Goal: Task Accomplishment & Management: Use online tool/utility

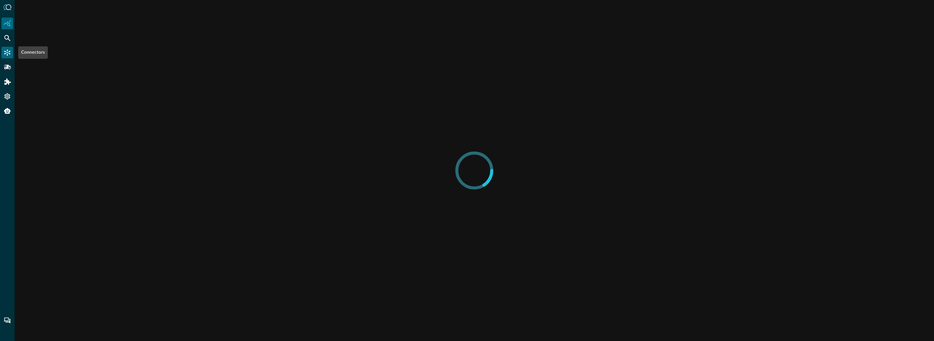
click at [8, 55] on icon "Connectors" at bounding box center [7, 52] width 7 height 7
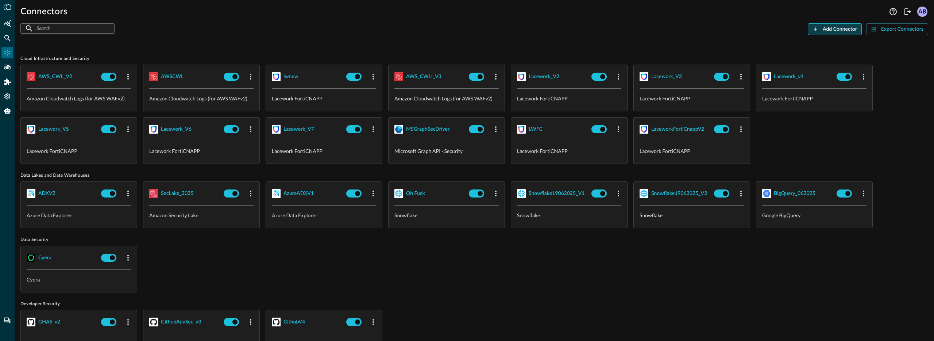
click at [823, 30] on button "Add Connector" at bounding box center [835, 29] width 54 height 12
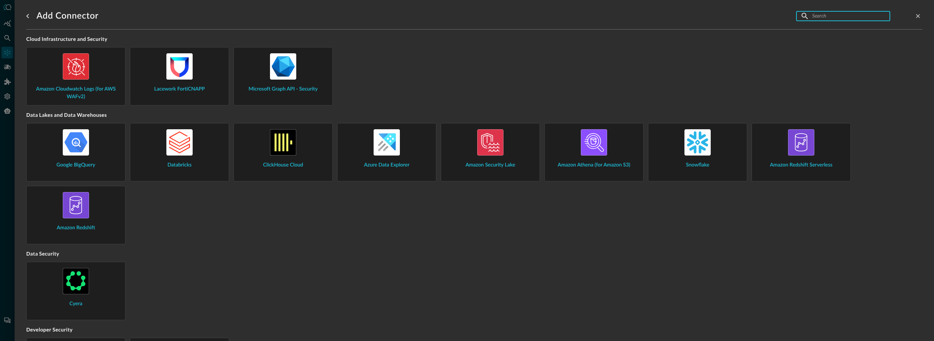
click at [823, 18] on input "text" at bounding box center [843, 16] width 61 height 14
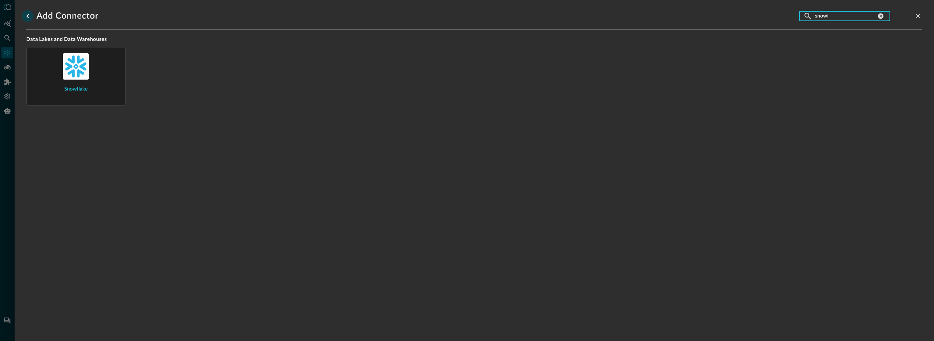
type input "snowf"
click at [31, 16] on icon "go back" at bounding box center [27, 16] width 9 height 9
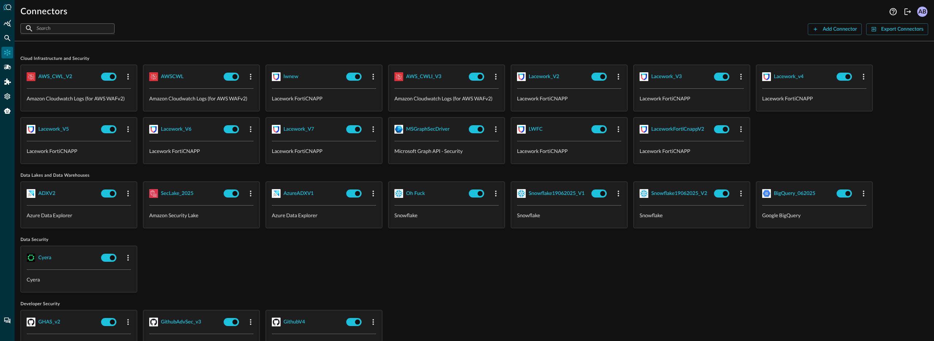
click at [374, 266] on div "[PERSON_NAME]" at bounding box center [474, 269] width 908 height 47
click at [548, 192] on div "Snowflake19062025_V1" at bounding box center [557, 193] width 56 height 9
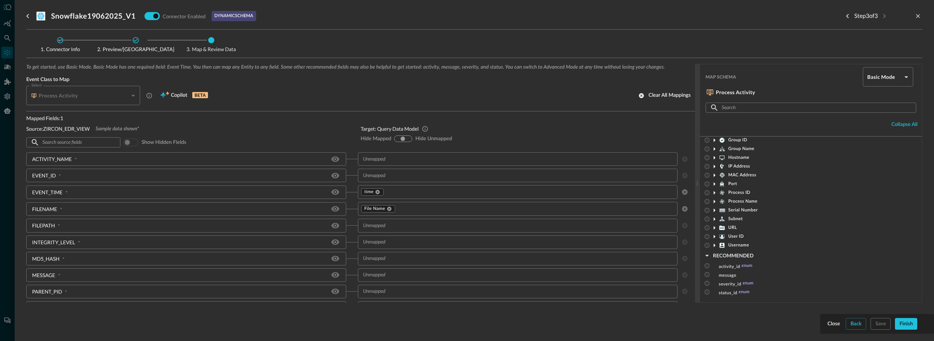
click at [134, 39] on icon at bounding box center [135, 40] width 7 height 7
click at [910, 326] on button "Finish" at bounding box center [906, 324] width 22 height 12
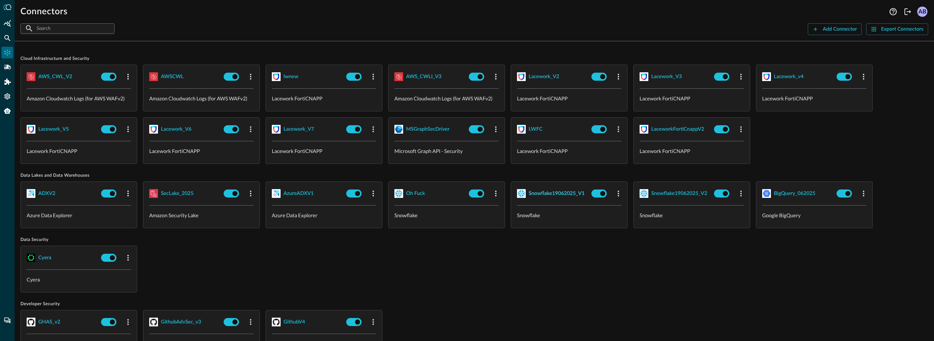
click at [561, 189] on div "Snowflake19062025_V1" at bounding box center [557, 193] width 56 height 9
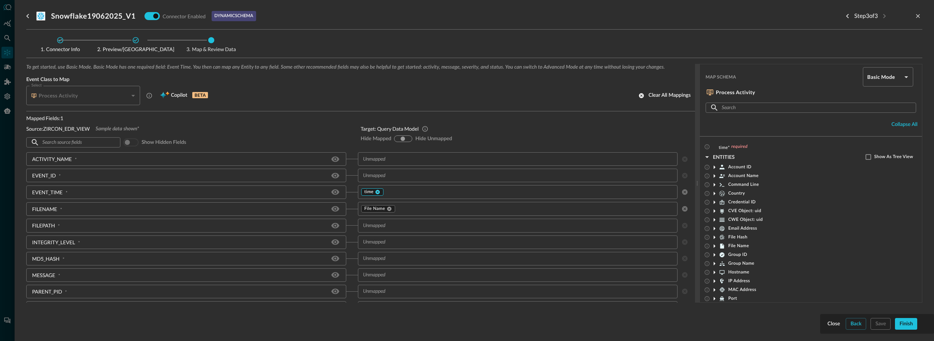
click at [376, 193] on icon at bounding box center [378, 192] width 4 height 4
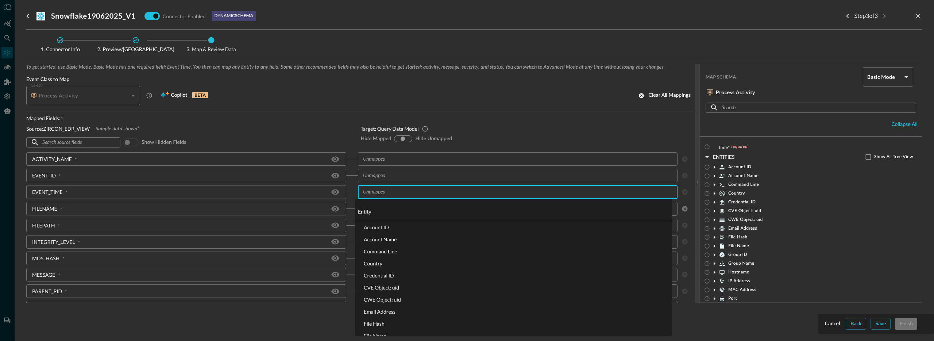
click at [379, 192] on input "text" at bounding box center [512, 191] width 304 height 9
type input "time"
click at [413, 249] on li "time" at bounding box center [513, 251] width 317 height 12
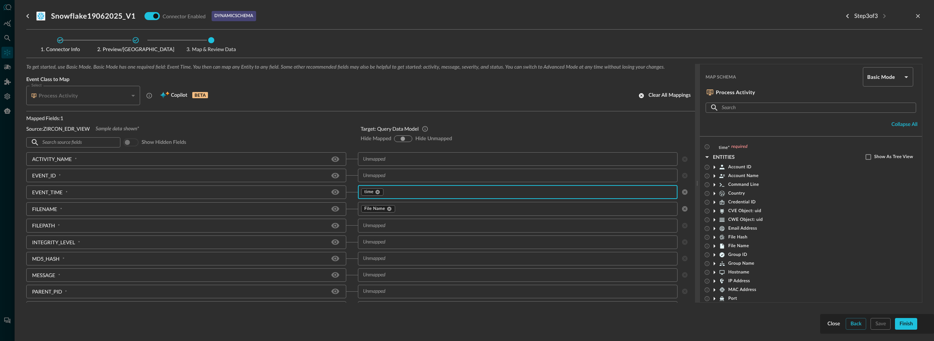
click at [387, 226] on input "text" at bounding box center [512, 225] width 304 height 9
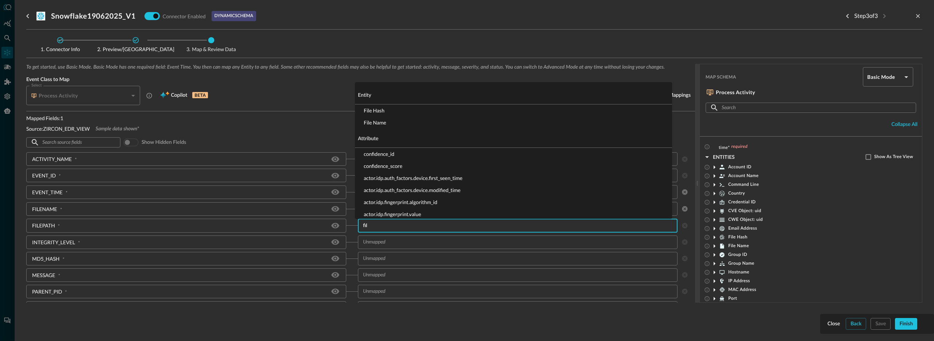
type input "file"
click at [380, 122] on li "File Name" at bounding box center [513, 122] width 317 height 12
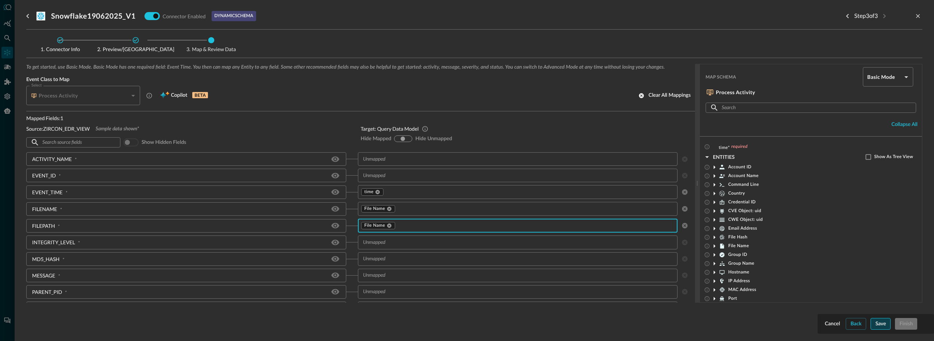
click at [882, 321] on button "Save" at bounding box center [881, 324] width 20 height 12
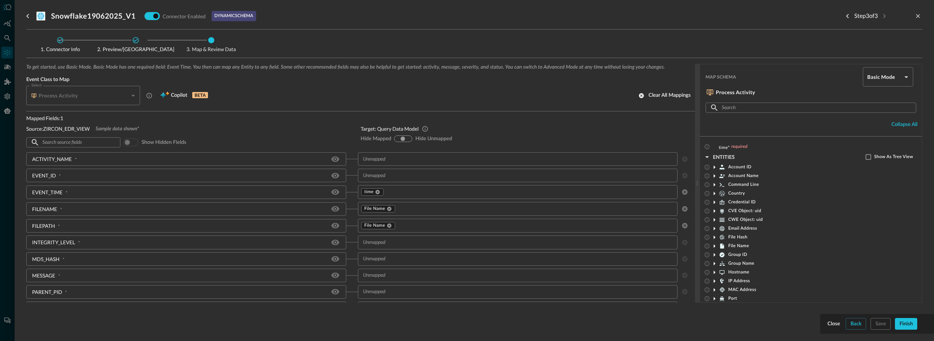
click at [884, 80] on body "Connectors AB ​ ​ Add Connector Export Connectors Cloud Infrastructure and Secu…" at bounding box center [467, 170] width 934 height 341
click at [832, 65] on div at bounding box center [467, 170] width 934 height 341
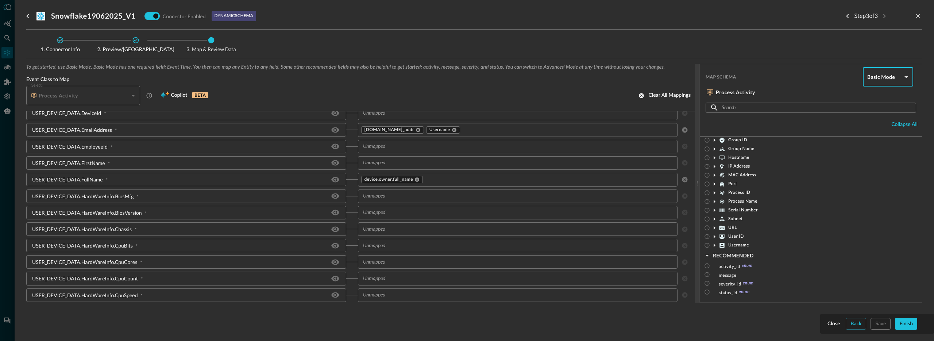
scroll to position [1052, 0]
click at [134, 41] on icon at bounding box center [135, 40] width 7 height 7
click at [60, 39] on icon at bounding box center [60, 40] width 6 height 6
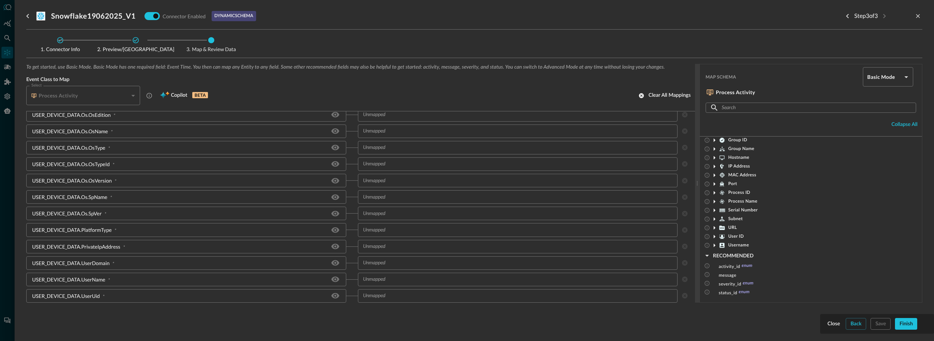
click at [60, 39] on icon at bounding box center [60, 40] width 6 height 6
click at [849, 17] on icon "Previous step" at bounding box center [848, 16] width 9 height 9
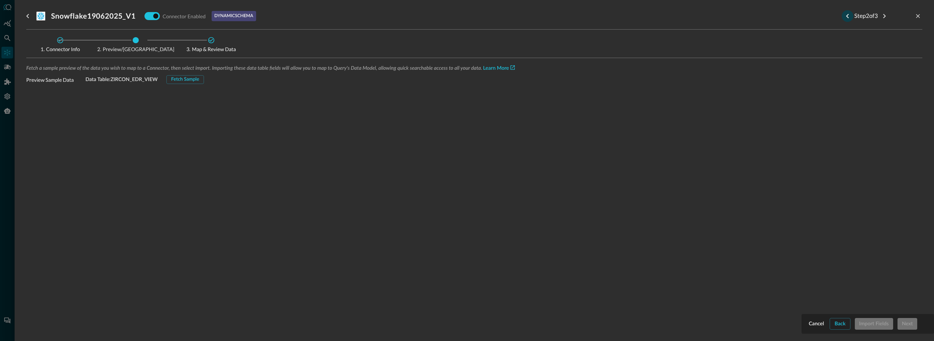
click at [849, 17] on icon "Previous step" at bounding box center [848, 16] width 9 height 9
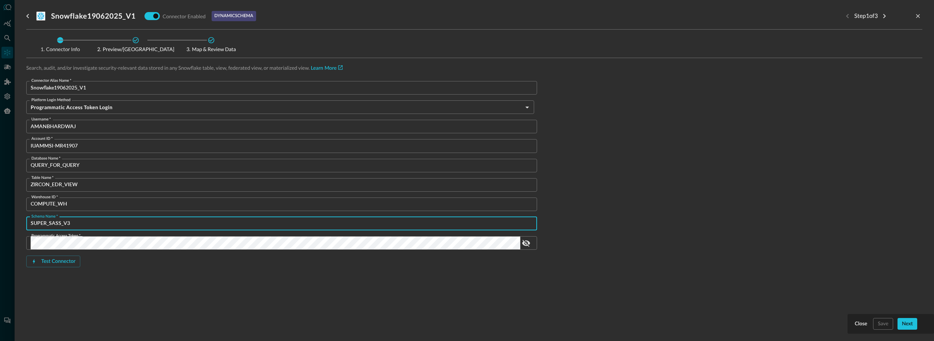
click at [89, 223] on input "SUPER_SASS_V3" at bounding box center [284, 224] width 507 height 14
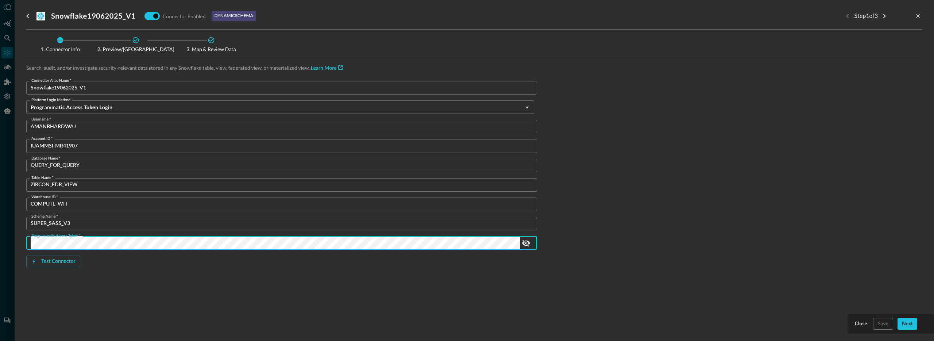
click at [284, 321] on div "Snowflake19062025_V1 Connector Enabled dynamic schema Step 1 of 3 Connector Inf…" at bounding box center [474, 166] width 897 height 332
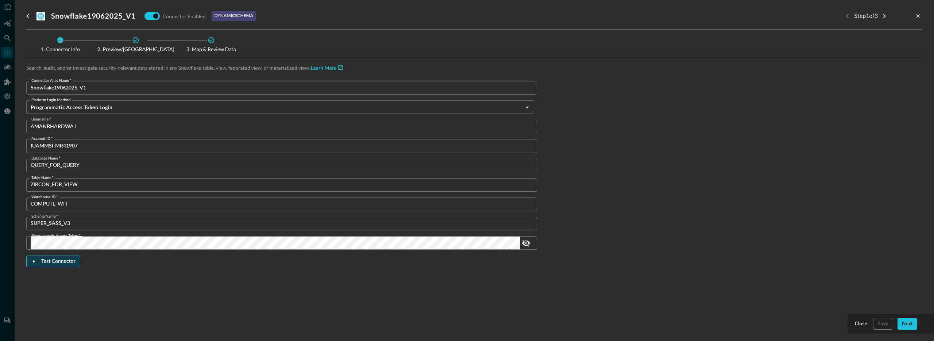
click at [57, 263] on button "Test Connector" at bounding box center [53, 262] width 54 height 12
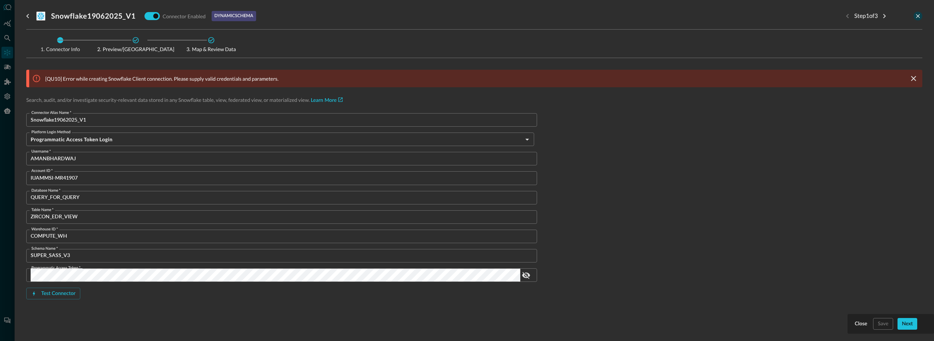
click at [916, 14] on icon "close-drawer" at bounding box center [918, 16] width 7 height 7
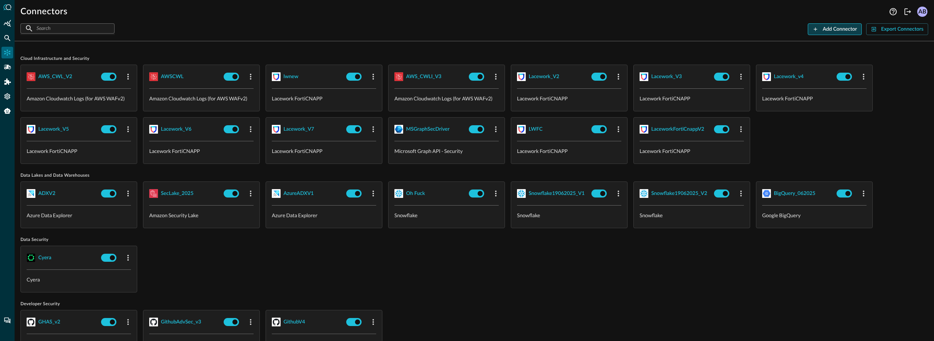
click at [829, 27] on button "Add Connector" at bounding box center [835, 29] width 54 height 12
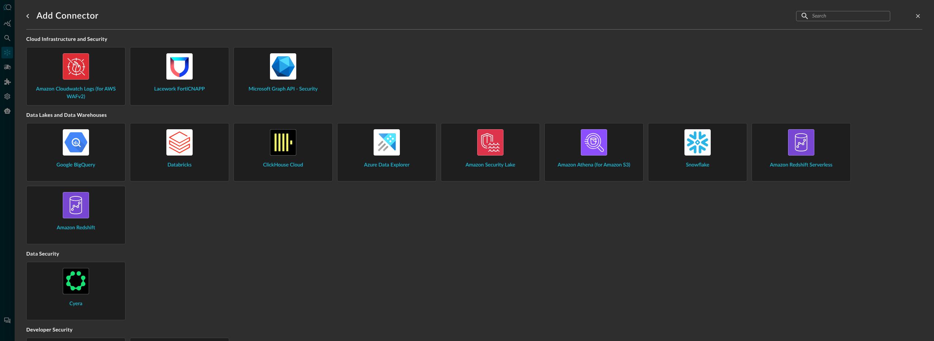
click at [824, 12] on input "text" at bounding box center [843, 16] width 61 height 14
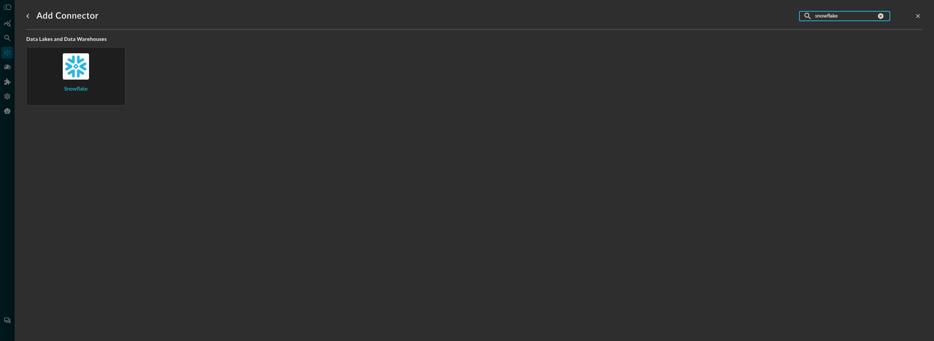
type input "snowflake"
click at [74, 74] on img at bounding box center [76, 66] width 26 height 26
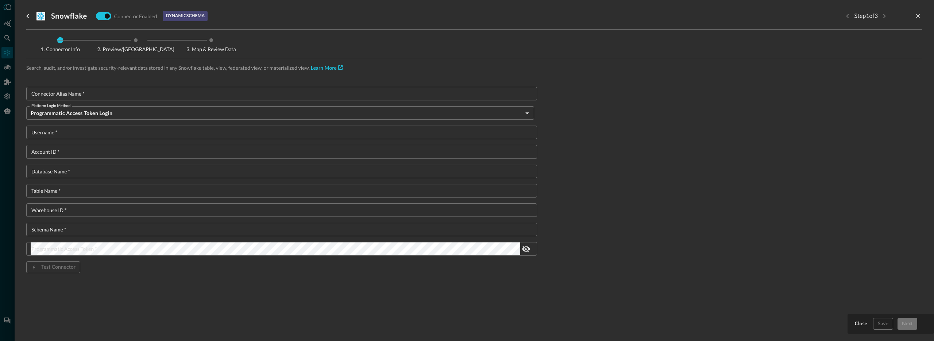
click at [102, 93] on input "Connector Alias Name   *" at bounding box center [284, 94] width 507 height 14
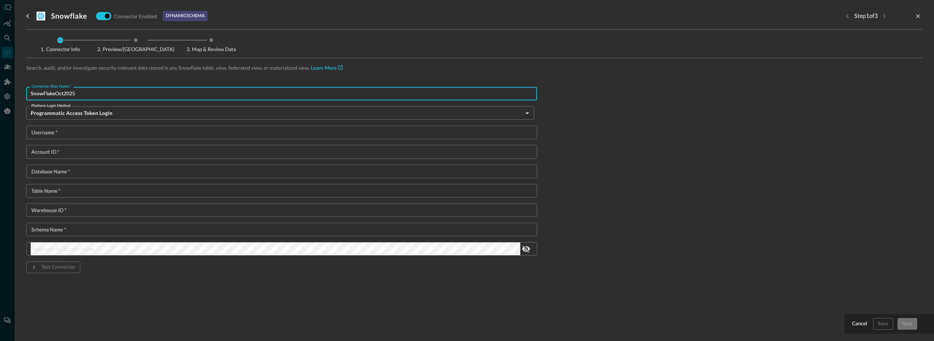
type input "SnowFlakeOct2025"
click at [72, 133] on input "Username   *" at bounding box center [284, 133] width 507 height 14
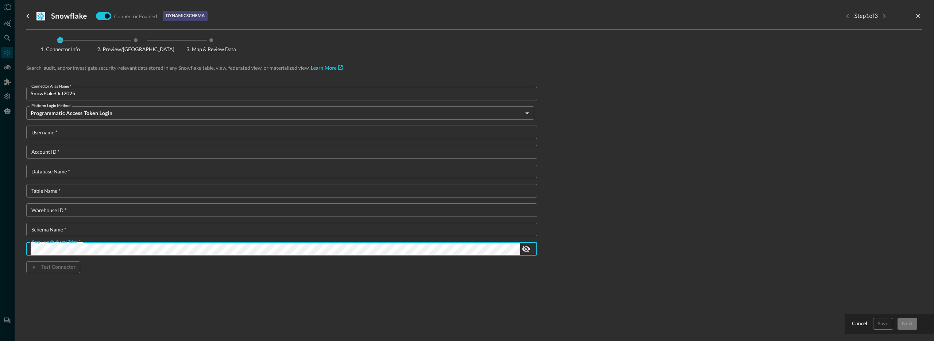
scroll to position [0, 190]
click at [83, 130] on input "Username   *" at bounding box center [284, 133] width 507 height 14
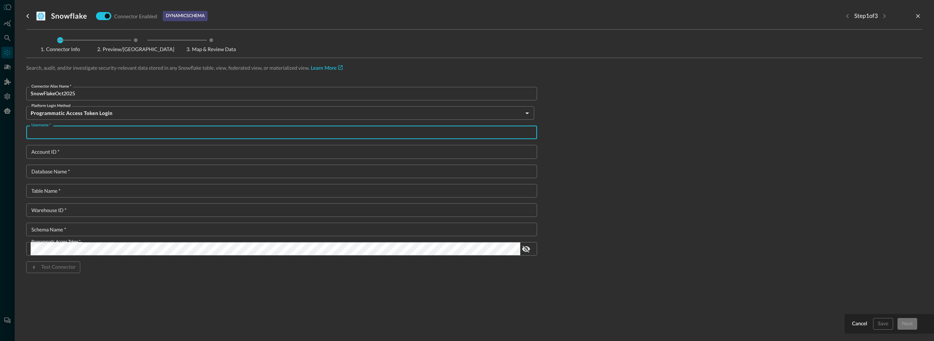
click at [60, 132] on input "Username   *" at bounding box center [284, 133] width 507 height 14
paste input "AMANBHARDWAJ"
type input "AMANBHARDWAJ"
click at [72, 153] on input "Account ID   *" at bounding box center [284, 152] width 507 height 14
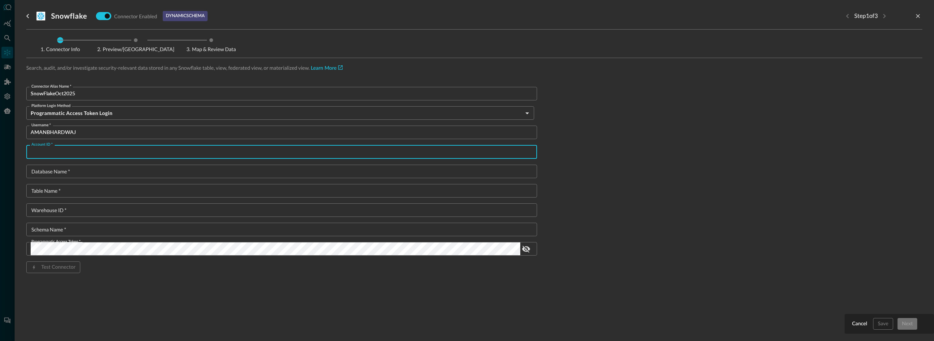
paste input "IUAMMSI-MR41907"
type input "IUAMMSI-MR41907"
click at [90, 172] on input "Database Name   *" at bounding box center [284, 172] width 507 height 14
paste input "QUERY_FOR_QUERY"
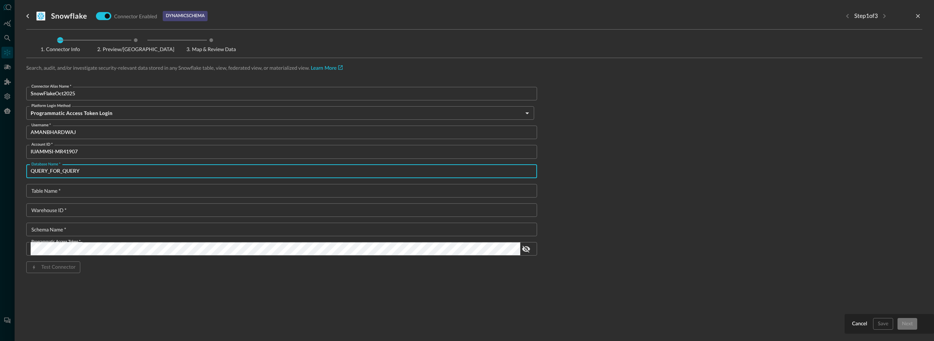
type input "QUERY_FOR_QUERY"
click at [71, 195] on input "Table Name   *" at bounding box center [284, 191] width 507 height 14
paste input "ZIRCON_EDR_VIEW"
type input "ZIRCON_EDR_VIEW"
click at [65, 227] on div "Schema Name   * Schema Name   *" at bounding box center [281, 230] width 511 height 14
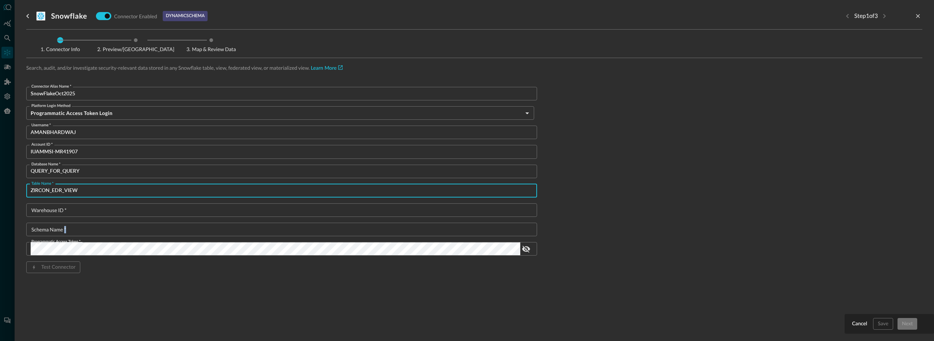
click at [65, 227] on div "Schema Name   * Schema Name   *" at bounding box center [281, 230] width 511 height 14
click at [65, 227] on input "Schema Name   *" at bounding box center [284, 230] width 507 height 14
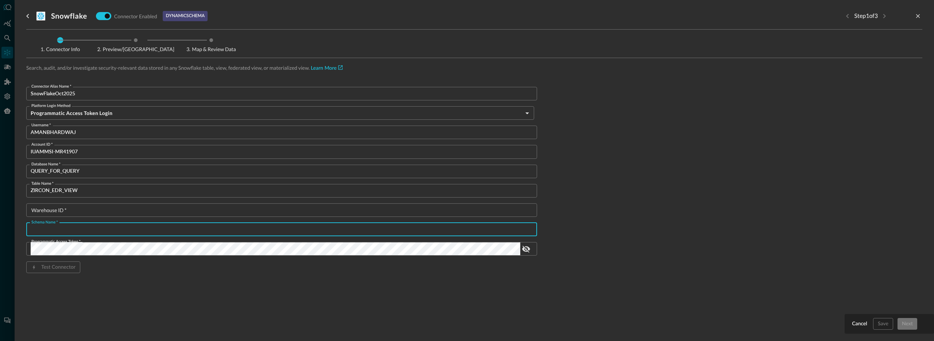
paste input "SUPER_SASS_V3"
type input "SUPER_SASS_V3"
click at [73, 206] on input "Warehouse ID   *" at bounding box center [284, 210] width 507 height 14
paste input "COMPUTE_WH"
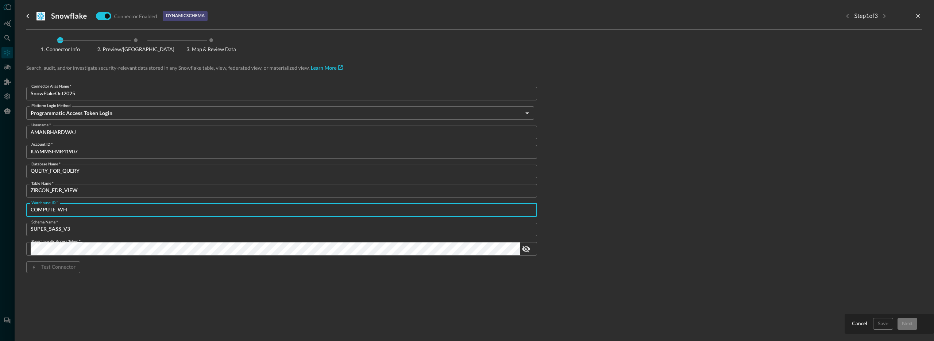
type input "COMPUTE_WH"
click at [100, 299] on div "Connector Info Preview/Import Fields Map & Review Data Search, audit, and/or in…" at bounding box center [474, 169] width 897 height 279
click at [70, 269] on button "Test Connector" at bounding box center [53, 267] width 54 height 12
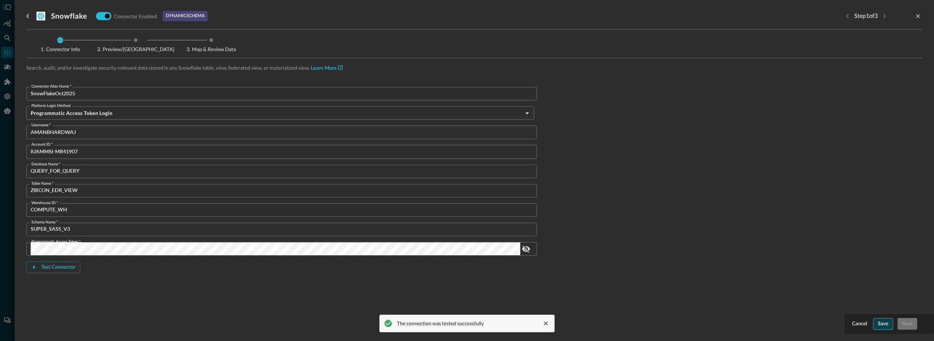
click at [889, 327] on button "Save" at bounding box center [884, 324] width 20 height 12
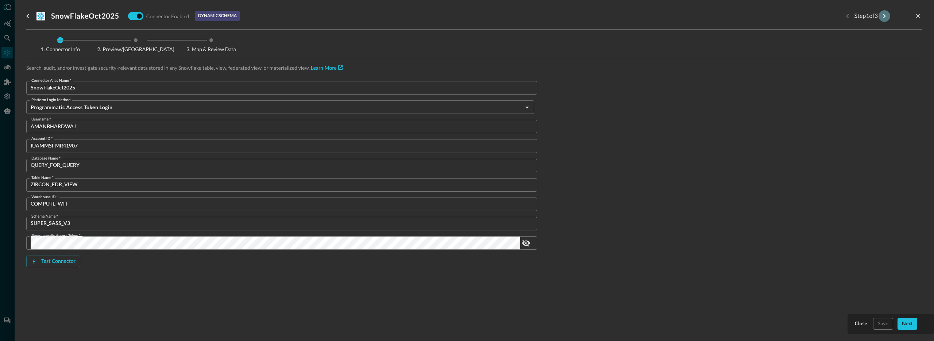
click at [883, 15] on icon "Next step" at bounding box center [884, 16] width 9 height 9
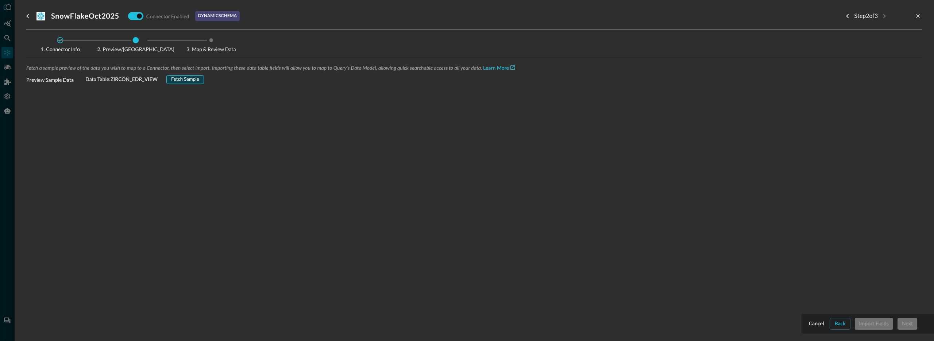
click at [183, 78] on button "Fetch Sample" at bounding box center [185, 79] width 38 height 9
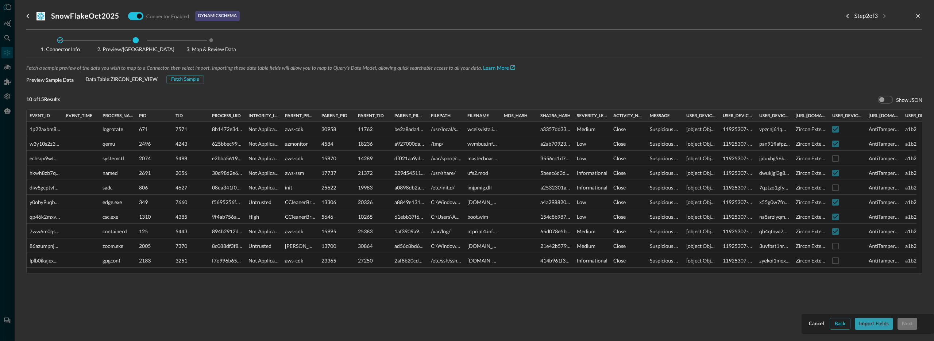
click at [879, 321] on button "Import Fields" at bounding box center [874, 324] width 38 height 12
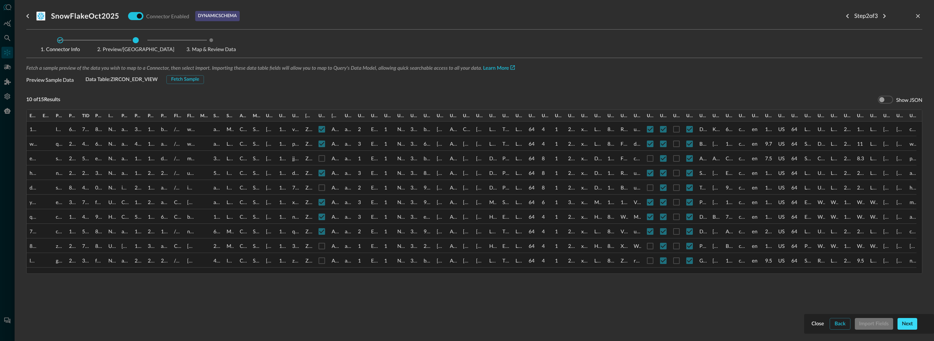
click at [914, 326] on button "Next" at bounding box center [908, 324] width 20 height 12
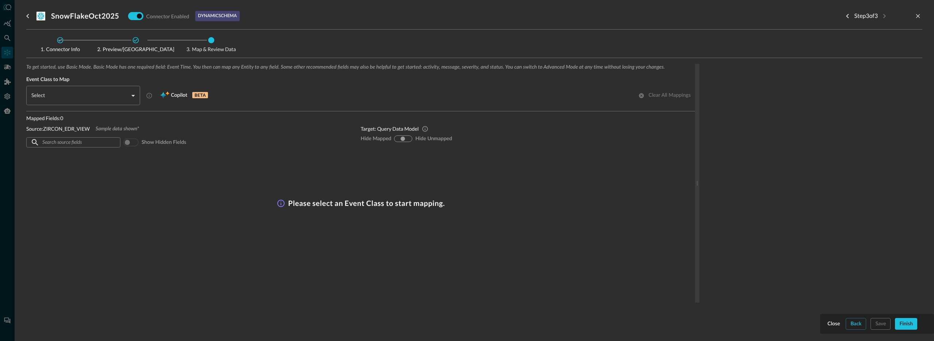
click at [97, 97] on body "Connectors AB ​ ​ Add Connector Export Connectors Cloud Infrastructure and Secu…" at bounding box center [467, 170] width 934 height 341
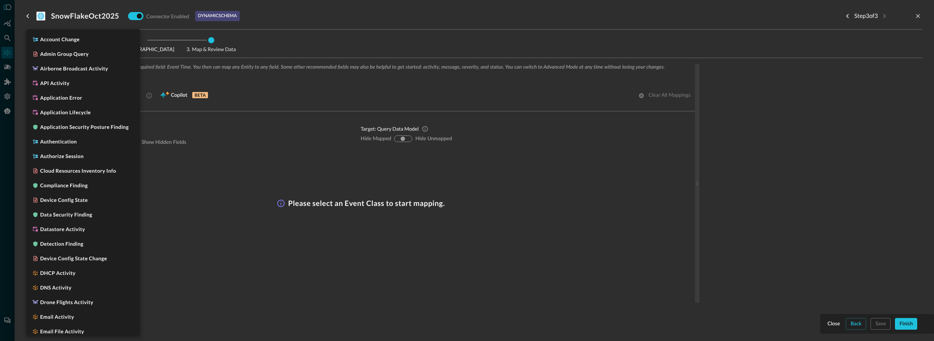
scroll to position [602, 0]
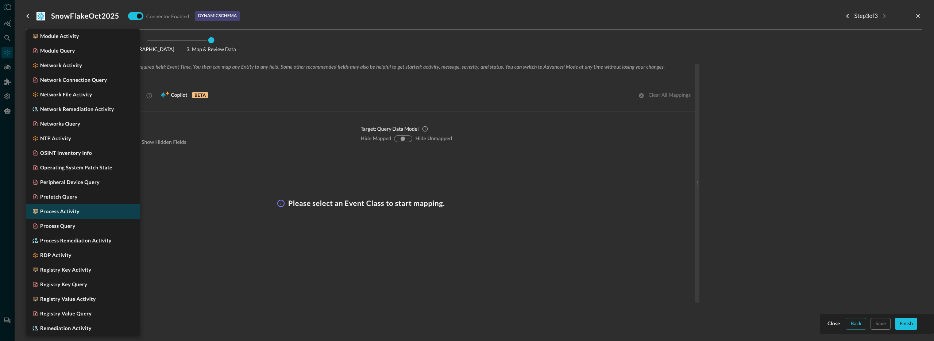
click at [72, 215] on h5 "Process Activity" at bounding box center [59, 211] width 39 height 7
type input "CLASS_PROCESS_ACTIVITY"
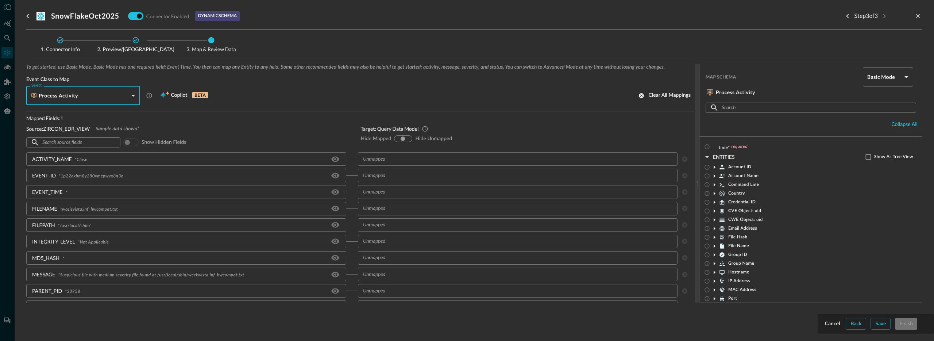
click at [366, 158] on input "text" at bounding box center [512, 158] width 304 height 9
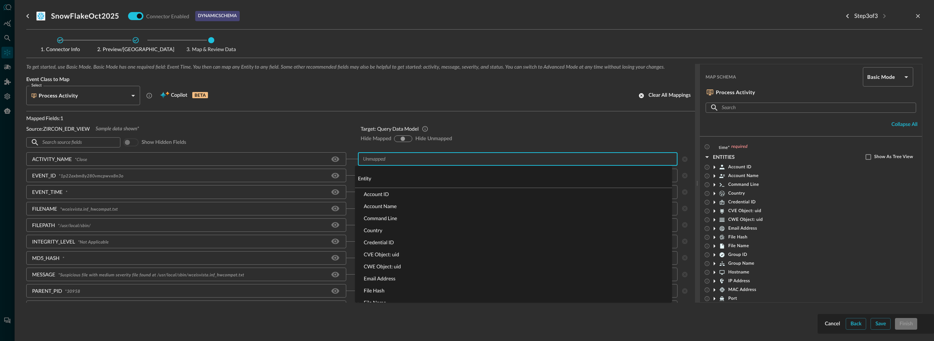
click at [391, 219] on li "Command Line" at bounding box center [513, 218] width 317 height 12
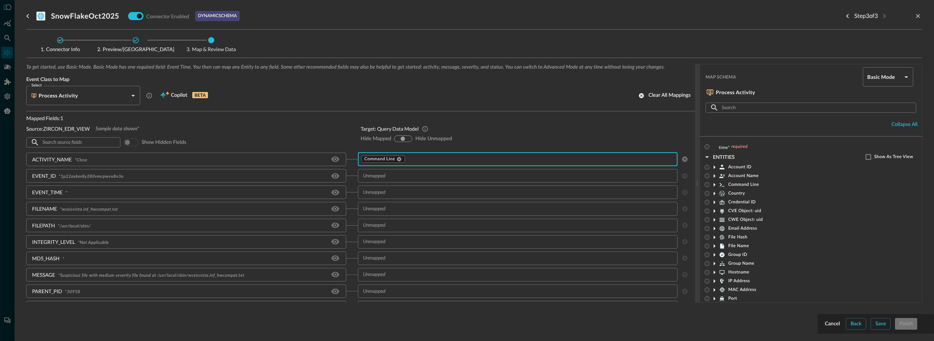
click at [379, 178] on input "text" at bounding box center [512, 175] width 304 height 9
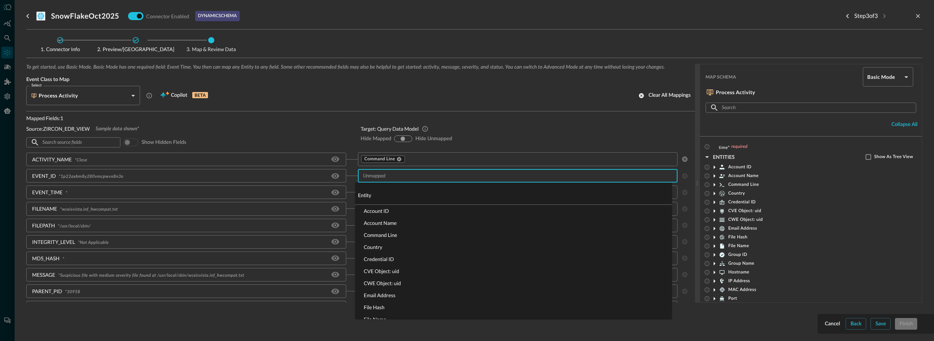
click at [395, 210] on li "Account ID" at bounding box center [513, 211] width 317 height 12
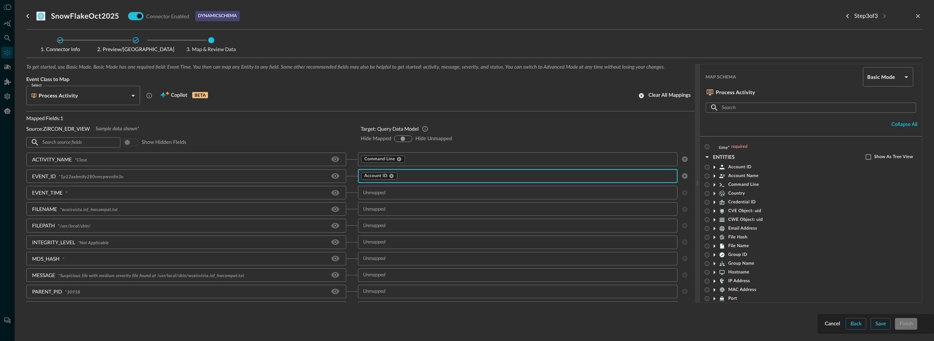
scroll to position [50, 0]
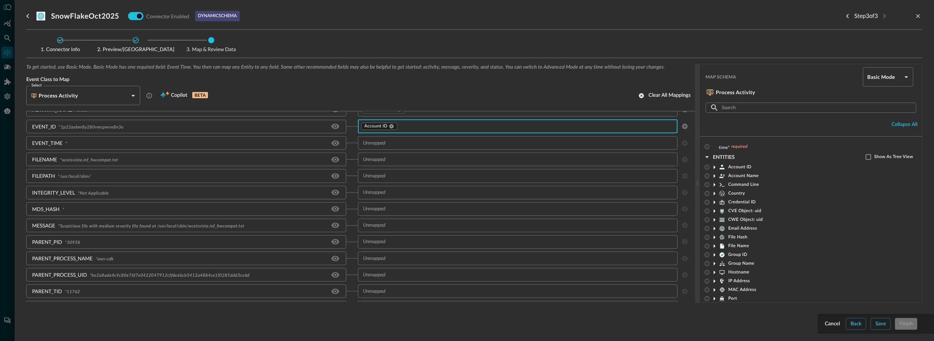
click at [364, 159] on input "text" at bounding box center [512, 159] width 304 height 9
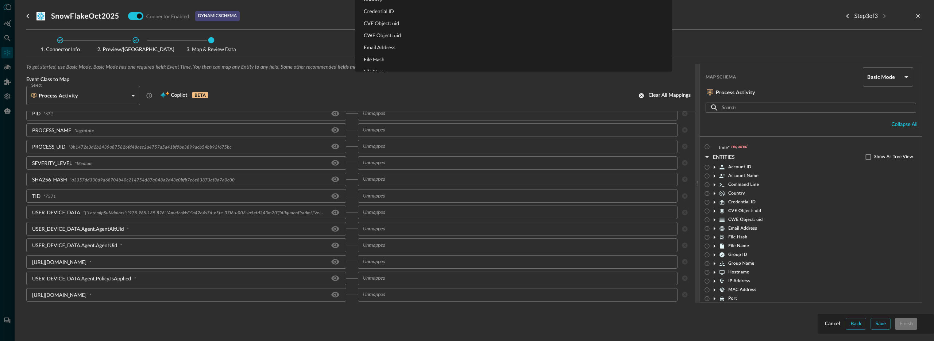
scroll to position [0, 0]
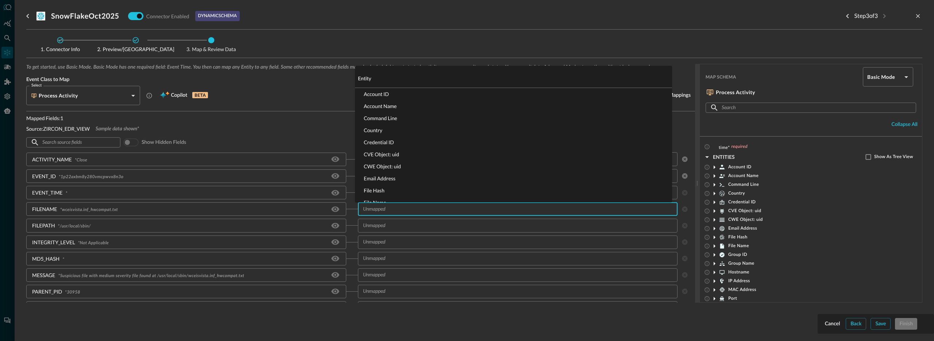
click at [381, 192] on li "File Hash" at bounding box center [513, 190] width 317 height 12
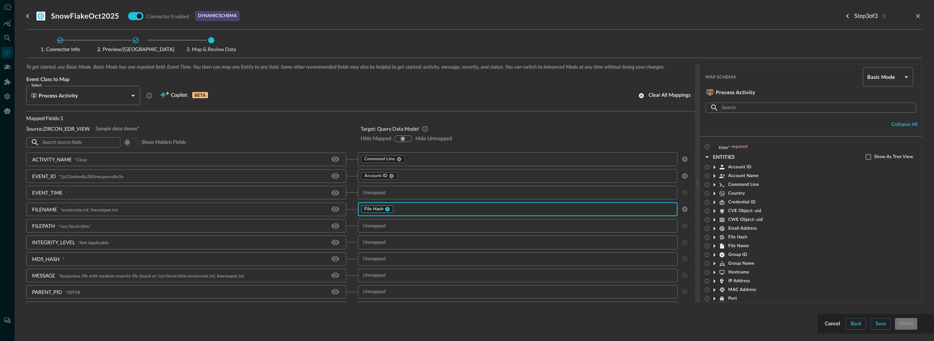
click at [385, 207] on icon at bounding box center [387, 209] width 4 height 4
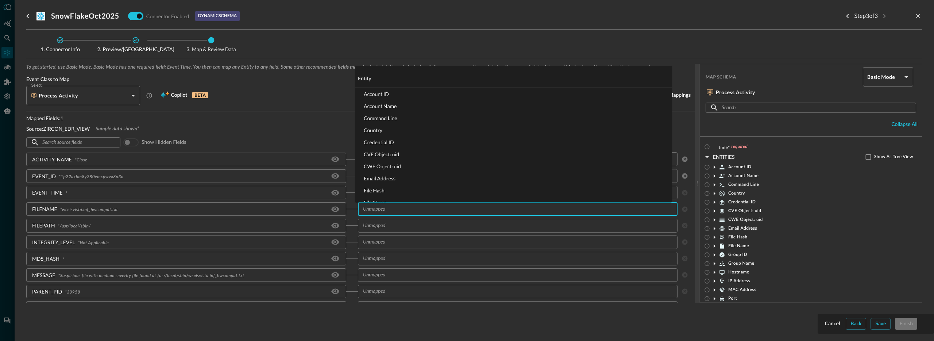
click at [384, 207] on input "text" at bounding box center [512, 208] width 304 height 9
click at [388, 184] on li "File Name" at bounding box center [513, 184] width 317 height 12
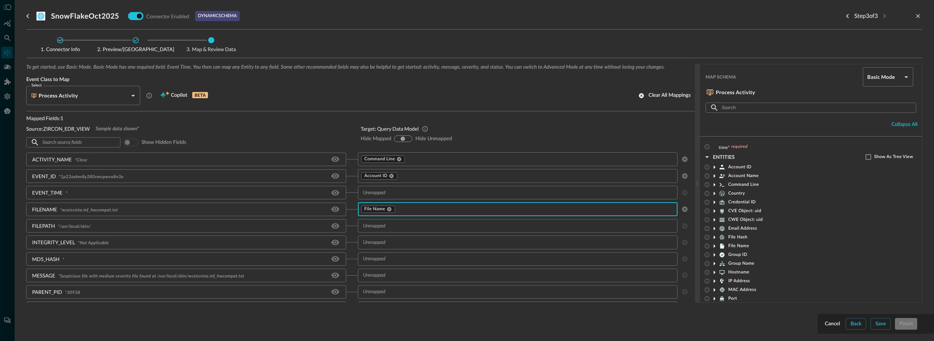
scroll to position [18, 0]
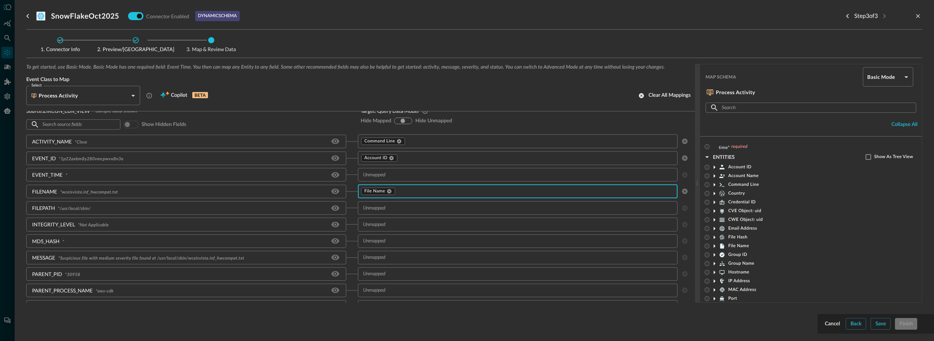
click at [383, 210] on input "text" at bounding box center [512, 207] width 304 height 9
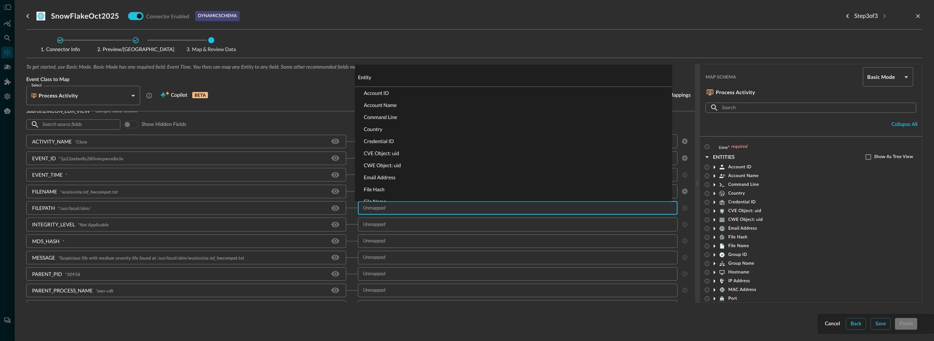
scroll to position [9, 0]
click at [375, 191] on li "File Name" at bounding box center [513, 192] width 317 height 12
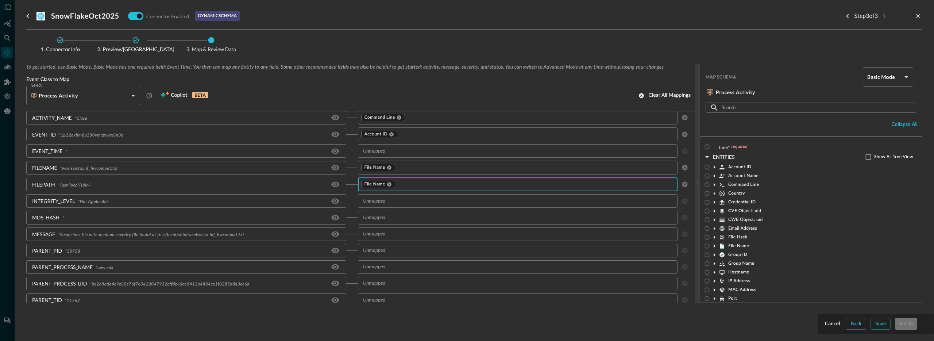
scroll to position [46, 0]
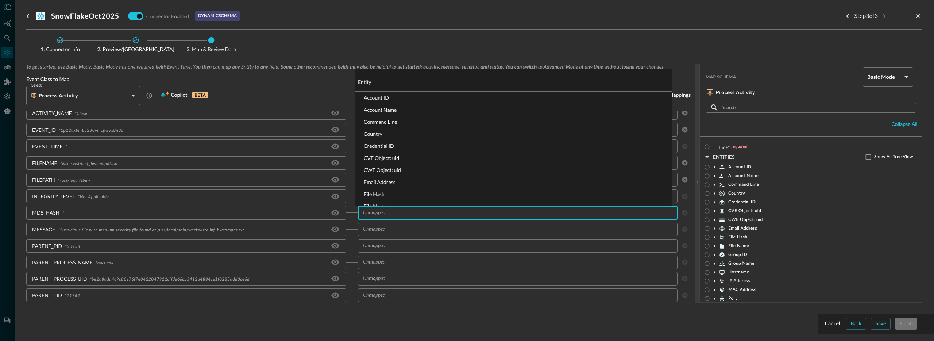
click at [373, 213] on input "text" at bounding box center [512, 212] width 304 height 9
click at [380, 193] on li "File Hash" at bounding box center [513, 194] width 317 height 12
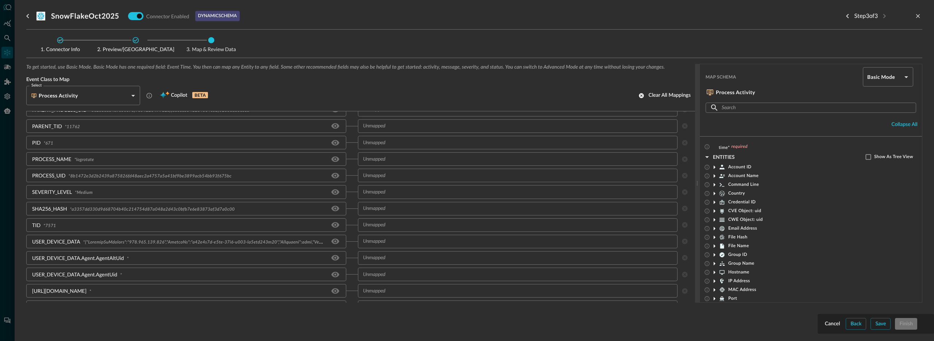
scroll to position [193, 0]
click at [381, 168] on input "text" at bounding box center [512, 165] width 304 height 9
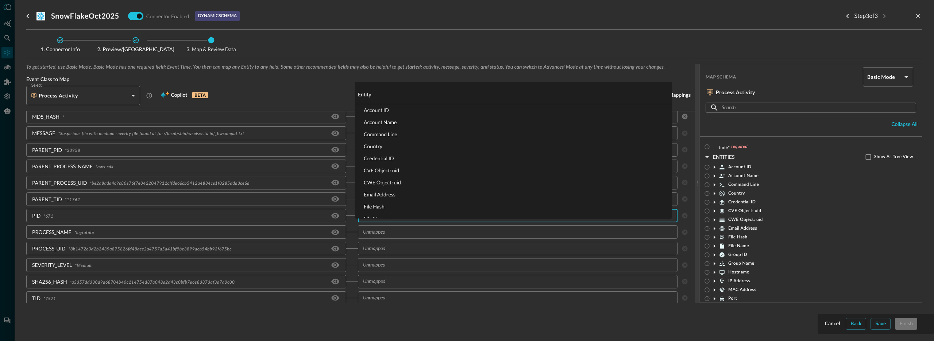
scroll to position [65, 0]
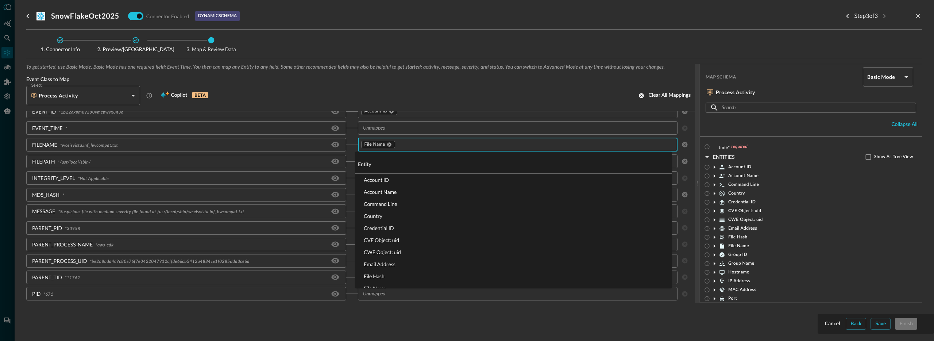
click at [402, 147] on input "text" at bounding box center [530, 144] width 268 height 9
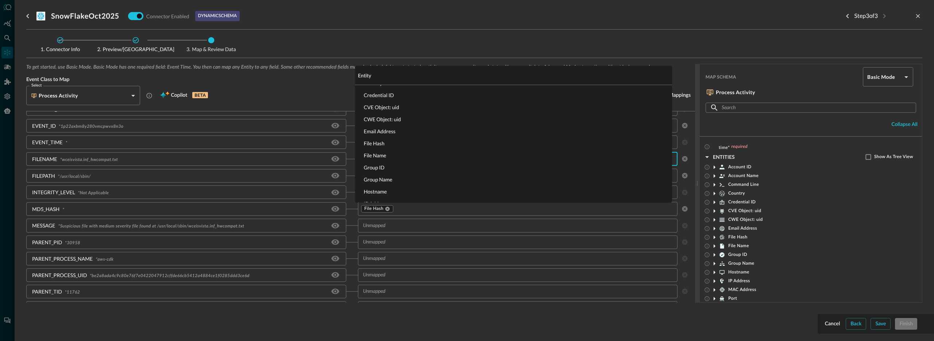
scroll to position [0, 0]
click at [416, 212] on input "text" at bounding box center [530, 209] width 268 height 9
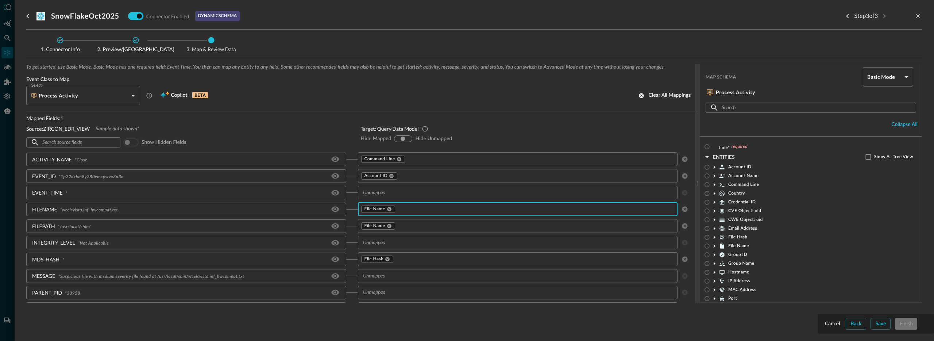
click at [418, 161] on input "text" at bounding box center [534, 159] width 257 height 9
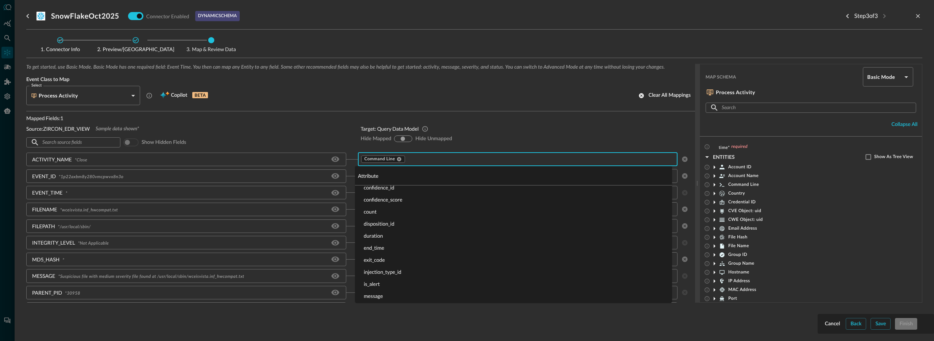
scroll to position [404, 0]
click at [422, 162] on input "text" at bounding box center [534, 159] width 257 height 9
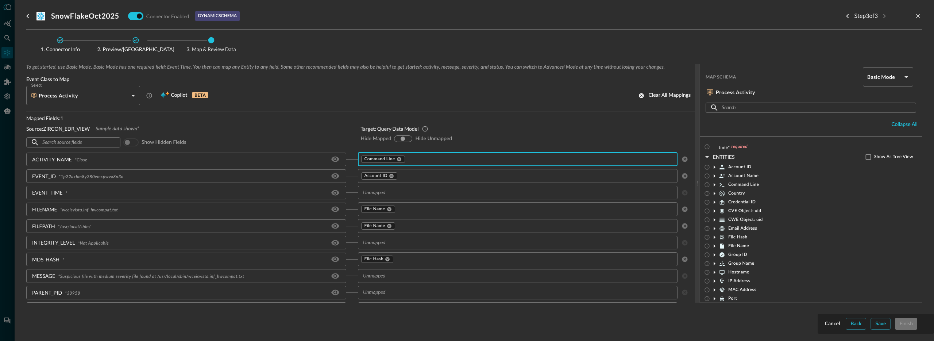
click at [420, 173] on input "text" at bounding box center [531, 176] width 265 height 9
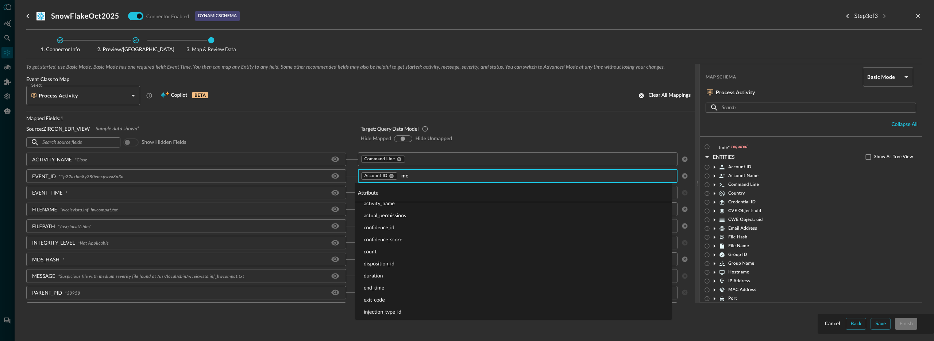
scroll to position [0, 0]
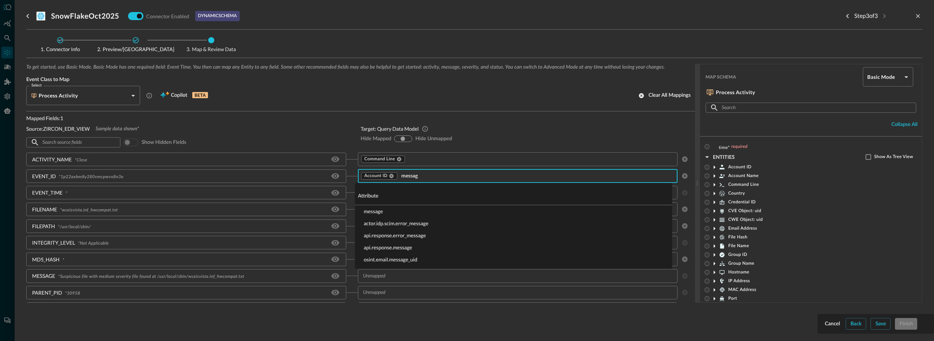
type input "message"
click at [383, 207] on li "message" at bounding box center [513, 211] width 317 height 12
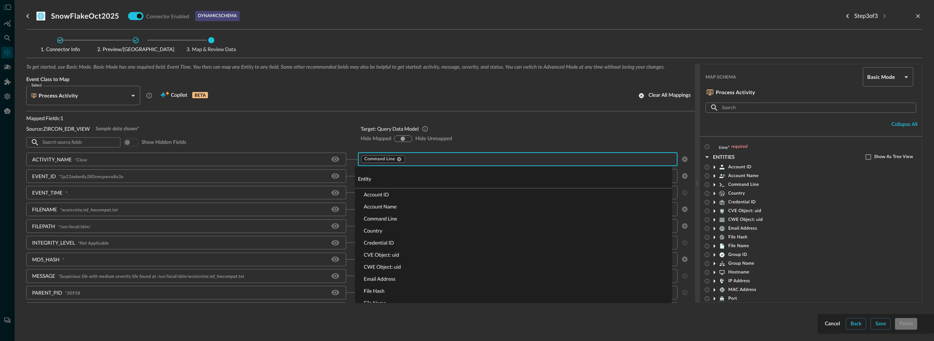
click at [421, 162] on input "text" at bounding box center [534, 159] width 257 height 9
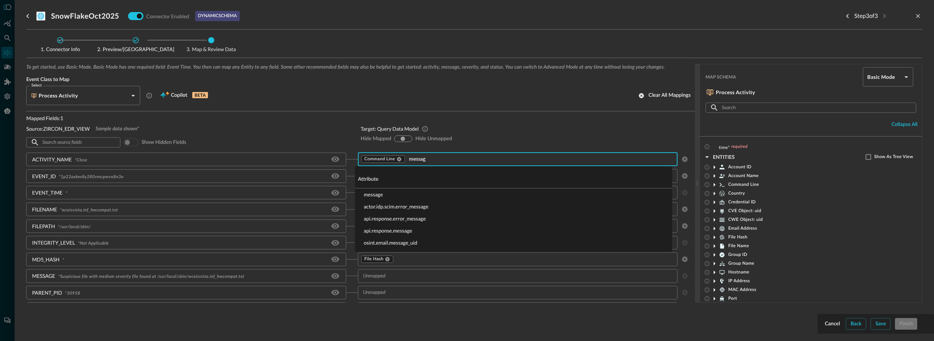
type input "message"
click at [404, 191] on li "message" at bounding box center [513, 194] width 317 height 12
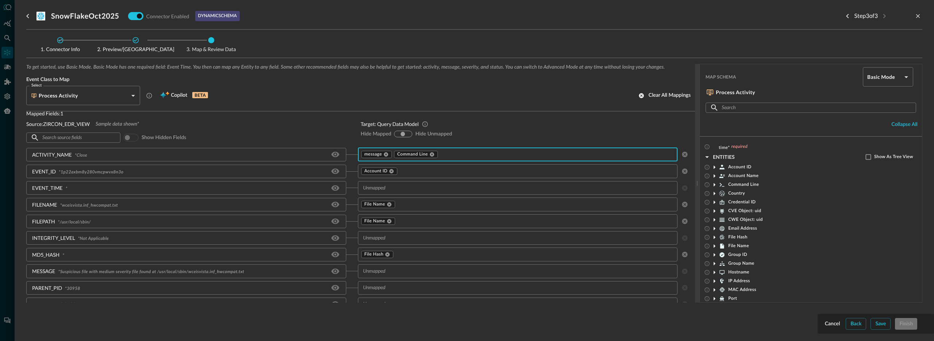
scroll to position [25, 0]
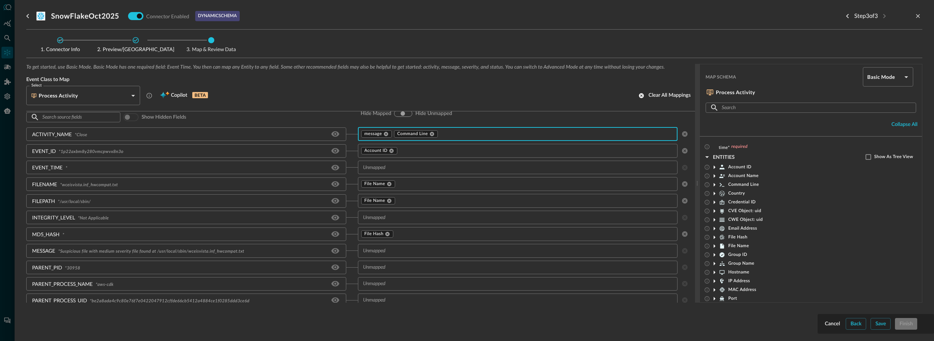
click at [412, 233] on input "text" at bounding box center [529, 234] width 269 height 9
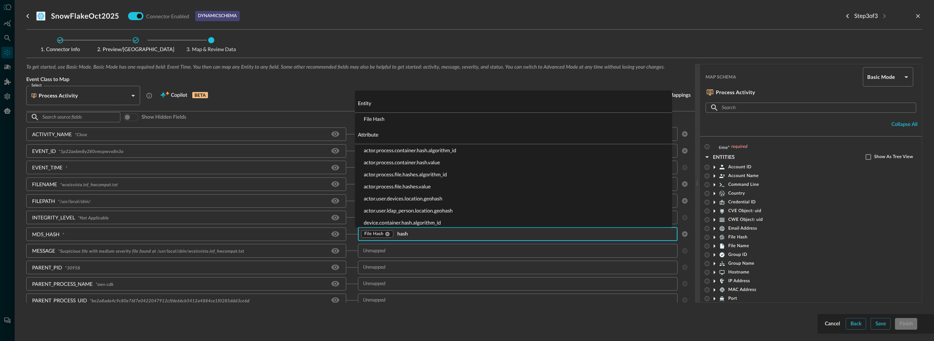
type input "hash"
click at [403, 247] on input "text" at bounding box center [512, 250] width 304 height 9
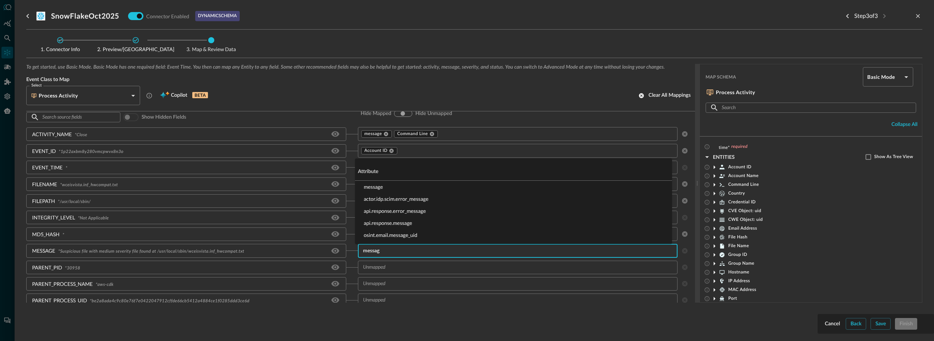
type input "message"
click at [391, 187] on li "message" at bounding box center [513, 187] width 317 height 12
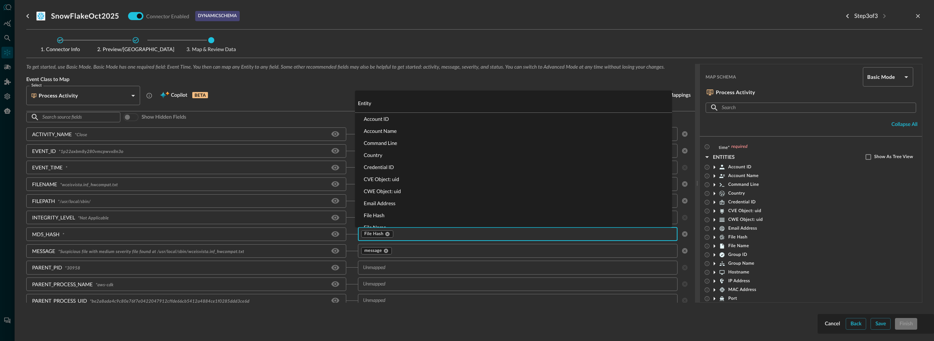
click at [410, 237] on input "text" at bounding box center [529, 234] width 269 height 9
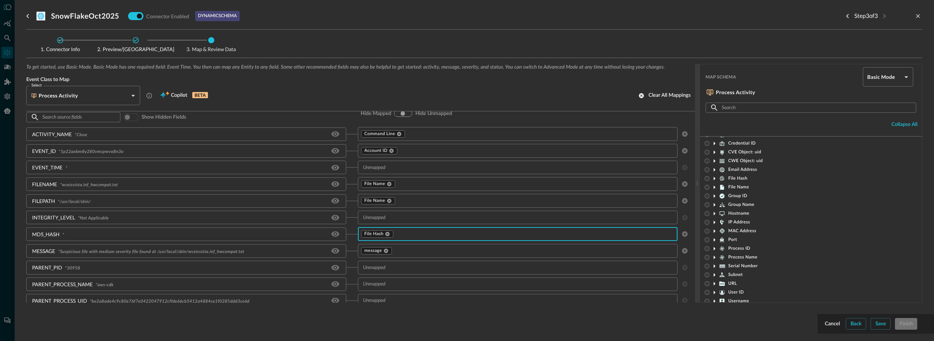
scroll to position [0, 0]
click at [706, 157] on icon "button" at bounding box center [707, 157] width 9 height 9
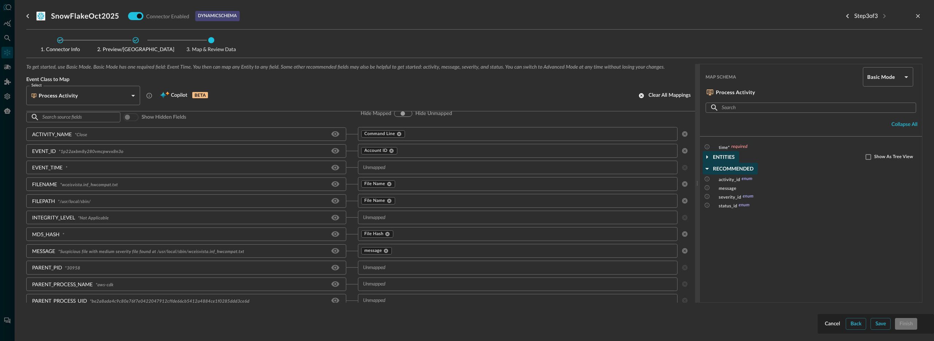
click at [710, 169] on icon "button" at bounding box center [707, 168] width 9 height 9
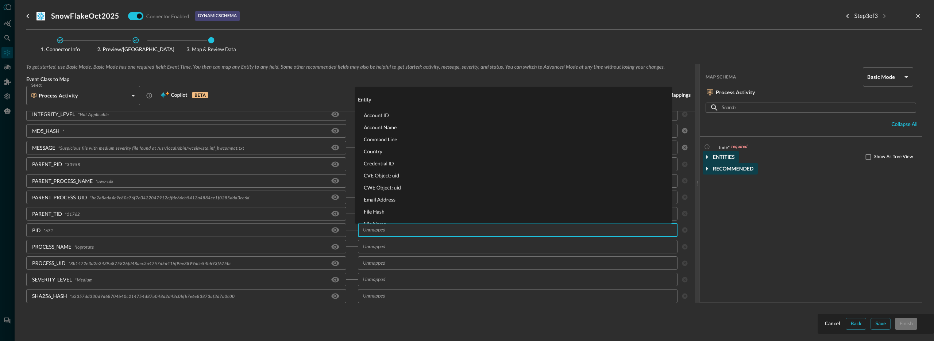
click at [394, 229] on input "text" at bounding box center [512, 230] width 304 height 9
type input "process"
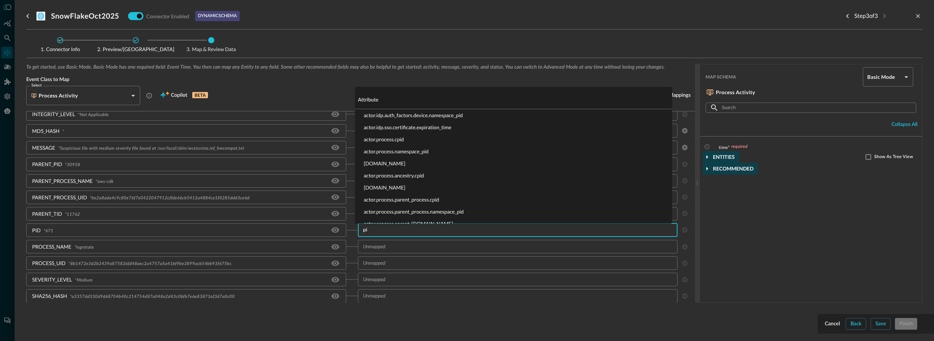
type input "pid"
click at [387, 149] on li "[DOMAIN_NAME]" at bounding box center [513, 151] width 317 height 12
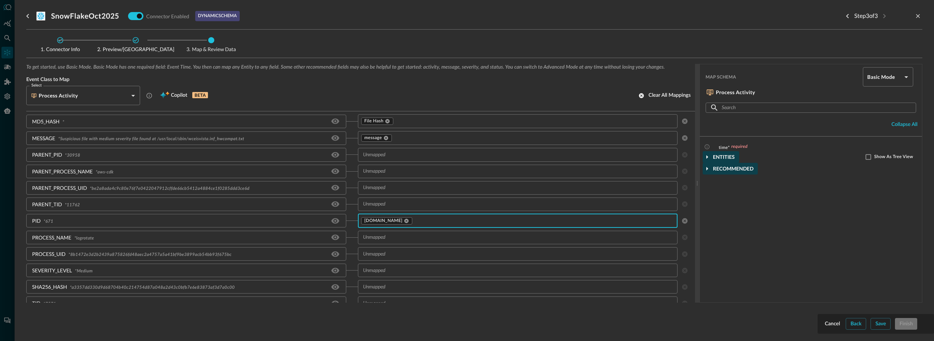
scroll to position [143, 0]
click at [403, 238] on div "​" at bounding box center [518, 233] width 320 height 14
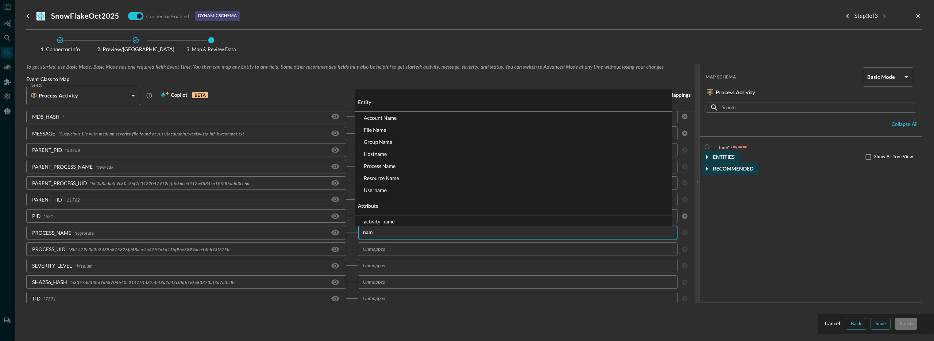
type input "name"
type input "process"
click at [398, 212] on li "[DOMAIN_NAME]" at bounding box center [513, 213] width 317 height 12
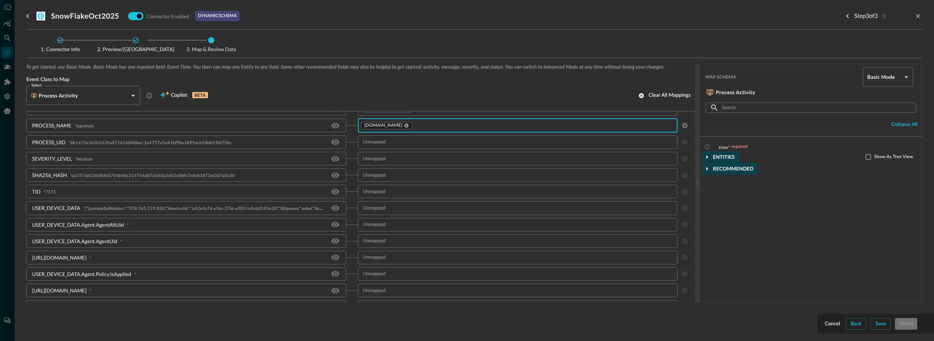
scroll to position [255, 0]
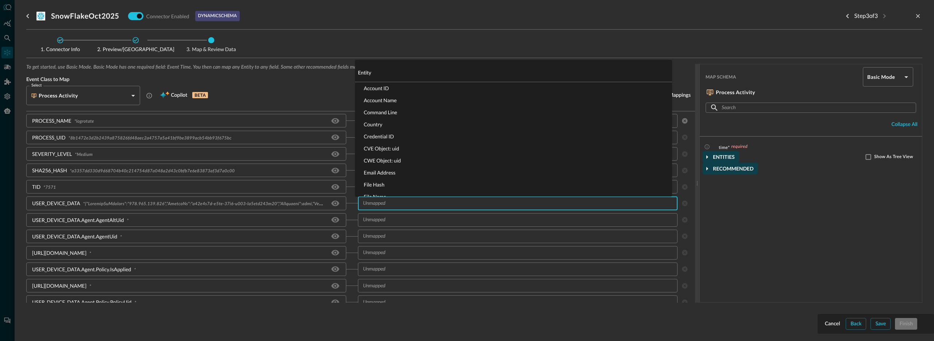
click at [383, 204] on input "text" at bounding box center [512, 203] width 304 height 9
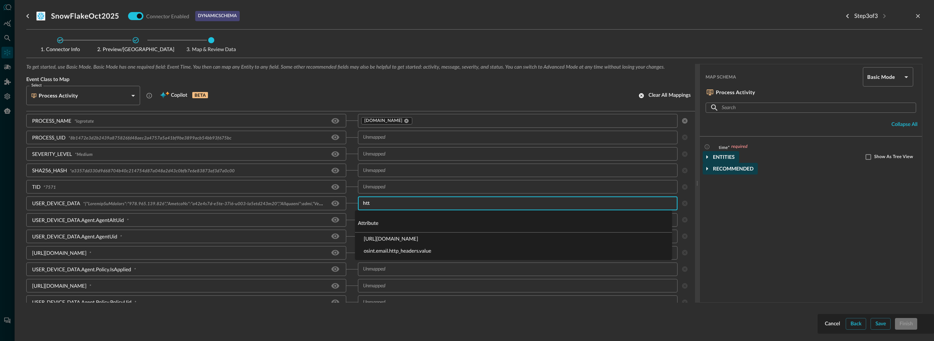
type input "http"
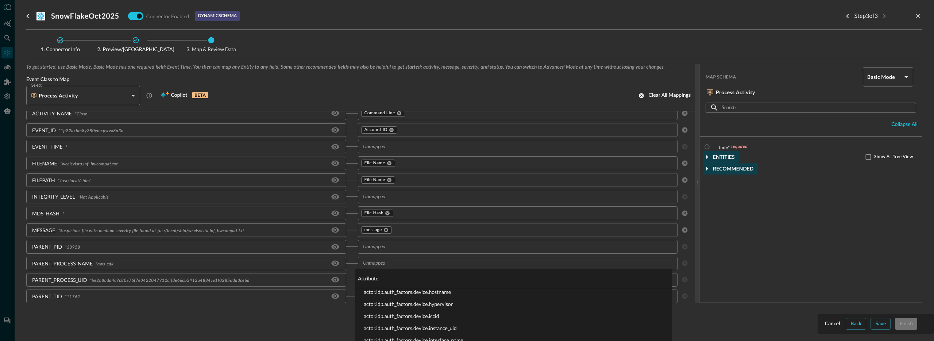
scroll to position [0, 0]
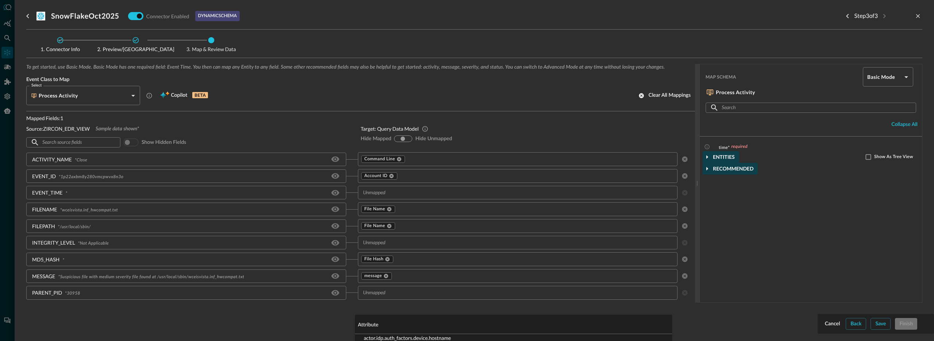
click at [120, 98] on body "Connectors AB ​ ​ Add Connector Export Connectors Cloud Infrastructure and Secu…" at bounding box center [467, 170] width 934 height 341
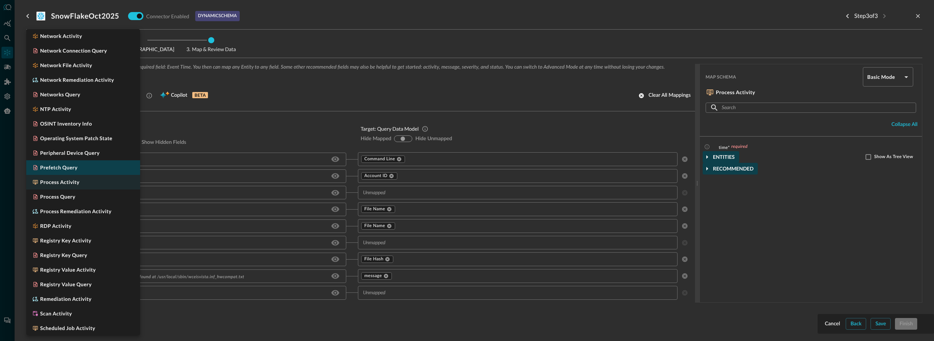
scroll to position [325, 0]
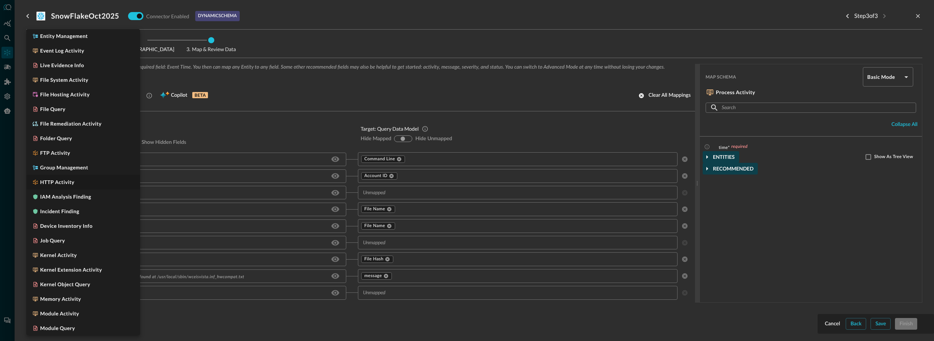
click at [173, 124] on div at bounding box center [467, 170] width 934 height 341
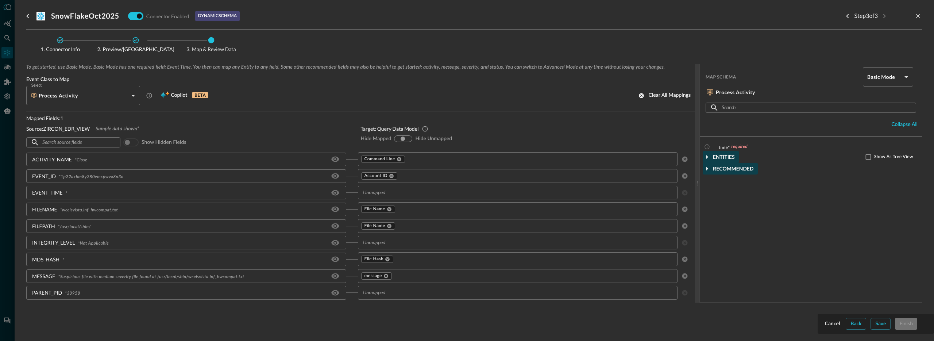
click at [322, 130] on div "Account Change Admin Group Query Airborne Broadcast Activity API Activity Appli…" at bounding box center [467, 170] width 934 height 341
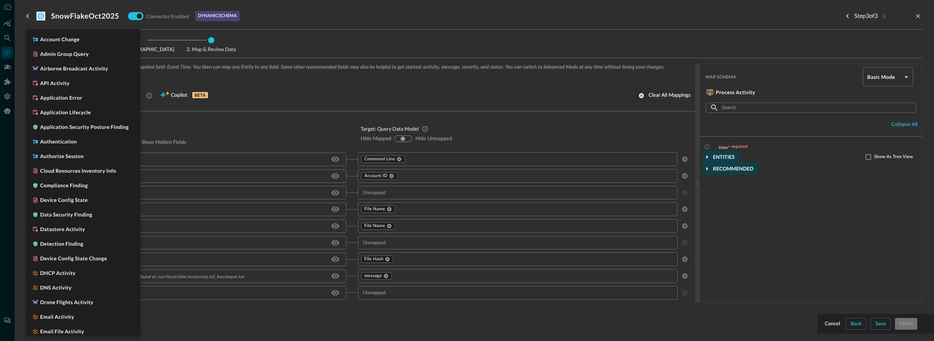
click at [119, 97] on body "Connectors AB ​ ​ Add Connector Export Connectors Cloud Infrastructure and Secu…" at bounding box center [467, 170] width 934 height 341
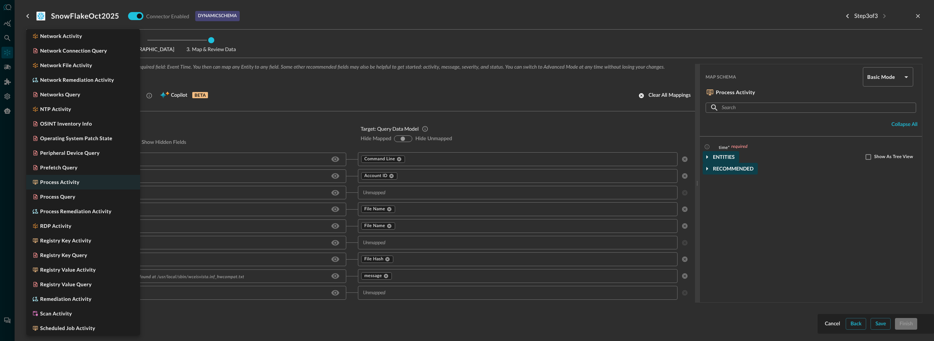
click at [483, 135] on div at bounding box center [467, 170] width 934 height 341
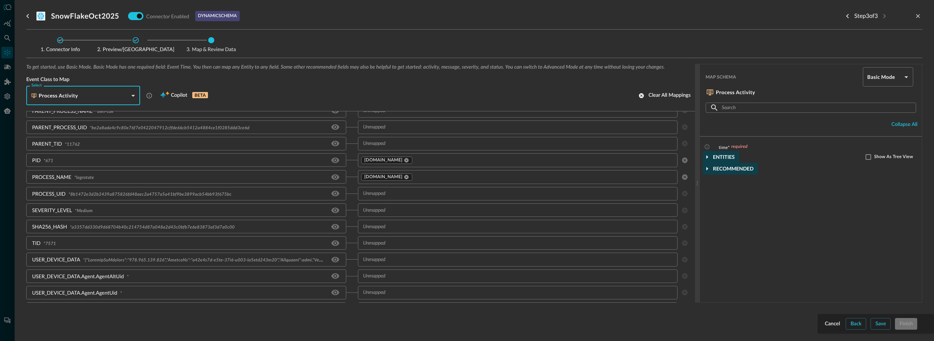
scroll to position [208, 0]
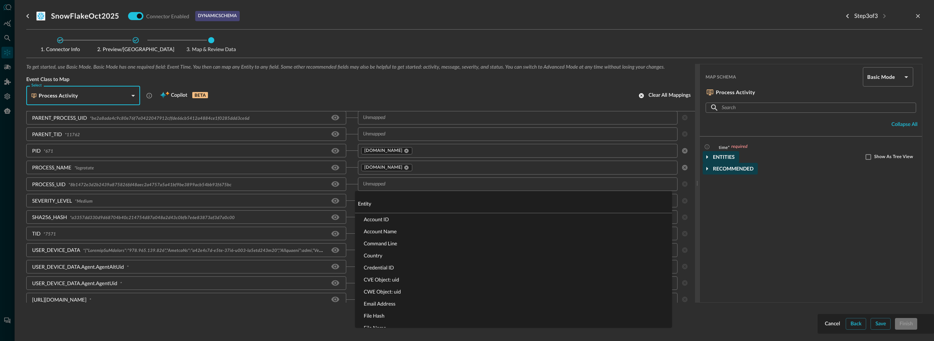
click at [384, 189] on div "​" at bounding box center [518, 184] width 320 height 14
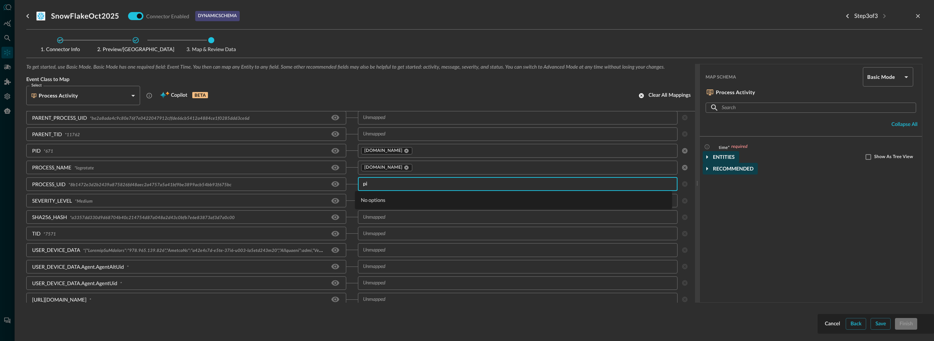
type input "pid"
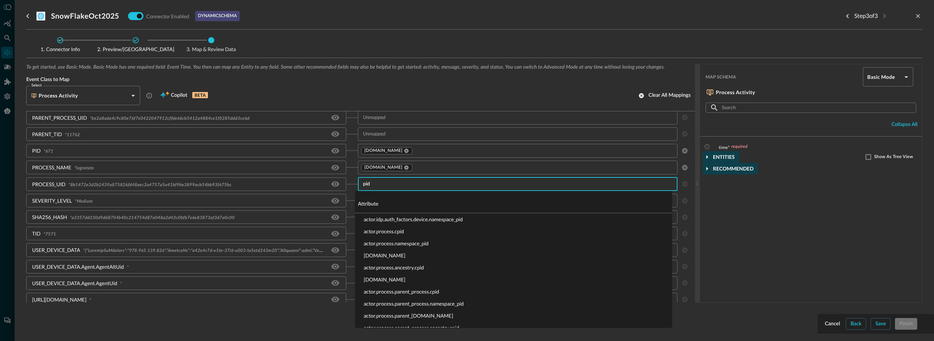
click at [394, 254] on li "[DOMAIN_NAME]" at bounding box center [513, 255] width 317 height 12
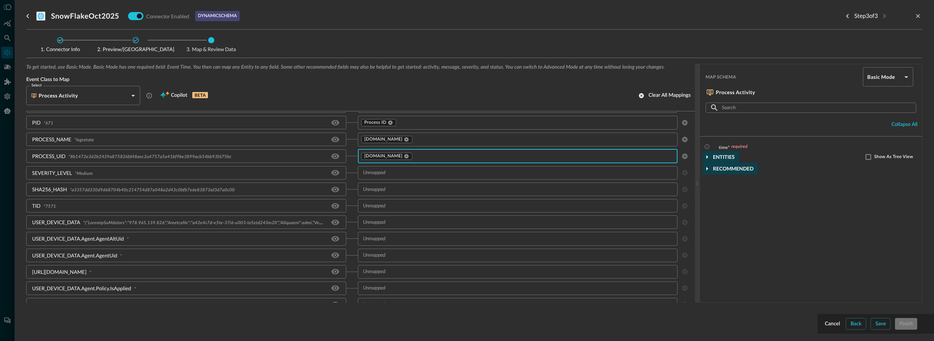
scroll to position [228, 0]
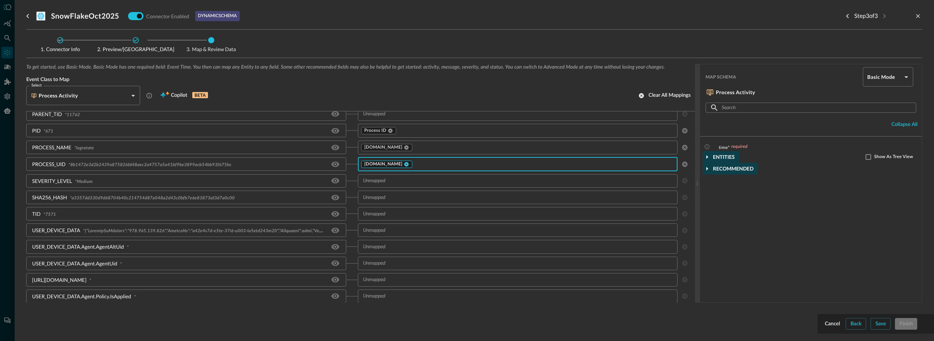
click at [404, 163] on icon at bounding box center [406, 164] width 4 height 4
click at [400, 163] on input "text" at bounding box center [512, 164] width 304 height 9
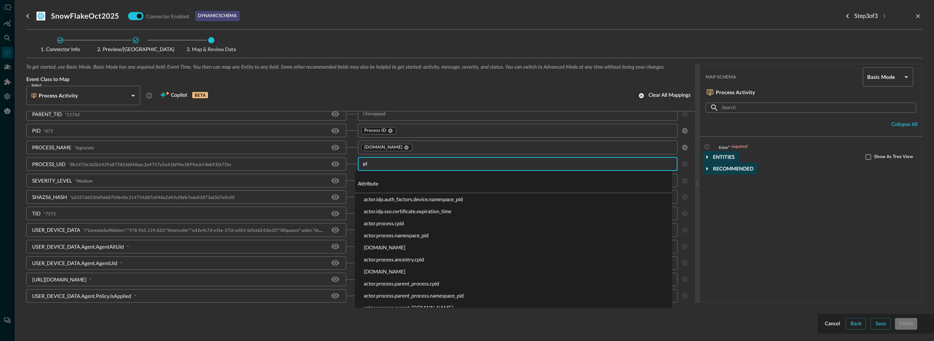
type input "pid"
click at [402, 211] on li "actor.process.cpid" at bounding box center [513, 211] width 317 height 12
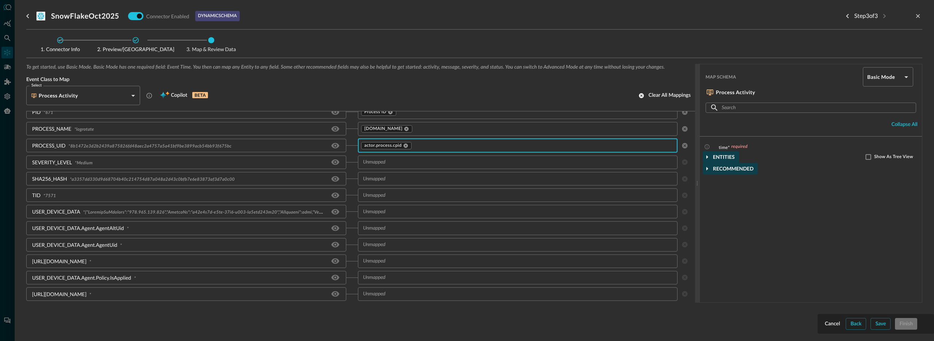
scroll to position [279, 0]
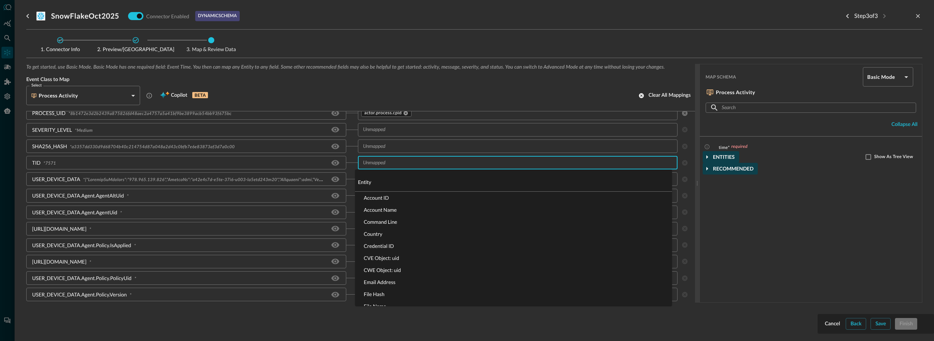
click at [385, 165] on input "text" at bounding box center [512, 162] width 304 height 9
type input "user"
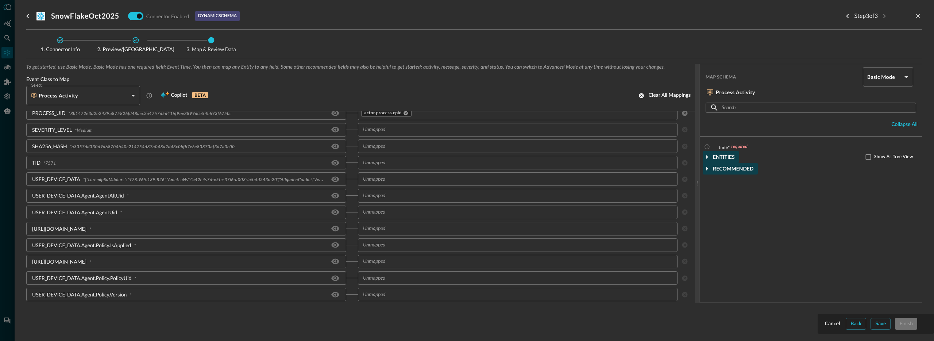
click at [193, 230] on div "[URL][DOMAIN_NAME] *" at bounding box center [186, 229] width 320 height 14
click at [371, 196] on input "text" at bounding box center [512, 195] width 304 height 9
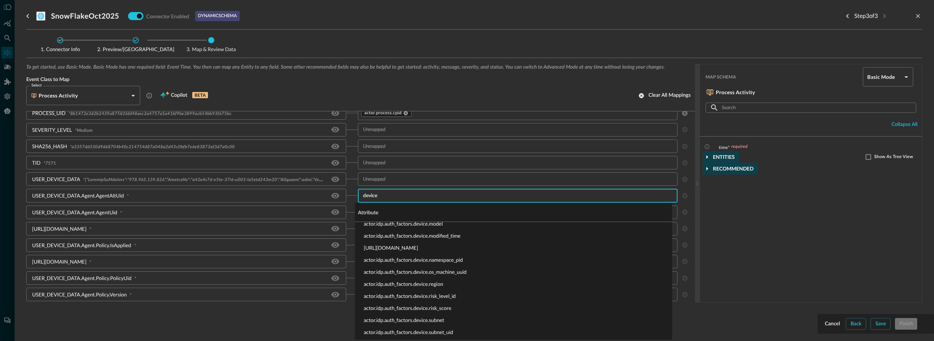
scroll to position [336, 0]
type input "device"
click at [439, 174] on input "text" at bounding box center [512, 178] width 304 height 9
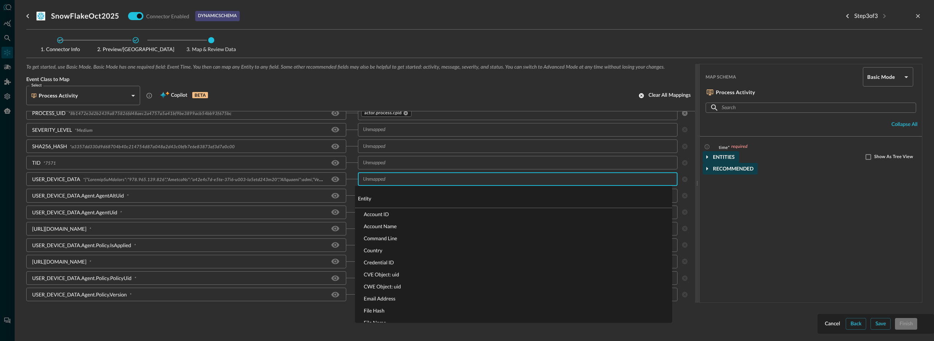
click at [403, 168] on div "​" at bounding box center [518, 163] width 320 height 14
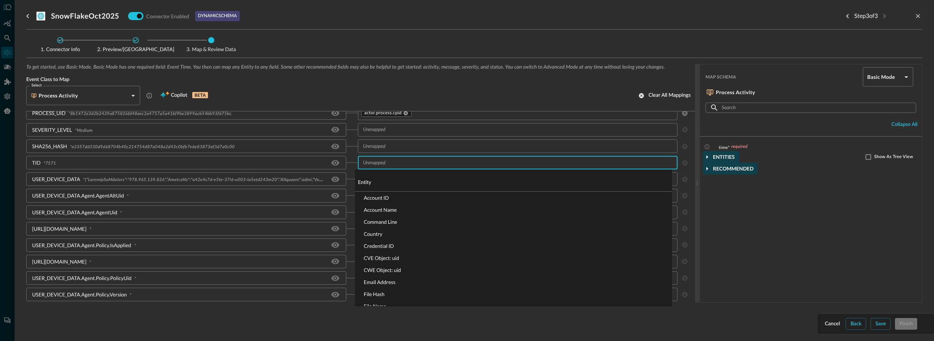
click at [350, 173] on div "USER_DEVICE_DATA *" at bounding box center [192, 179] width 332 height 14
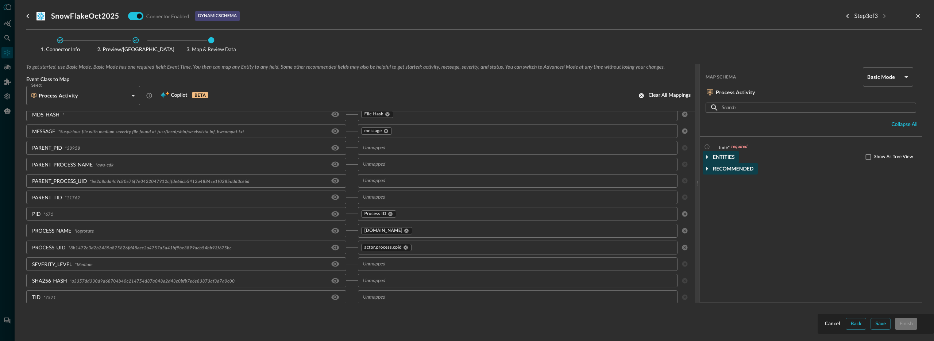
scroll to position [233, 0]
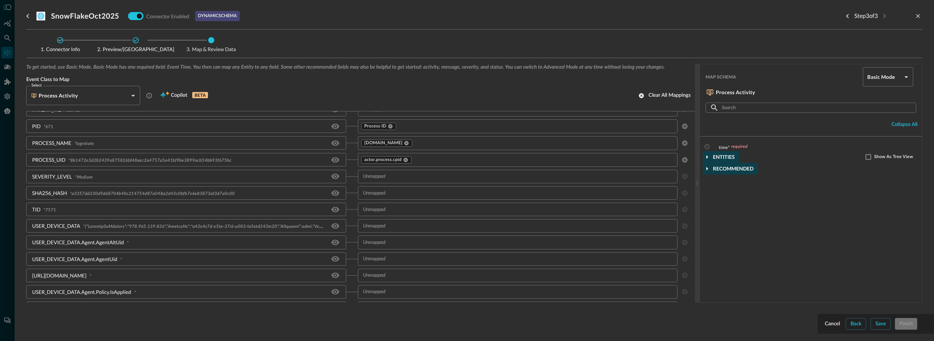
click at [365, 227] on input "text" at bounding box center [512, 225] width 304 height 9
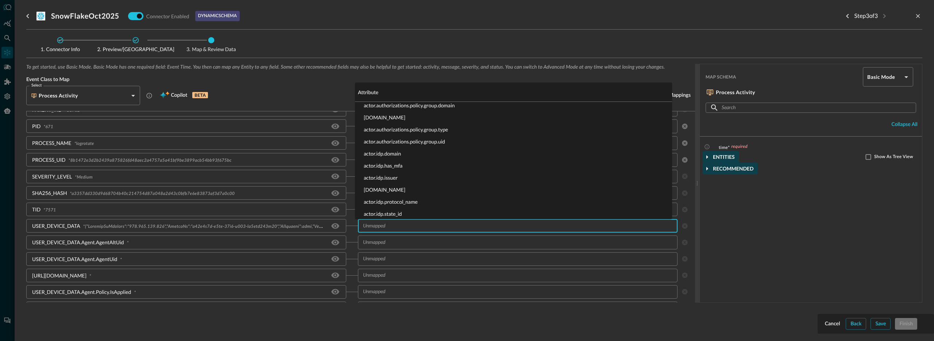
scroll to position [825, 0]
click at [385, 262] on input "text" at bounding box center [512, 258] width 304 height 9
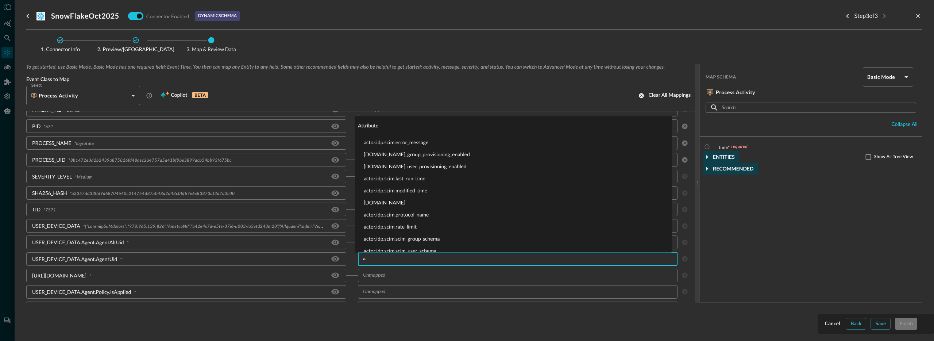
scroll to position [0, 0]
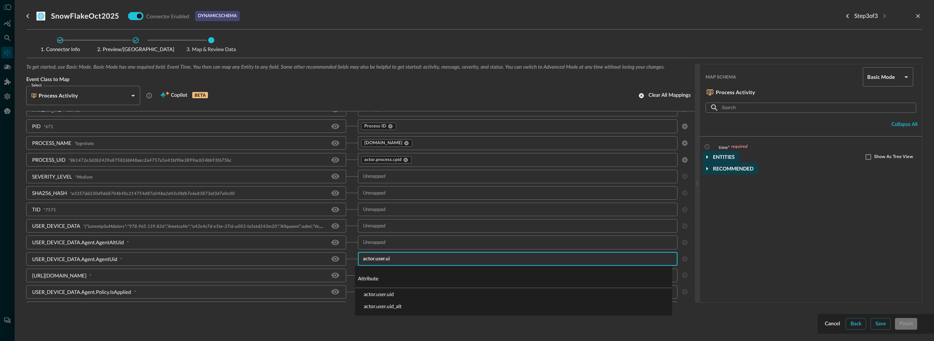
type input "actor.user.uid"
click at [385, 293] on li "actor.user.uid" at bounding box center [513, 294] width 317 height 12
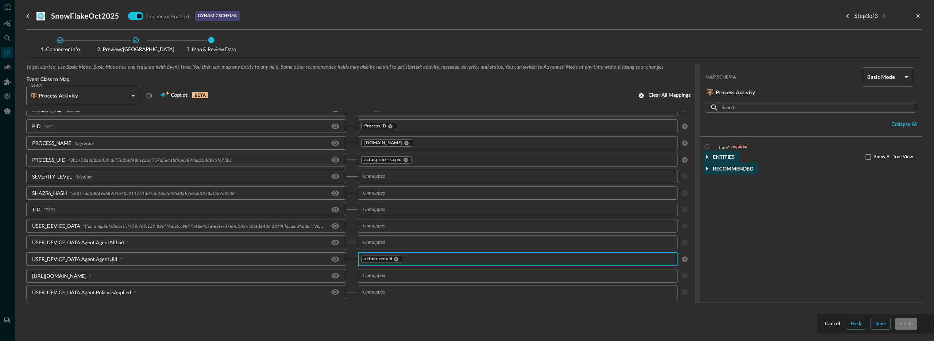
click at [387, 279] on input "text" at bounding box center [512, 275] width 304 height 9
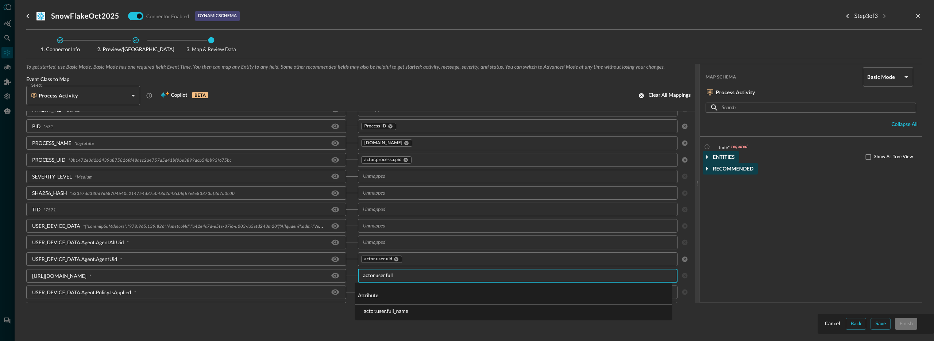
type input "actor.user.full"
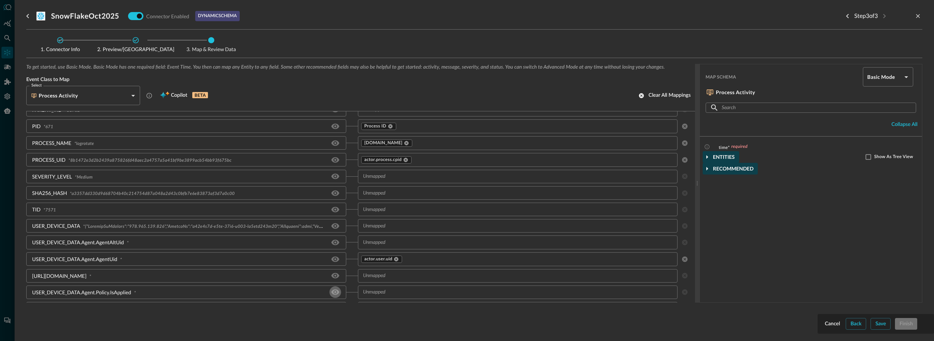
click at [385, 279] on input "text" at bounding box center [512, 275] width 304 height 9
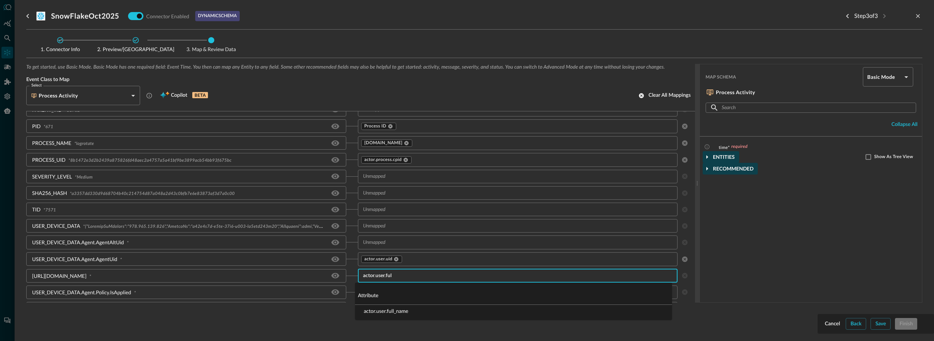
type input "actor.user.full"
click at [373, 310] on li "actor.user.full_name" at bounding box center [513, 311] width 317 height 12
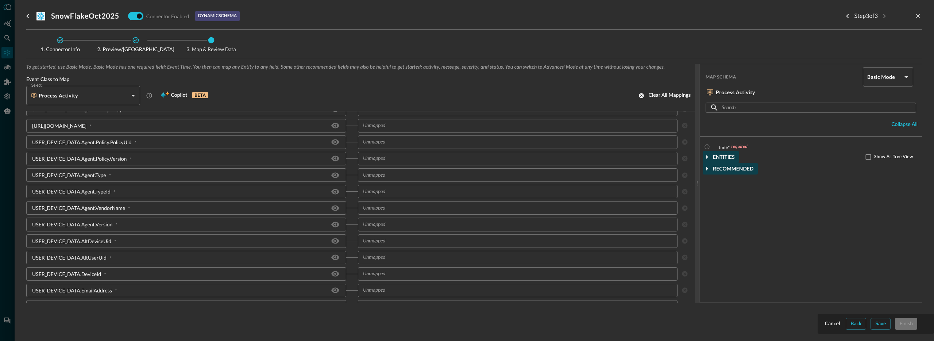
scroll to position [416, 0]
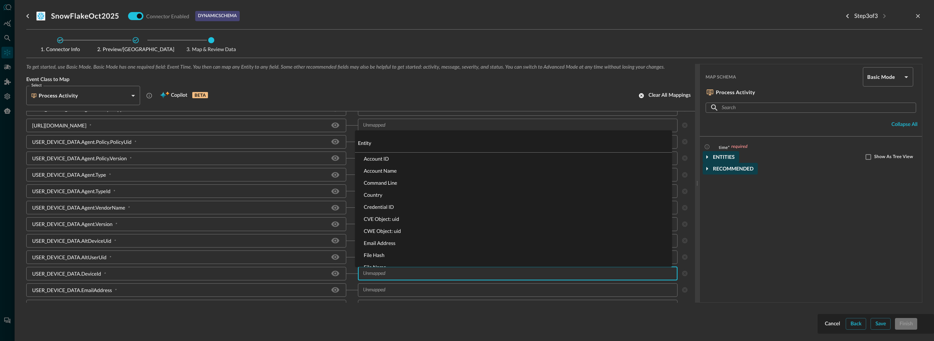
click at [386, 275] on input "text" at bounding box center [512, 273] width 304 height 9
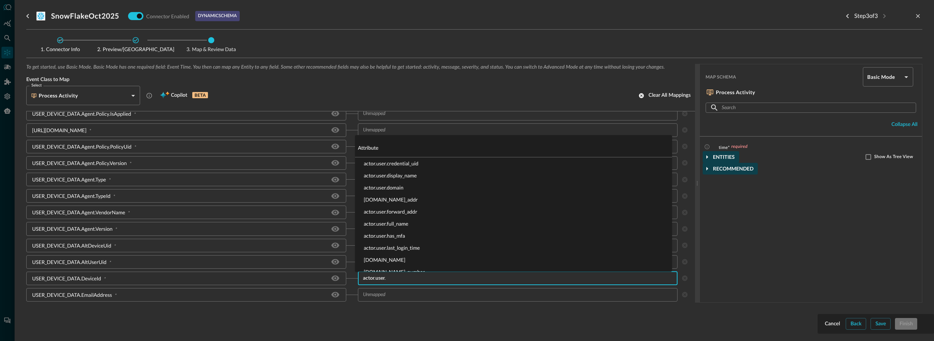
click at [377, 299] on div "​" at bounding box center [518, 295] width 320 height 14
type input "actor.user."
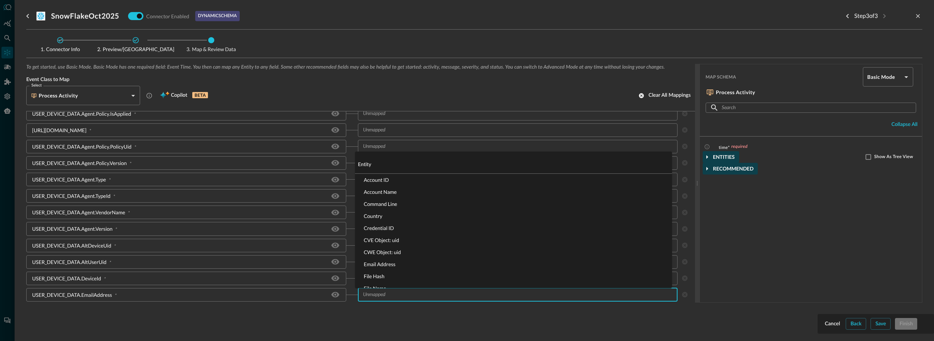
type input "a"
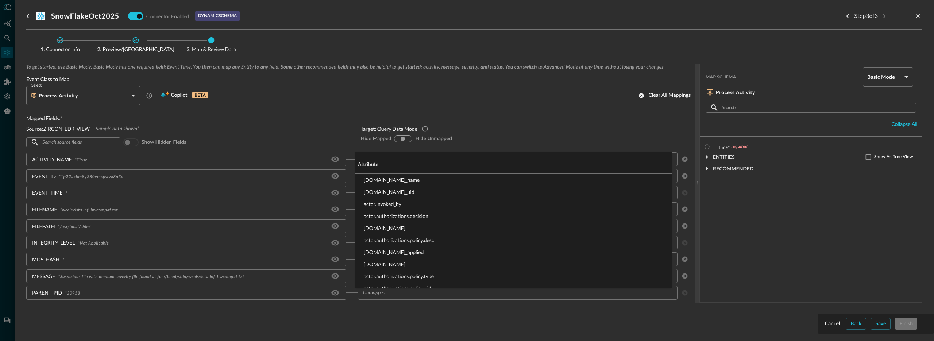
scroll to position [411, 0]
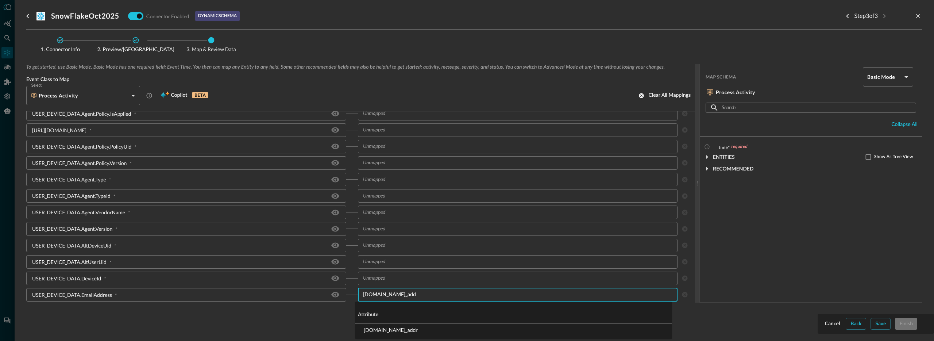
type input "[DOMAIN_NAME]_addr"
click at [381, 330] on li "[DOMAIN_NAME]_addr" at bounding box center [513, 330] width 317 height 12
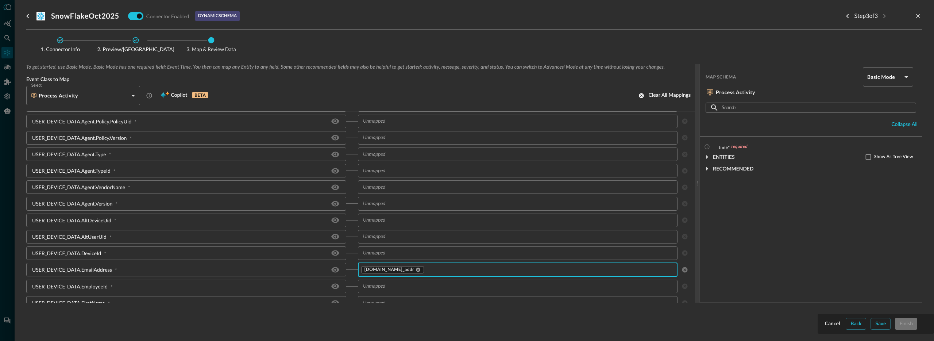
scroll to position [525, 0]
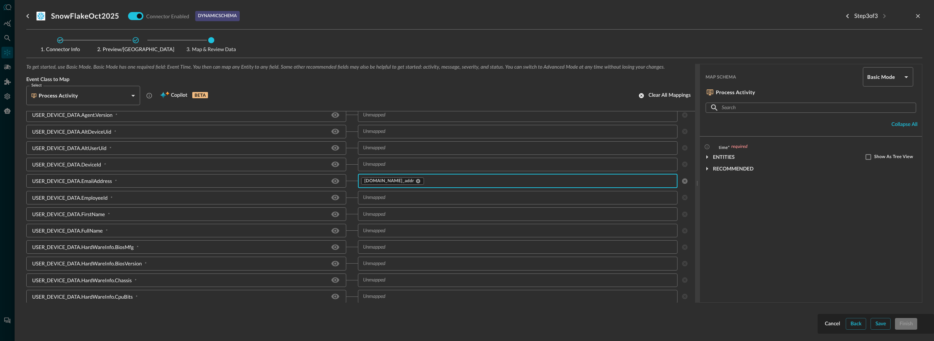
click at [433, 184] on input "text" at bounding box center [544, 180] width 238 height 9
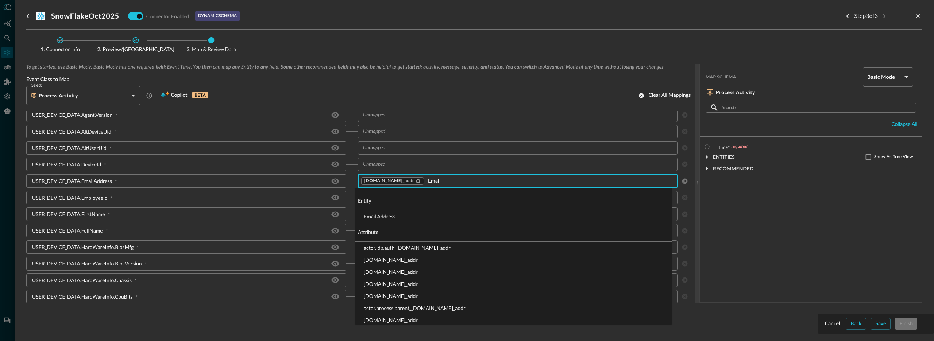
type input "Email"
click at [411, 215] on li "Email Address" at bounding box center [513, 216] width 317 height 12
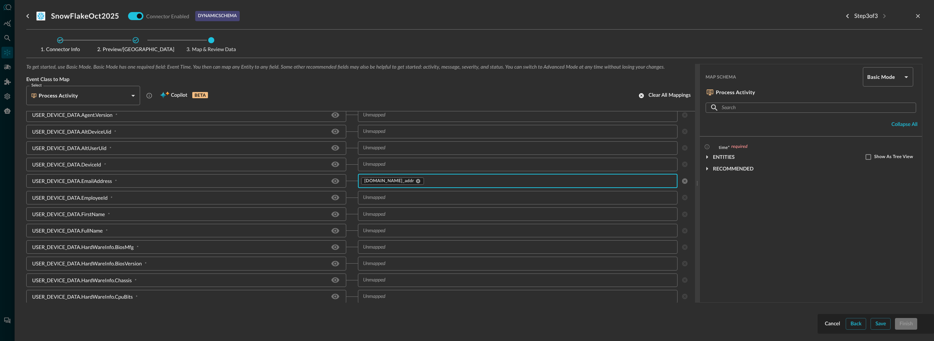
click at [425, 182] on input "text" at bounding box center [544, 180] width 238 height 9
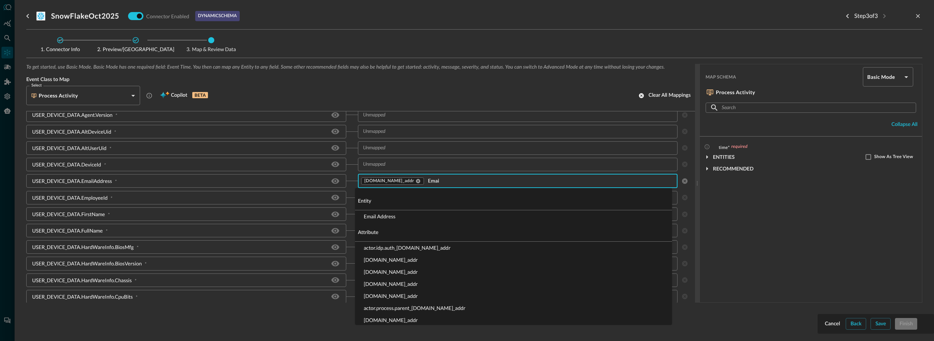
type input "Email"
click at [388, 218] on li "Email Address" at bounding box center [513, 216] width 317 height 12
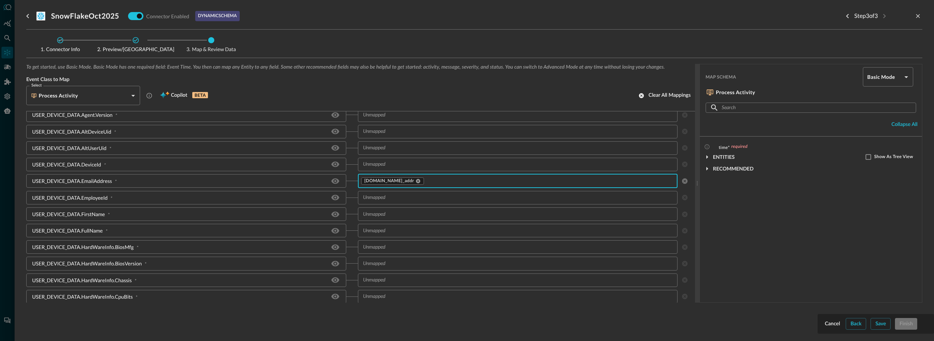
click at [433, 179] on input "text" at bounding box center [544, 180] width 238 height 9
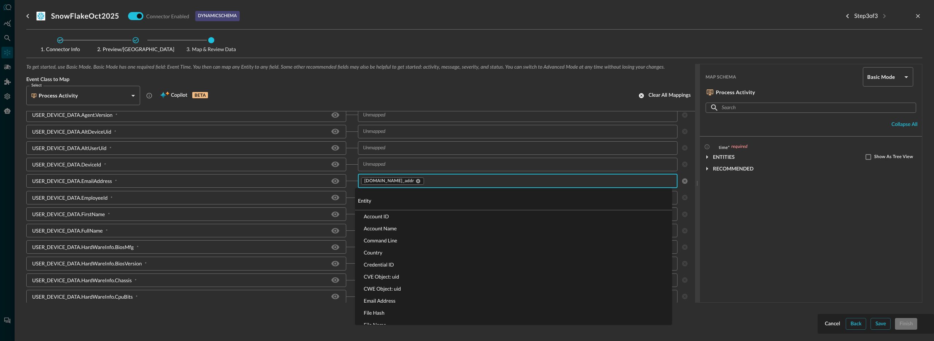
click at [480, 158] on div "​" at bounding box center [518, 165] width 320 height 14
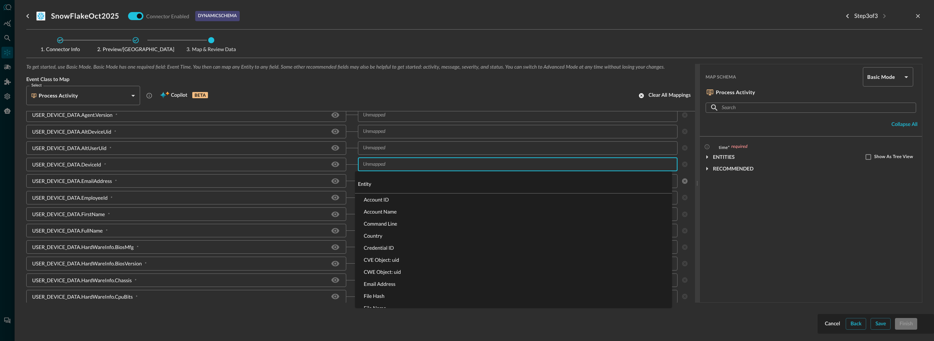
click at [425, 130] on input "text" at bounding box center [512, 131] width 304 height 9
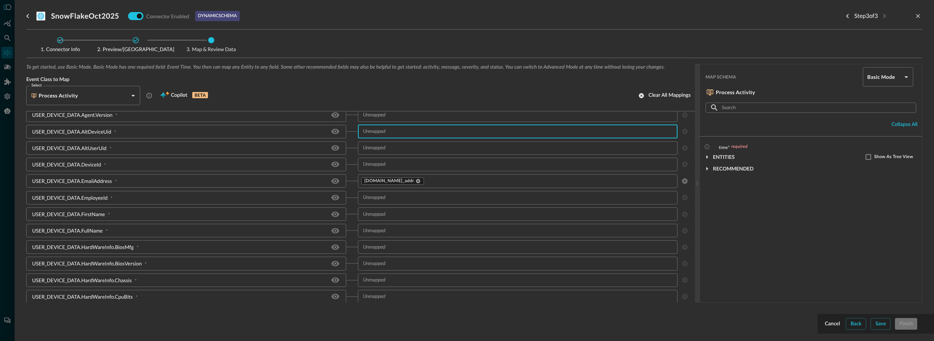
click at [442, 183] on input "text" at bounding box center [544, 180] width 238 height 9
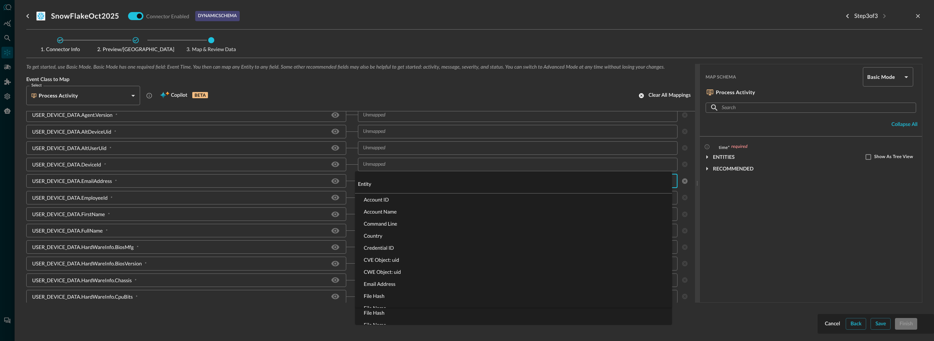
click at [434, 159] on div "​" at bounding box center [518, 165] width 320 height 14
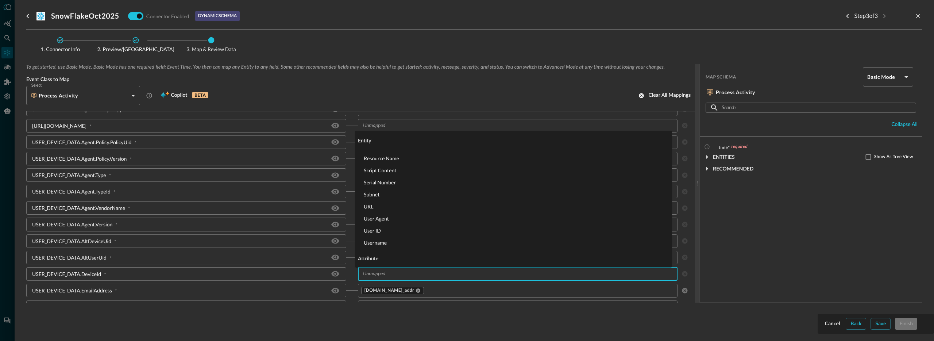
scroll to position [497, 0]
click at [670, 310] on div "To get started, use Basic Mode. Basic Mode has one required field: Event Time. …" at bounding box center [474, 195] width 897 height 262
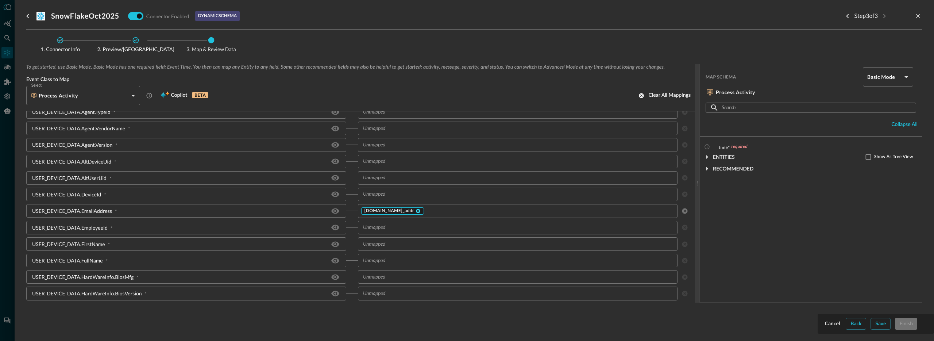
scroll to position [533, 0]
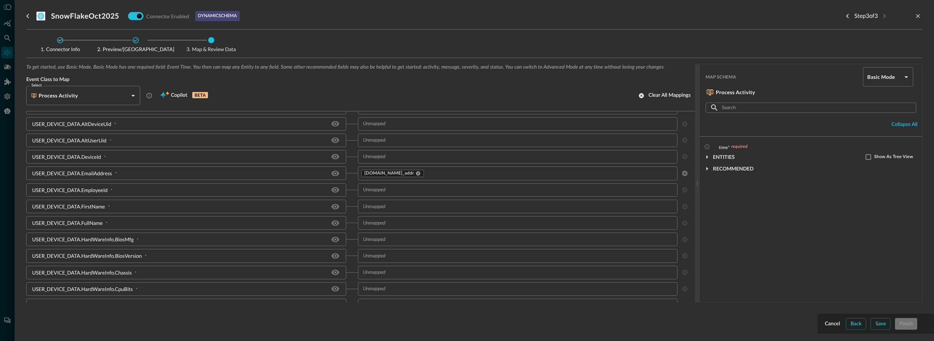
click at [440, 172] on input "text" at bounding box center [544, 173] width 238 height 9
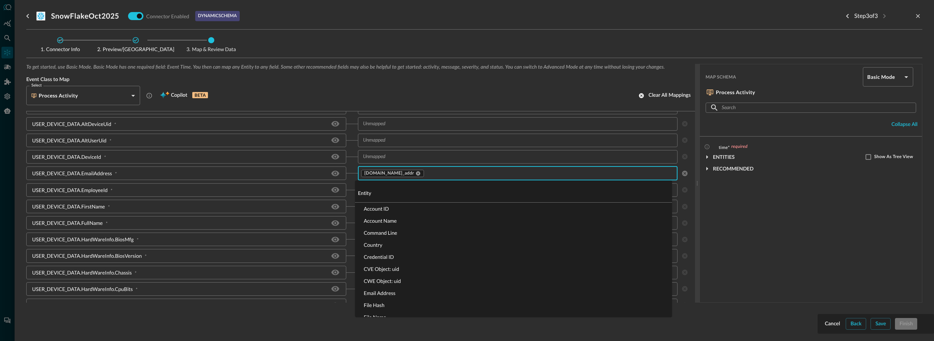
type input "e"
click at [393, 230] on li "Credential ID" at bounding box center [513, 233] width 317 height 12
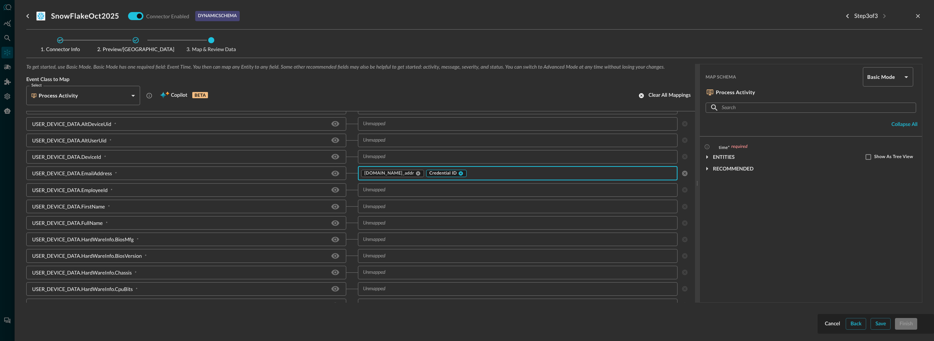
click at [455, 173] on div "Credential ID" at bounding box center [446, 173] width 41 height 7
click at [458, 173] on icon at bounding box center [460, 173] width 5 height 5
click at [451, 173] on input "text" at bounding box center [544, 173] width 238 height 9
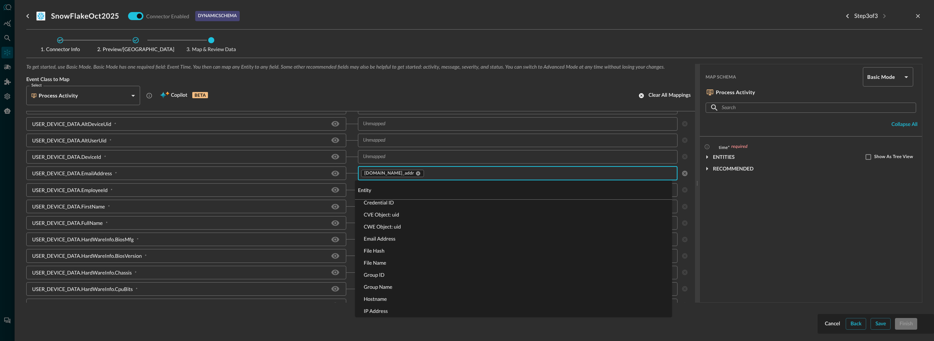
scroll to position [50, 0]
click at [396, 244] on li "Email Address" at bounding box center [513, 243] width 317 height 12
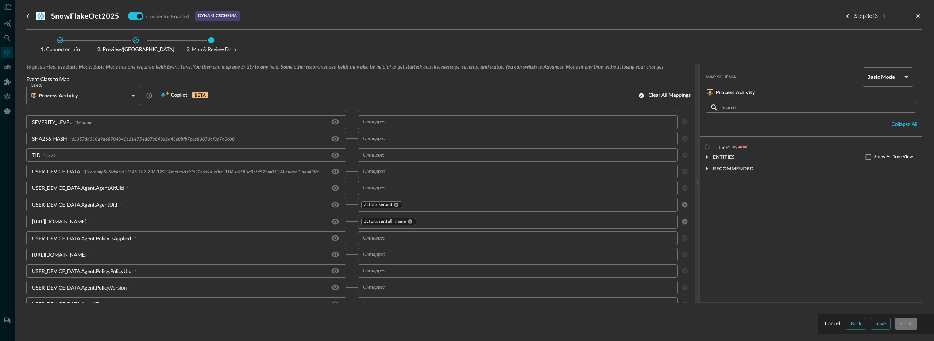
scroll to position [200, 0]
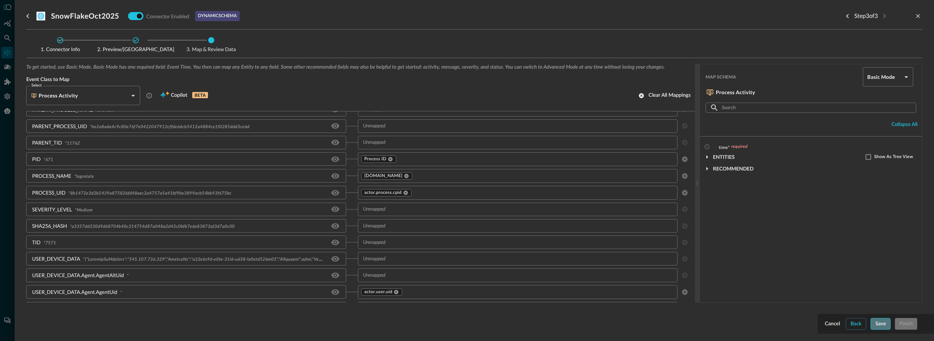
click at [887, 323] on button "Save" at bounding box center [881, 324] width 20 height 12
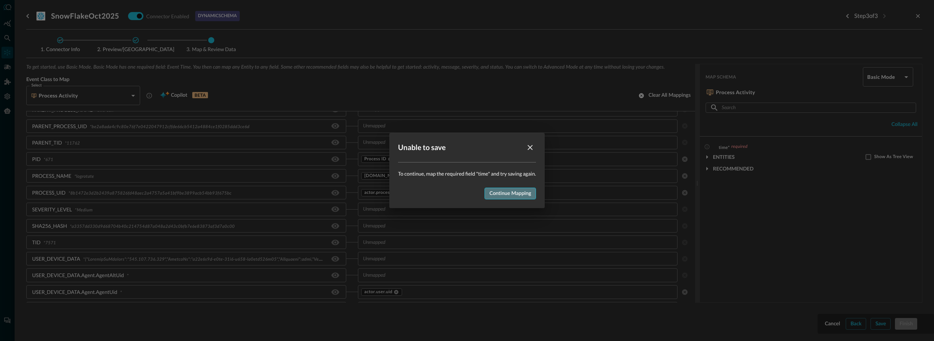
click at [514, 196] on button "Continue mapping" at bounding box center [510, 194] width 51 height 12
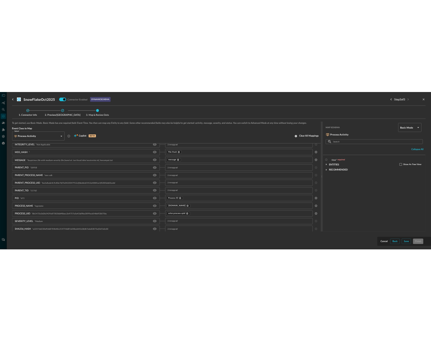
scroll to position [3, 0]
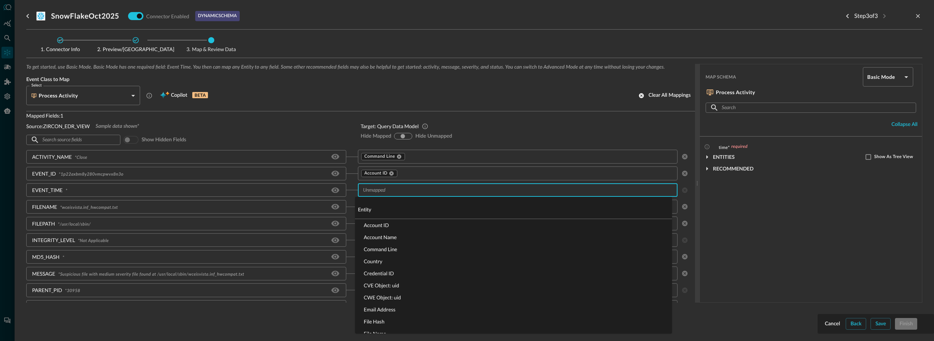
click at [390, 191] on input "text" at bounding box center [512, 189] width 304 height 9
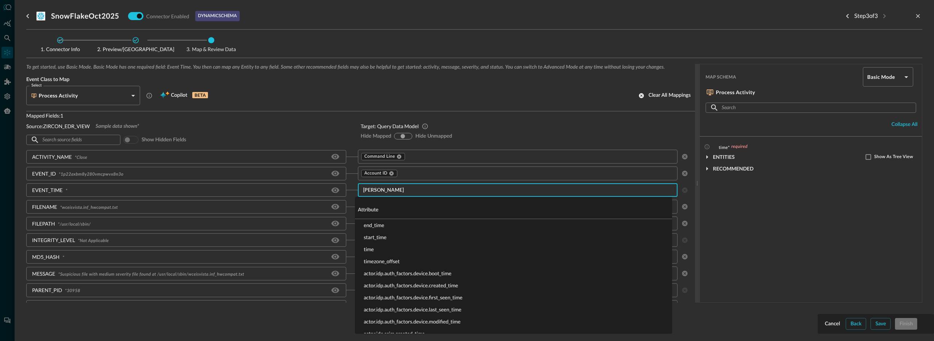
type input "time"
click at [373, 247] on li "time" at bounding box center [513, 249] width 317 height 12
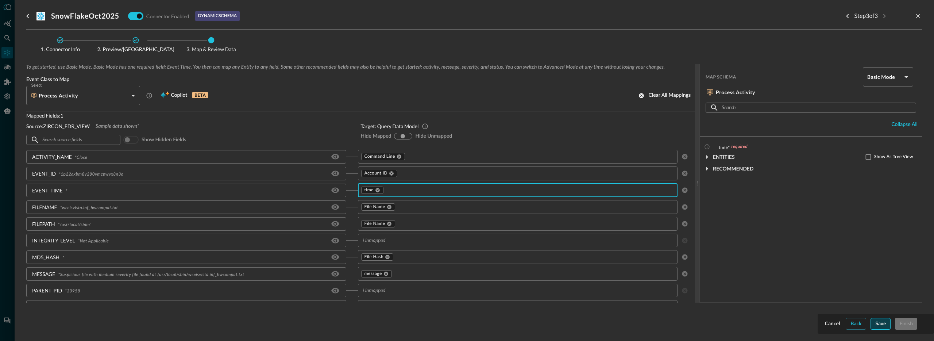
click at [878, 328] on button "Save" at bounding box center [881, 324] width 20 height 12
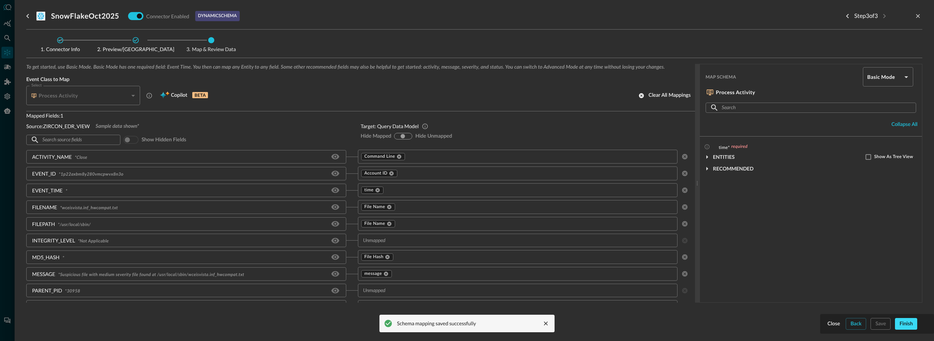
click at [905, 322] on button "Finish" at bounding box center [906, 324] width 22 height 12
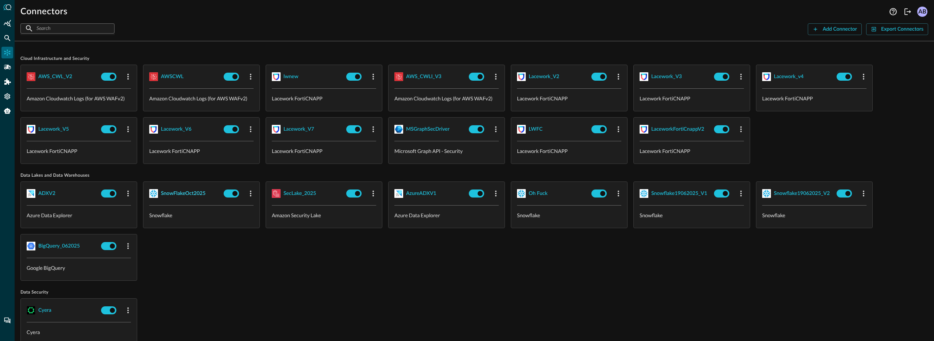
click at [172, 191] on div "SnowFlakeOct2025" at bounding box center [183, 193] width 45 height 9
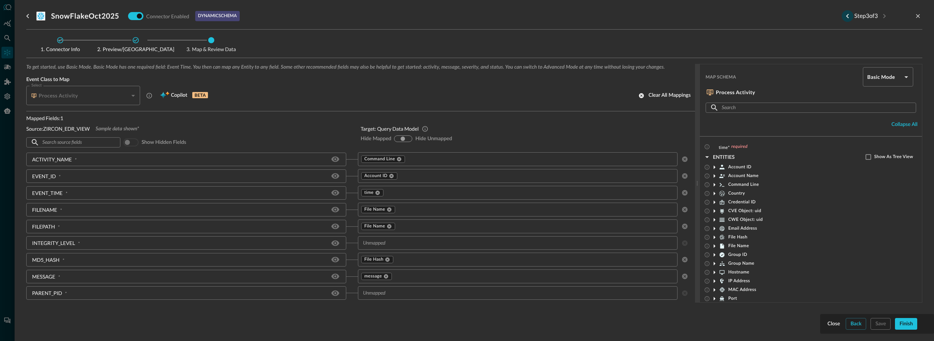
click at [847, 15] on icon "Previous step" at bounding box center [848, 16] width 9 height 9
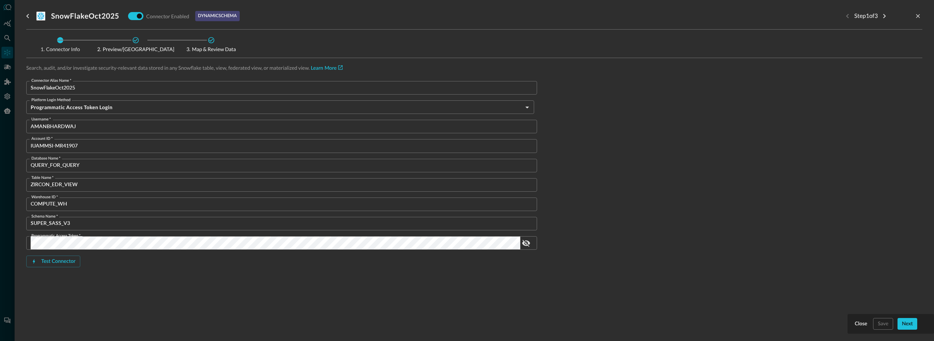
click at [746, 307] on div "SnowFlakeOct2025 Connector Enabled dynamic schema Step 1 of 3 Connector Info Pr…" at bounding box center [474, 166] width 897 height 332
click at [62, 263] on button "Test Connector" at bounding box center [53, 262] width 54 height 12
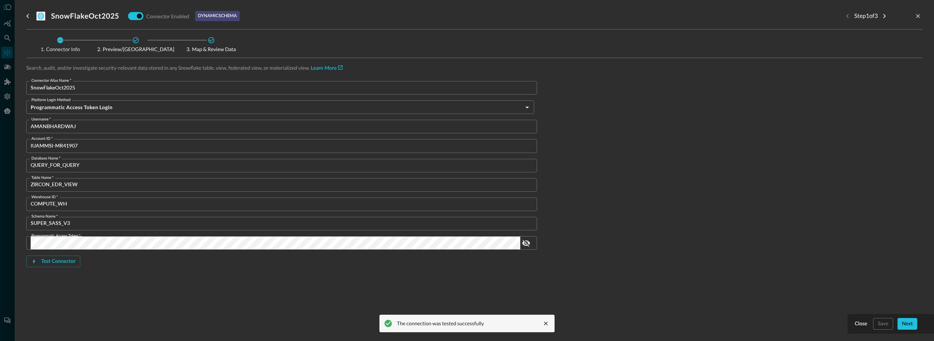
click at [7, 277] on div at bounding box center [467, 170] width 934 height 341
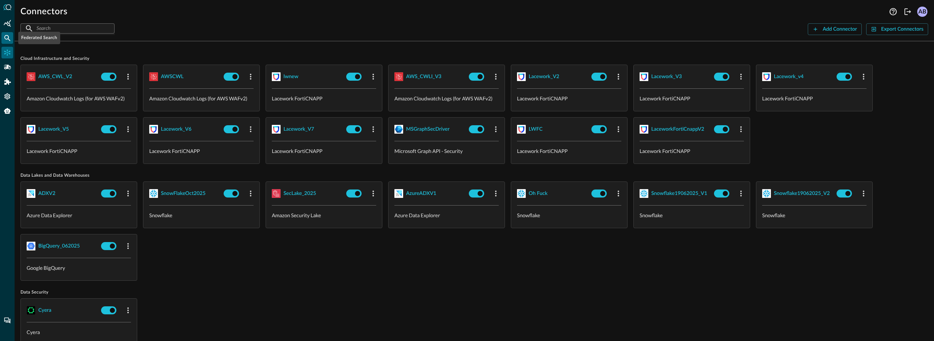
click at [2, 33] on div "Federated Search" at bounding box center [7, 38] width 12 height 12
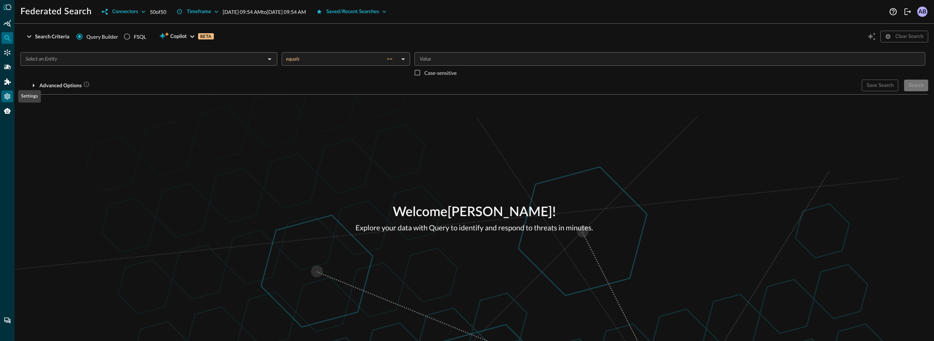
click at [8, 97] on icon "Settings" at bounding box center [7, 96] width 6 height 6
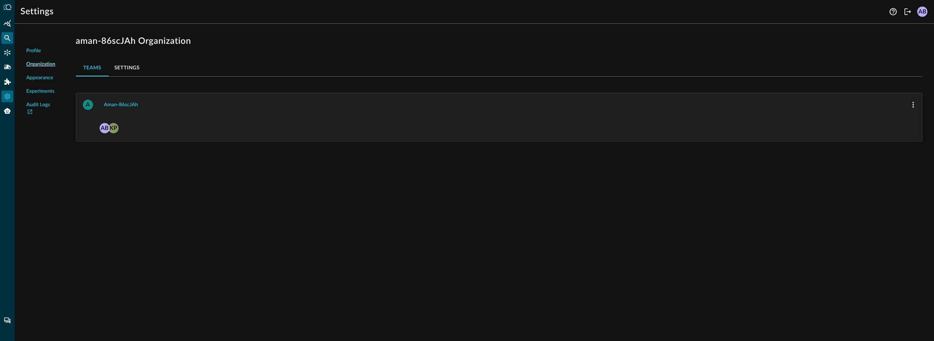
click at [8, 38] on icon "Federated Search" at bounding box center [7, 37] width 7 height 7
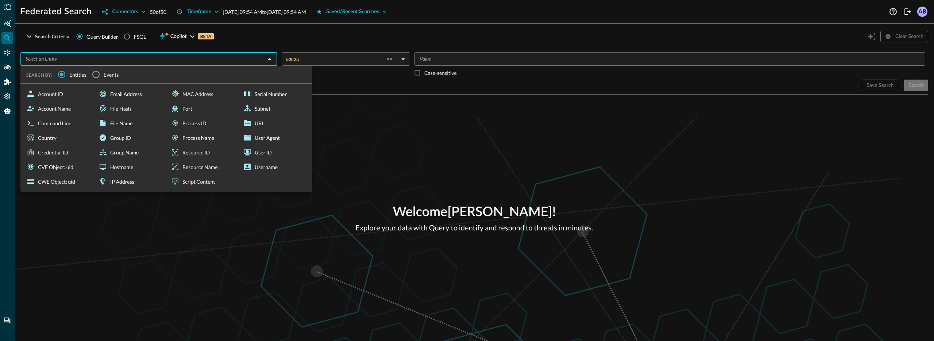
click at [58, 60] on input "text" at bounding box center [143, 58] width 241 height 9
click at [126, 13] on button "Connectors" at bounding box center [123, 12] width 52 height 12
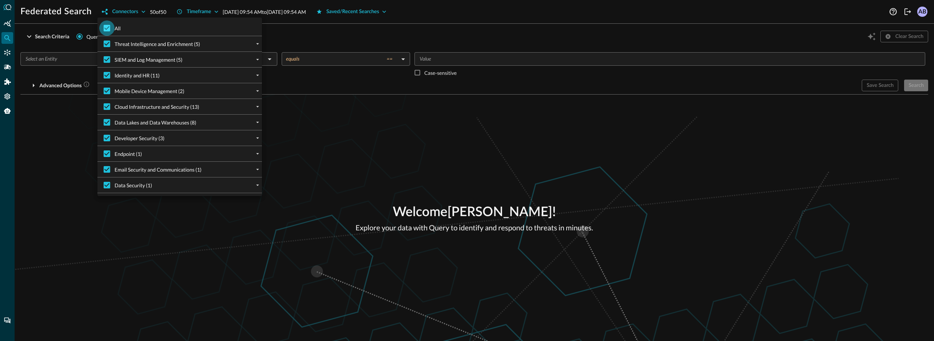
click at [105, 27] on input "All" at bounding box center [106, 27] width 15 height 15
checkbox input "false"
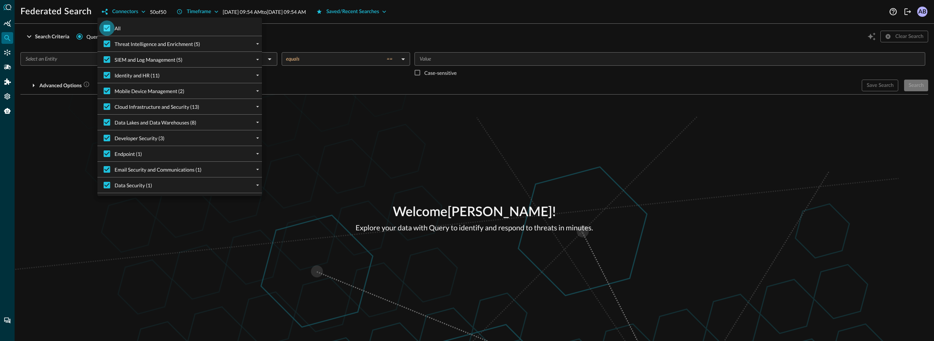
checkbox input "false"
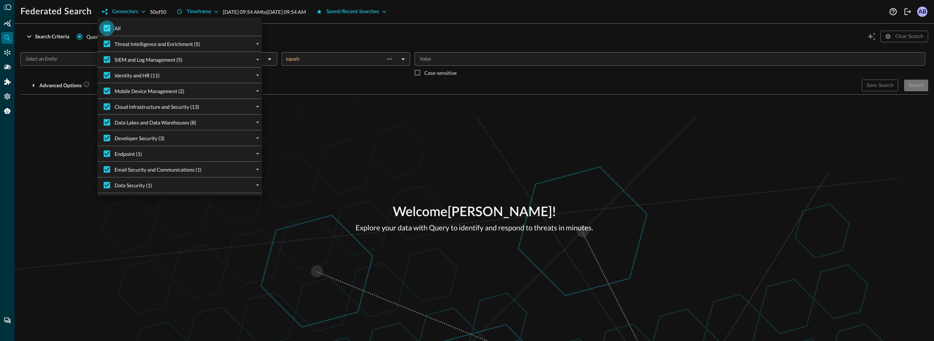
checkbox input "false"
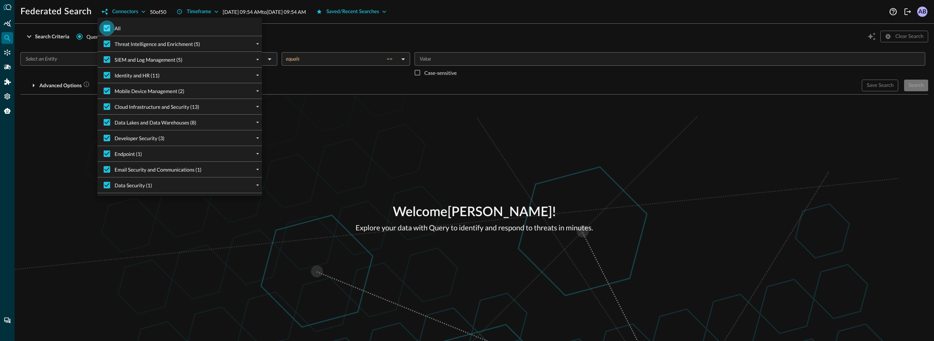
checkbox input "false"
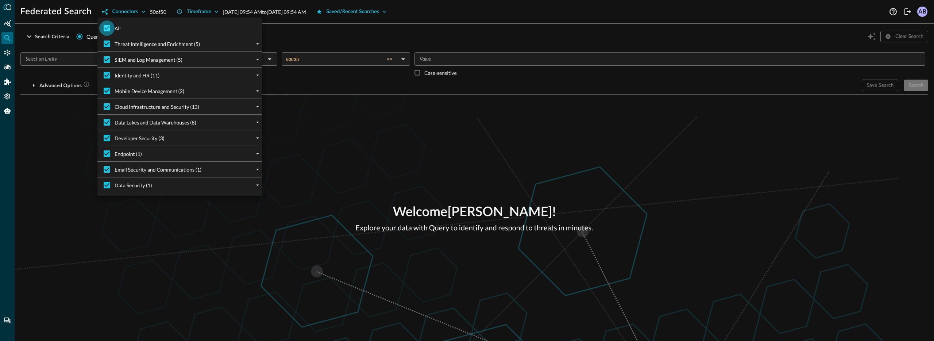
checkbox input "false"
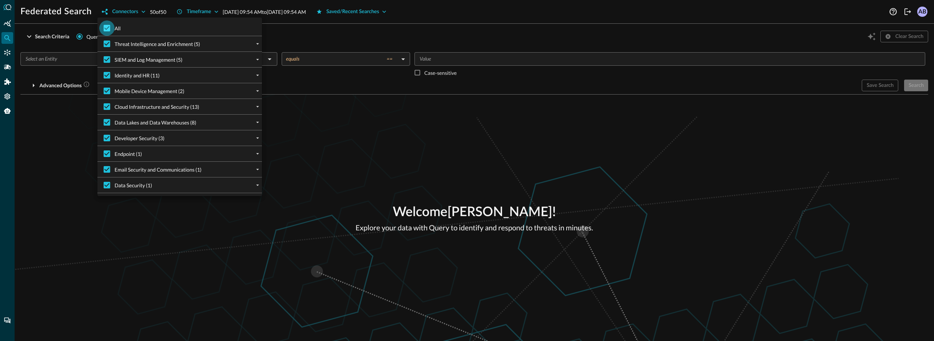
checkbox input "false"
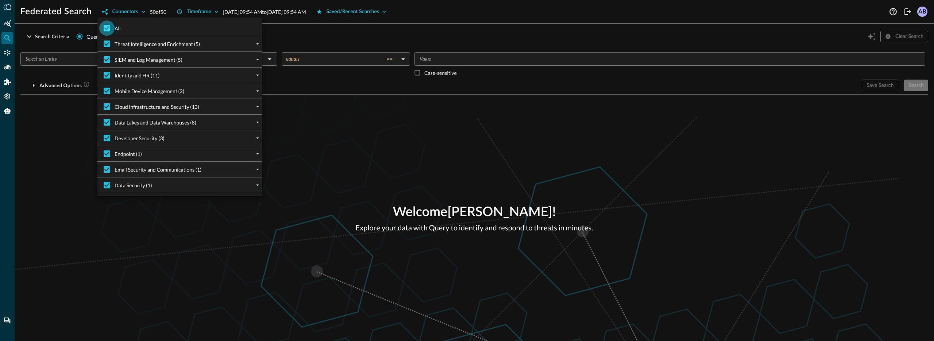
checkbox input "false"
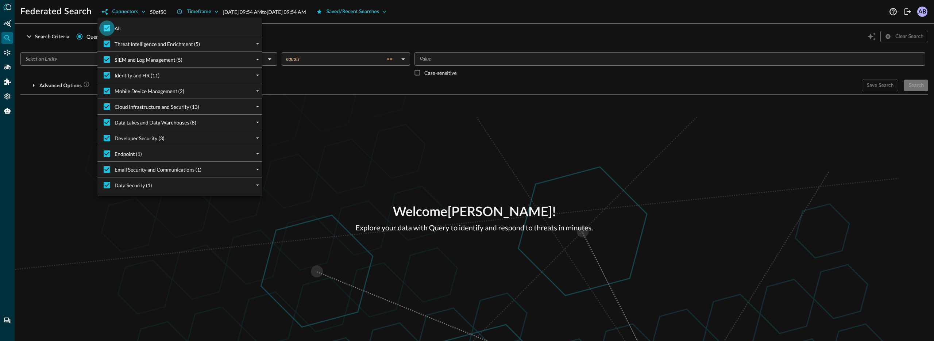
checkbox input "false"
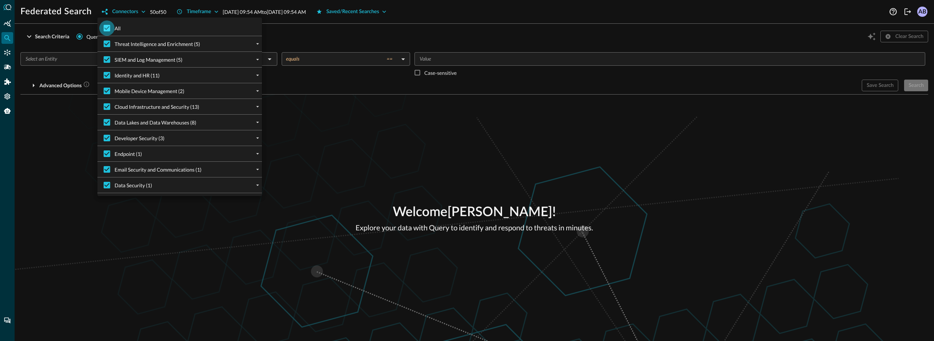
checkbox input "false"
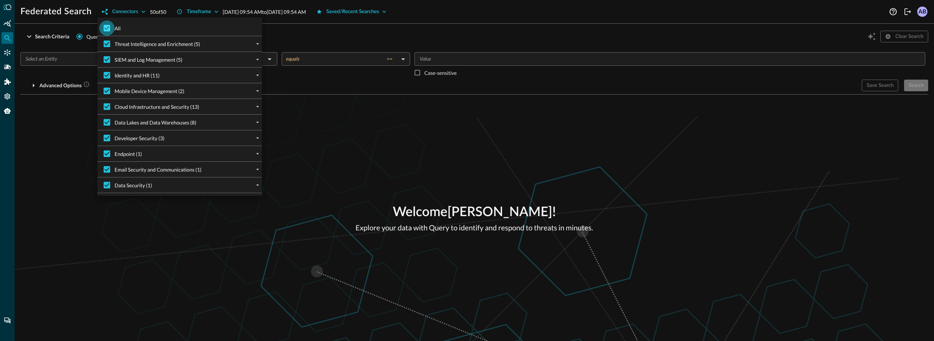
checkbox input "false"
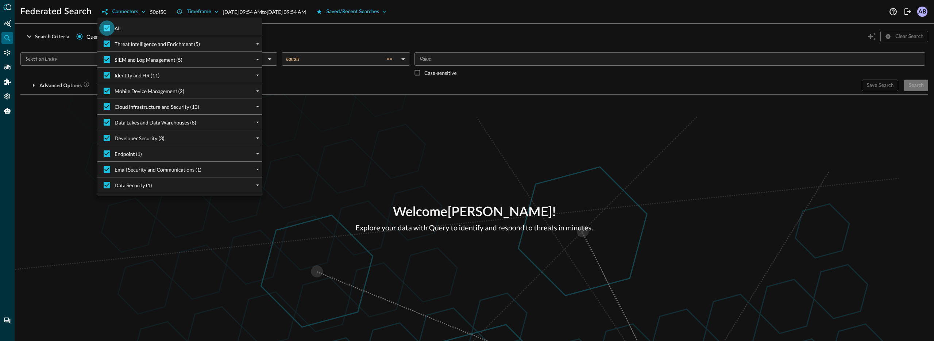
checkbox input "false"
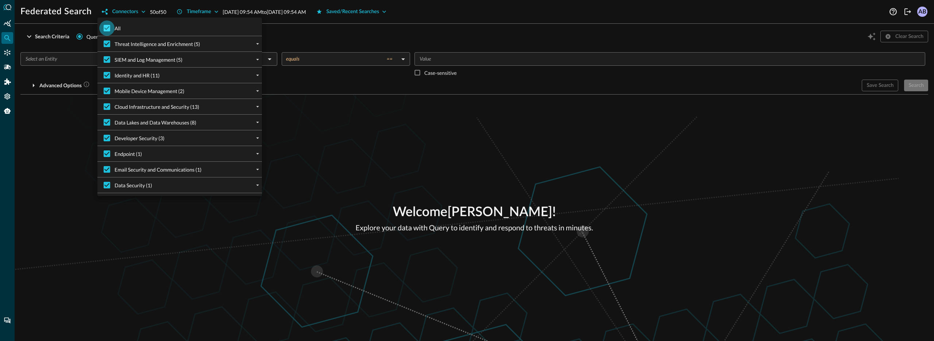
checkbox input "false"
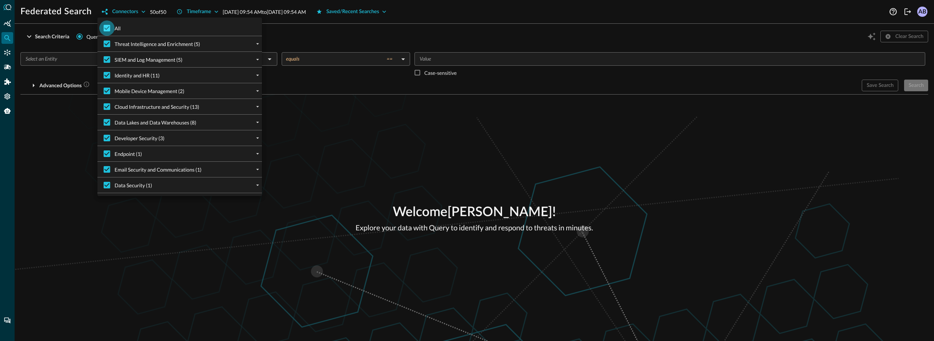
checkbox input "false"
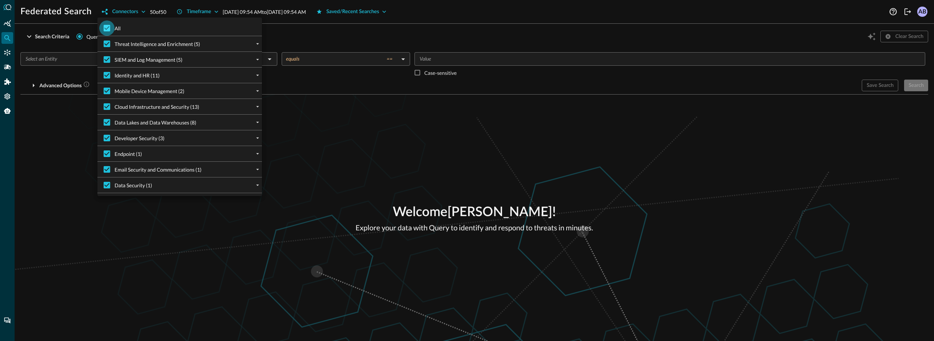
checkbox input "false"
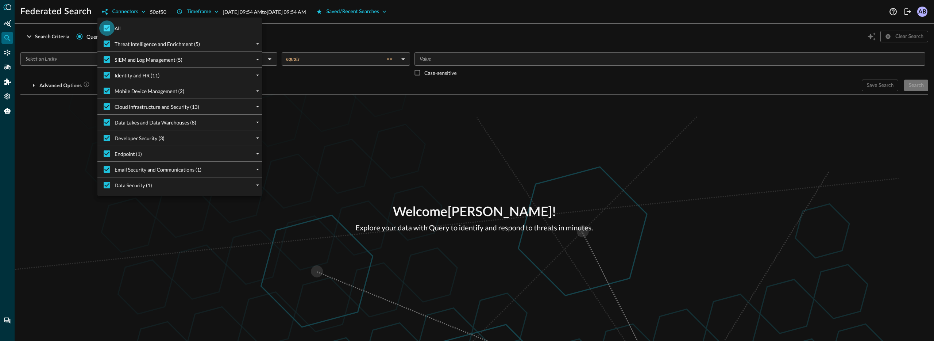
checkbox input "false"
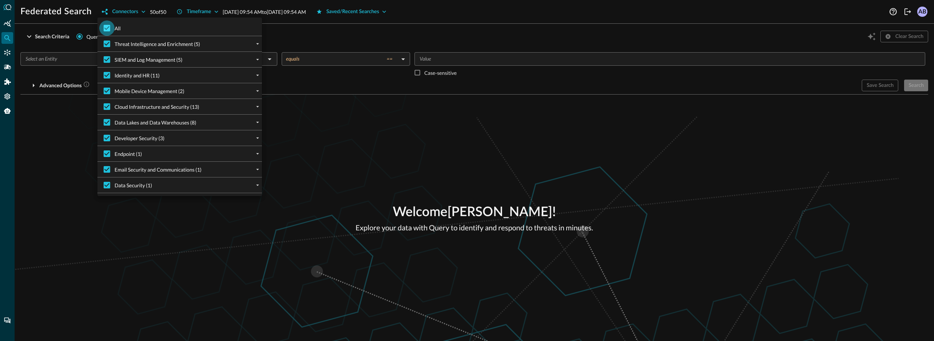
checkbox input "false"
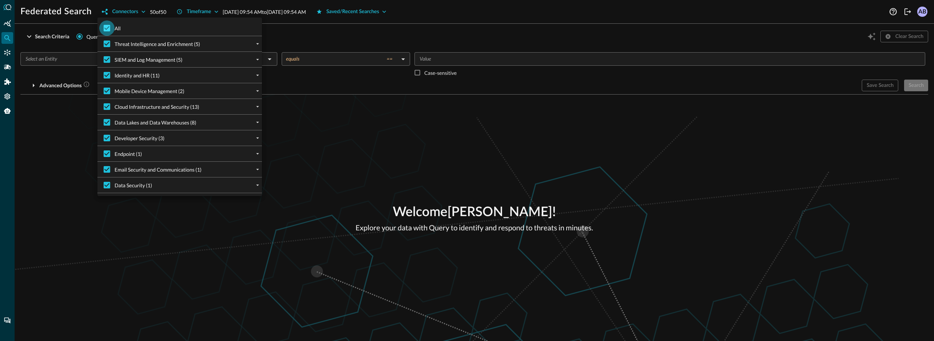
checkbox input "false"
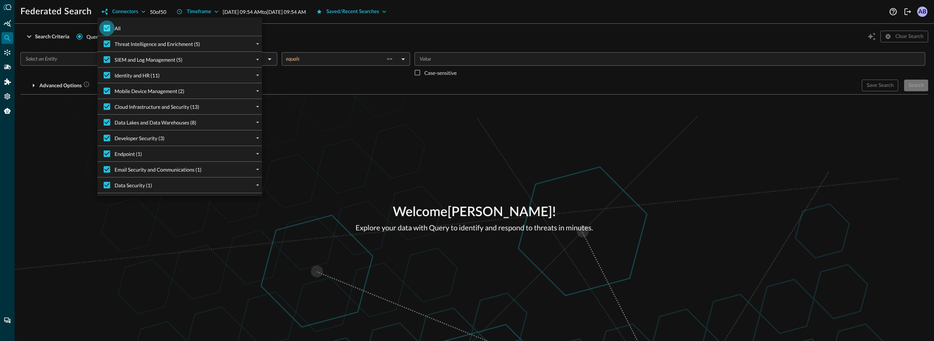
checkbox input "false"
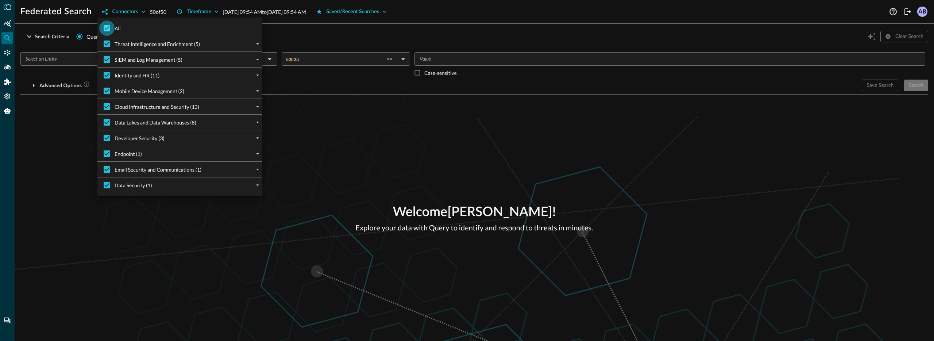
checkbox input "false"
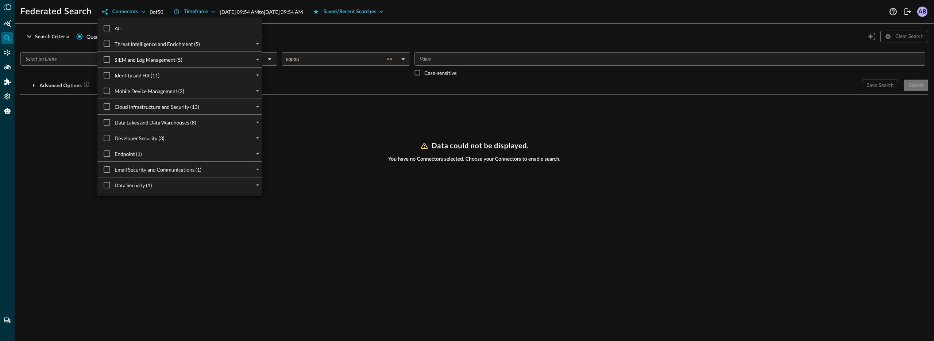
click at [178, 121] on span "Data Lakes and Data Warehouses (8)" at bounding box center [156, 123] width 82 height 8
click at [115, 121] on input "Data Lakes and Data Warehouses (8)" at bounding box center [106, 122] width 15 height 15
checkbox input "true"
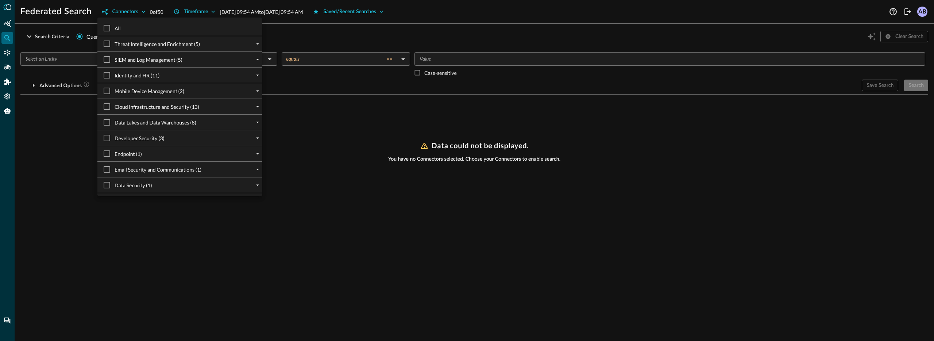
checkbox input "true"
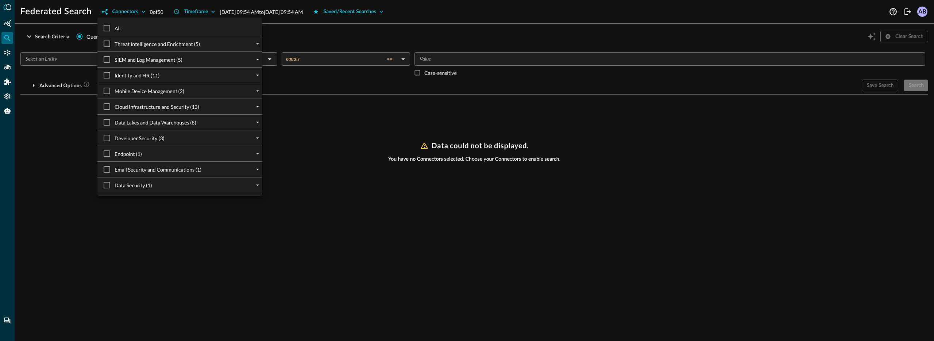
checkbox input "true"
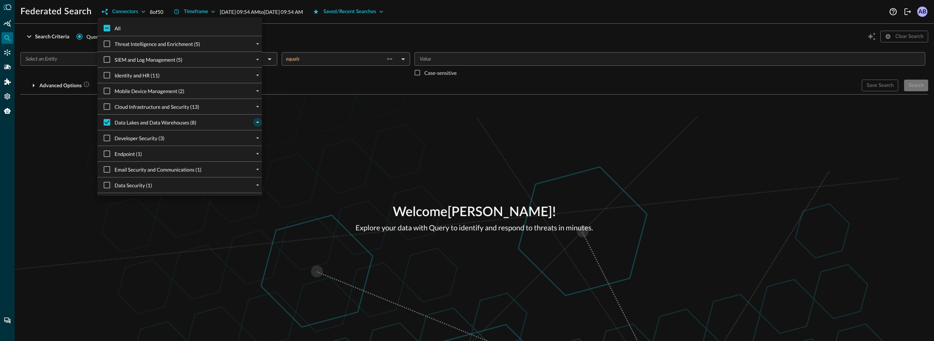
click at [254, 123] on icon "expand" at bounding box center [257, 122] width 7 height 7
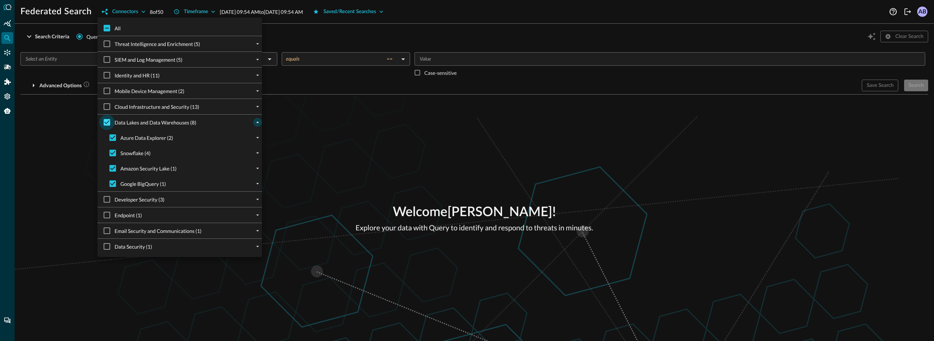
click at [109, 124] on input "Data Lakes and Data Warehouses (8)" at bounding box center [106, 122] width 15 height 15
checkbox input "false"
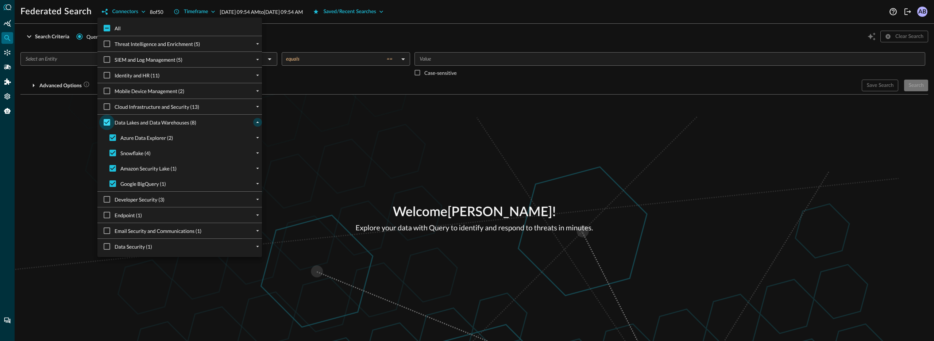
checkbox input "false"
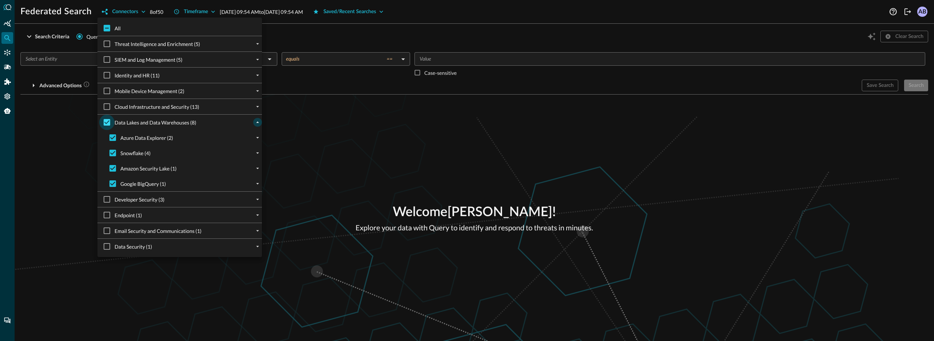
checkbox input "false"
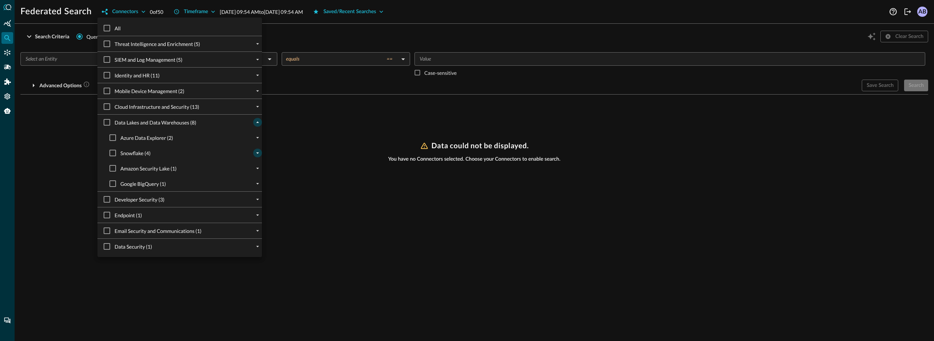
click at [254, 153] on icon "expand" at bounding box center [257, 153] width 7 height 7
click at [120, 170] on input "SnowFlakeOct2025" at bounding box center [118, 168] width 15 height 15
checkbox input "true"
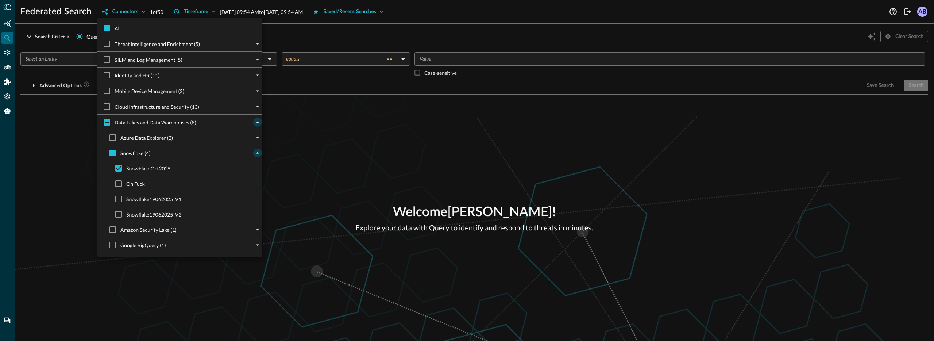
click at [360, 175] on div at bounding box center [467, 170] width 934 height 341
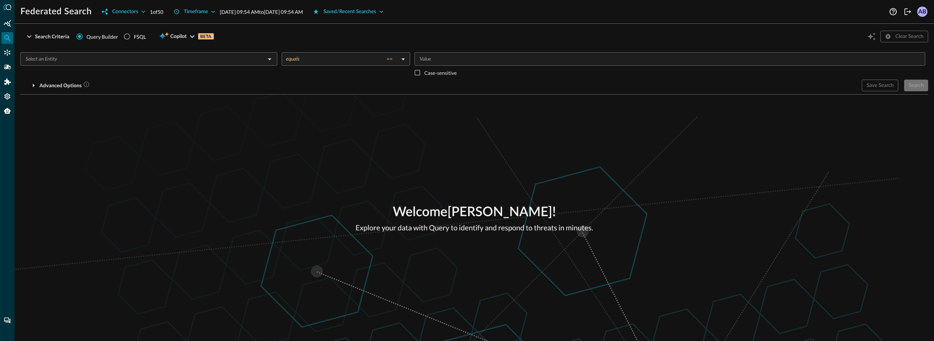
click at [122, 55] on input "text" at bounding box center [143, 58] width 241 height 9
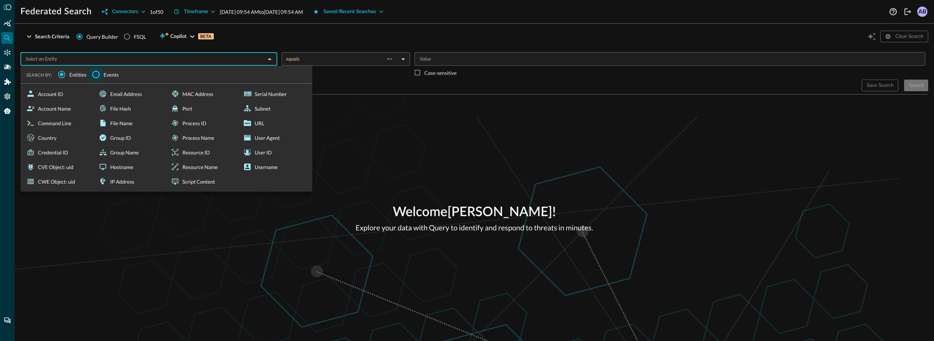
click at [101, 75] on input "Events" at bounding box center [95, 74] width 15 height 15
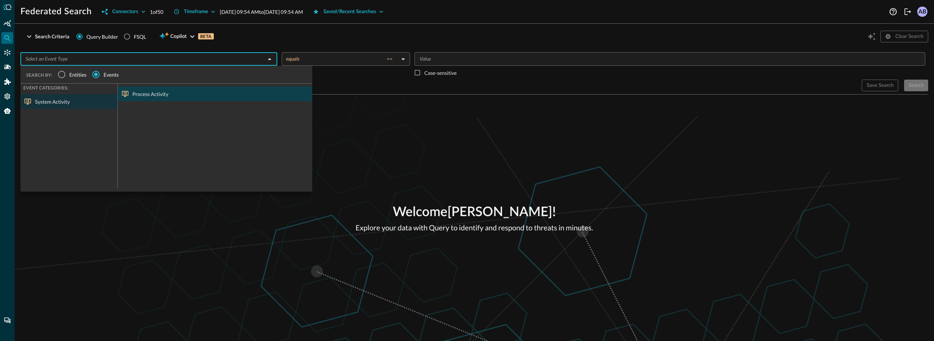
click at [162, 92] on div "Process Activity" at bounding box center [215, 94] width 195 height 15
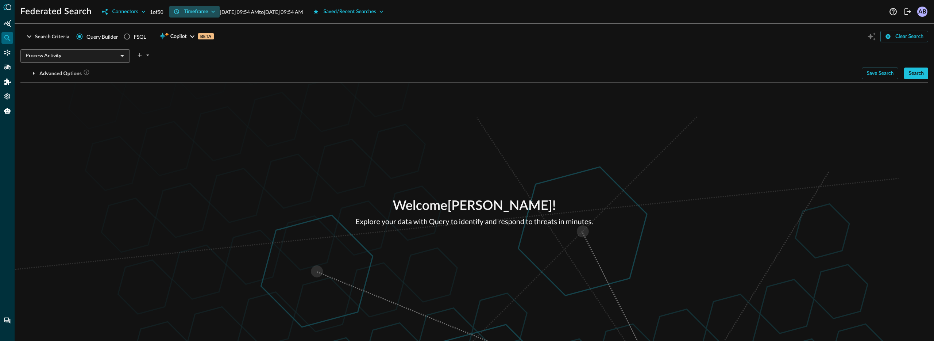
click at [197, 11] on button "Timeframe" at bounding box center [194, 12] width 51 height 12
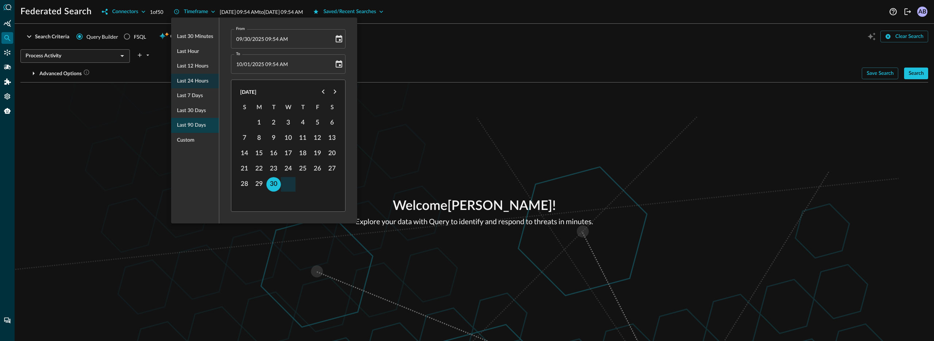
click at [194, 125] on span "Last 90 days" at bounding box center [191, 125] width 29 height 9
type input "07/03/2025 09:55 AM"
type input "10/01/2025 09:55 AM"
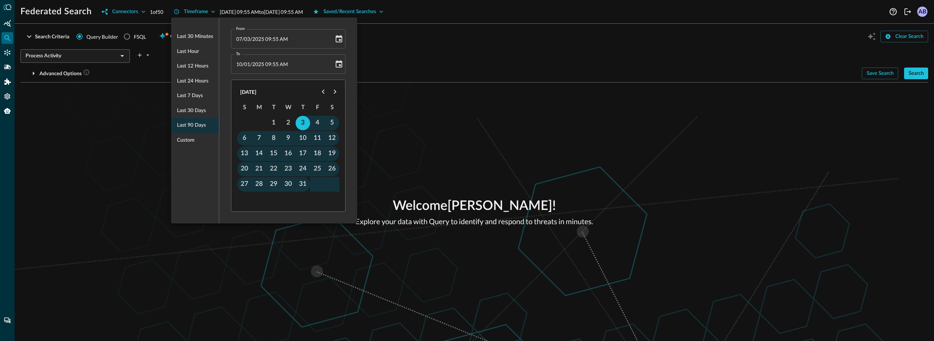
click at [410, 124] on div at bounding box center [467, 170] width 934 height 341
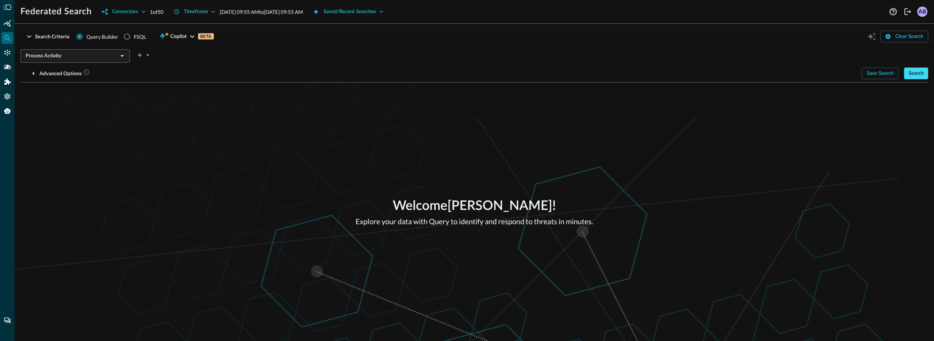
click at [911, 73] on button "Search" at bounding box center [917, 74] width 24 height 12
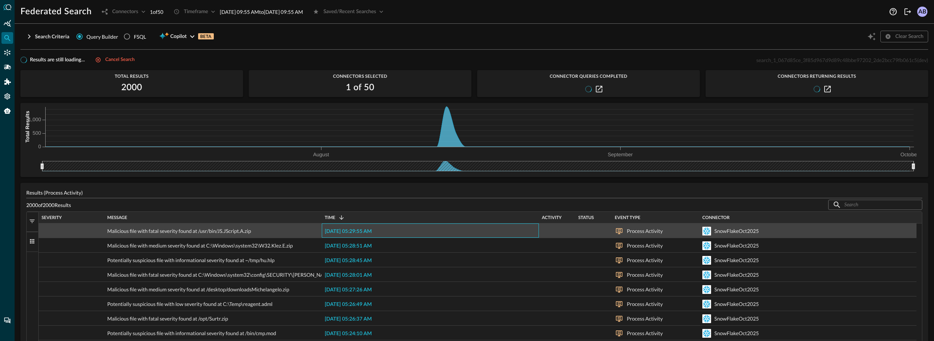
click at [363, 231] on span "2025-08-15 05:29:55 AM" at bounding box center [348, 231] width 47 height 5
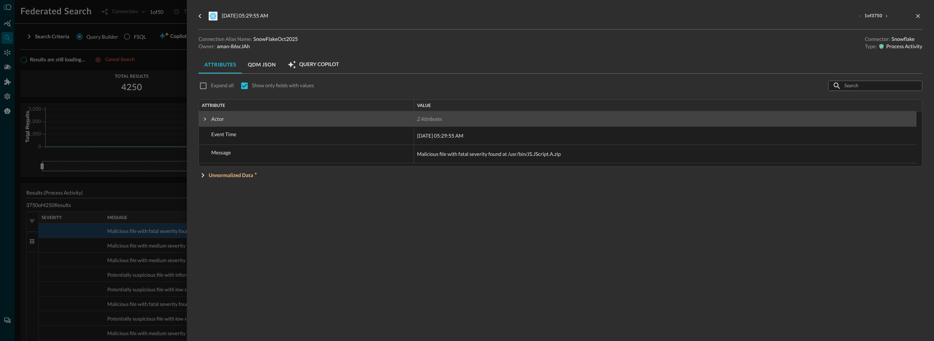
click at [207, 120] on span at bounding box center [205, 119] width 7 height 7
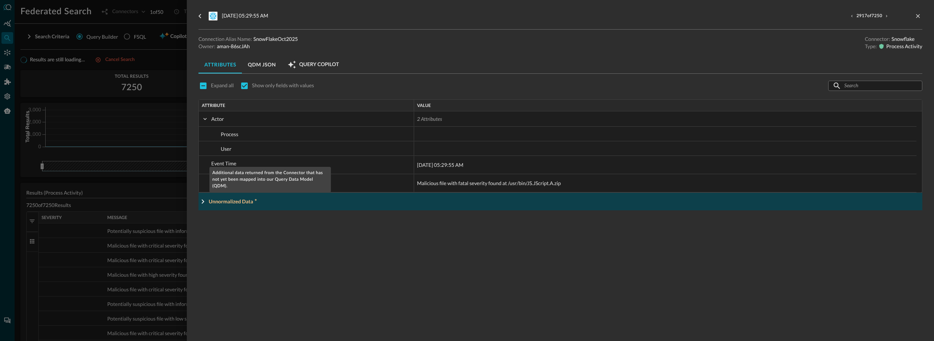
click at [223, 202] on p "Unnormalized Data" at bounding box center [233, 201] width 48 height 8
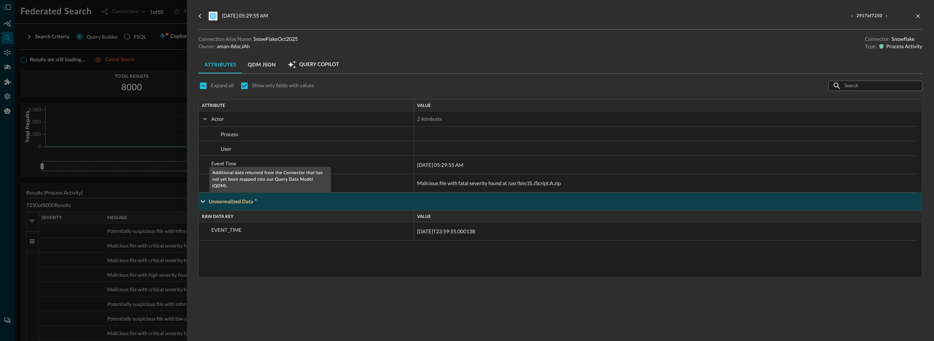
click at [223, 202] on p "Unnormalized Data" at bounding box center [233, 201] width 48 height 8
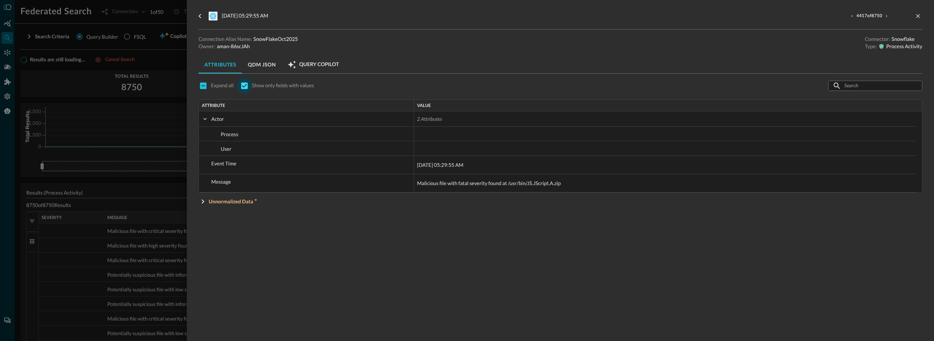
click at [246, 85] on input "checkbox" at bounding box center [244, 85] width 15 height 15
checkbox input "false"
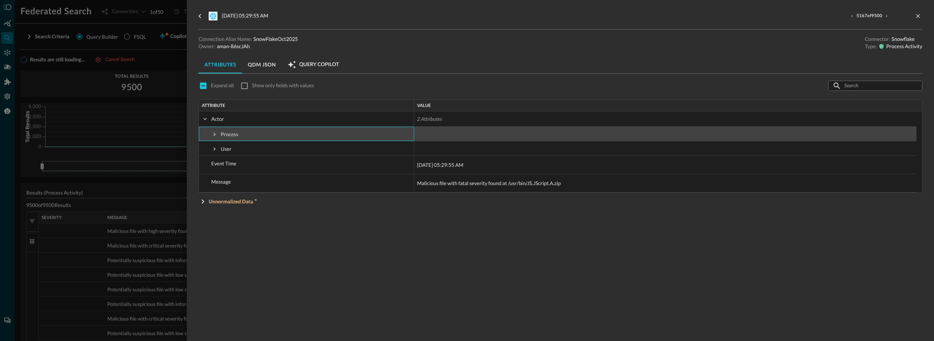
click at [216, 133] on span at bounding box center [214, 134] width 7 height 7
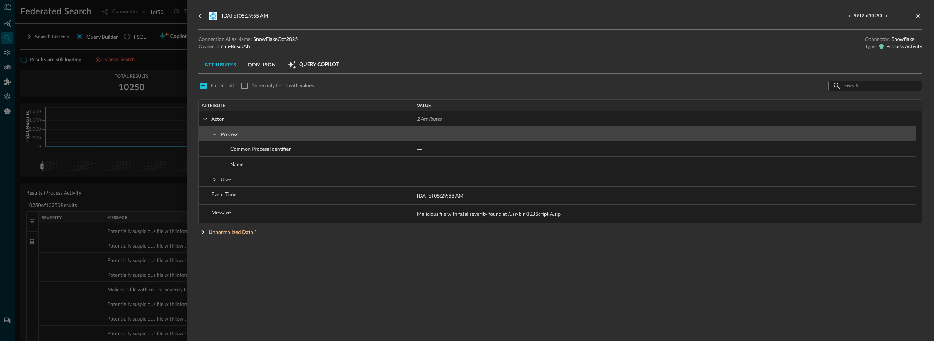
click at [216, 133] on span at bounding box center [214, 134] width 7 height 7
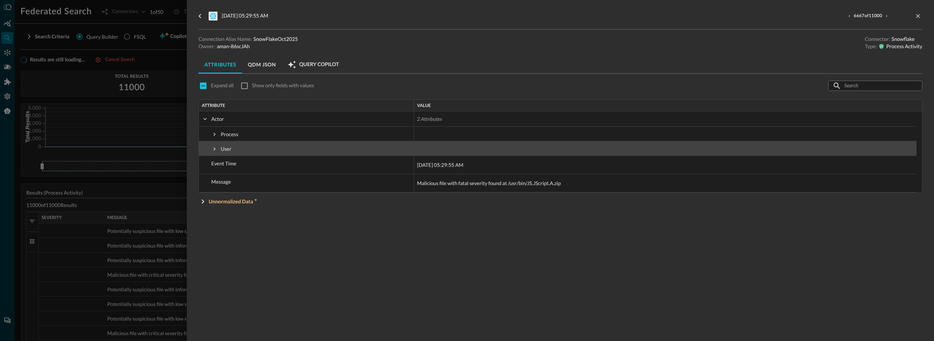
click at [213, 151] on span at bounding box center [214, 149] width 7 height 7
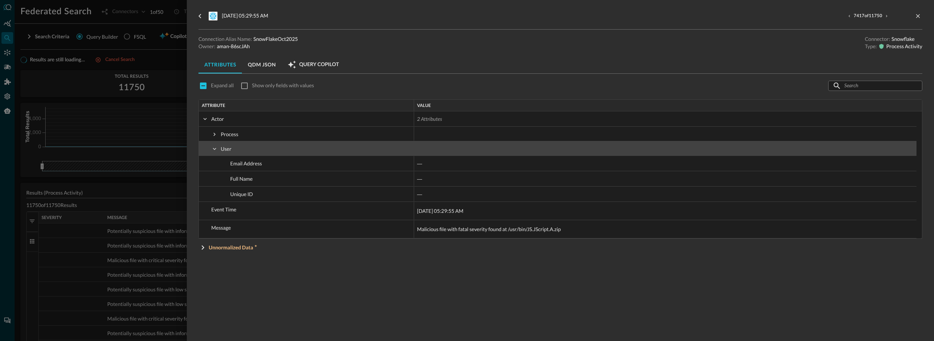
click at [218, 148] on span at bounding box center [214, 149] width 7 height 7
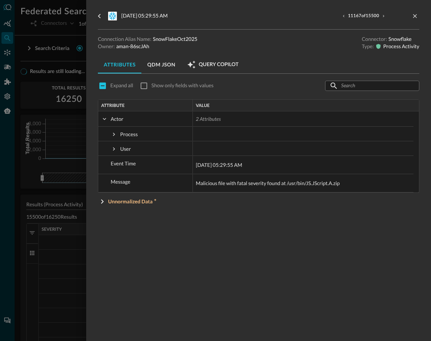
click at [49, 146] on div at bounding box center [215, 170] width 431 height 341
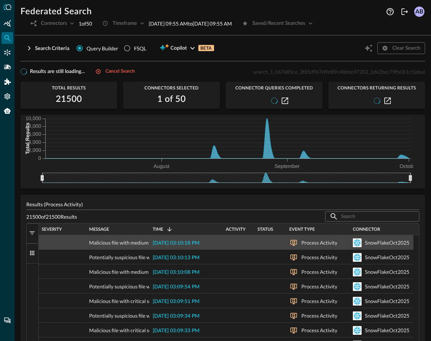
click at [199, 244] on span "2025-08-27 03:10:18 PM" at bounding box center [176, 243] width 47 height 5
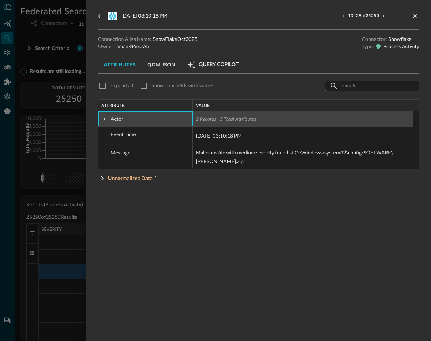
click at [104, 120] on span at bounding box center [104, 119] width 7 height 7
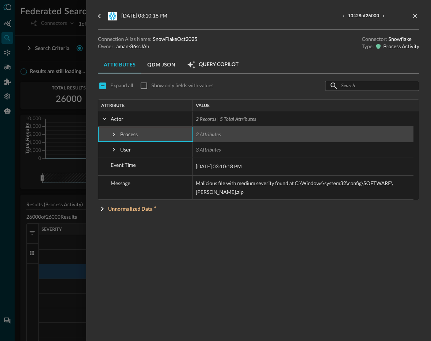
click at [116, 135] on span at bounding box center [114, 134] width 7 height 7
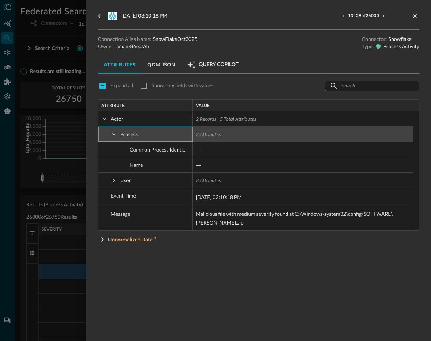
click at [116, 135] on span at bounding box center [114, 134] width 7 height 7
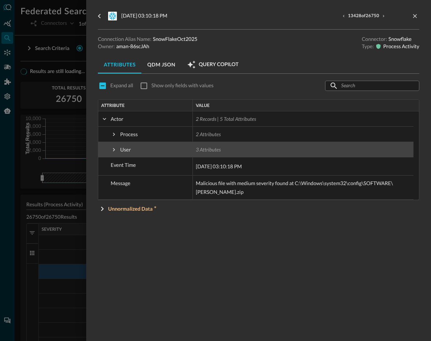
click at [115, 152] on span at bounding box center [114, 149] width 7 height 7
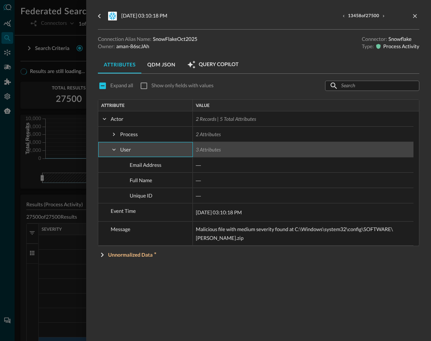
click at [115, 152] on span at bounding box center [114, 149] width 7 height 7
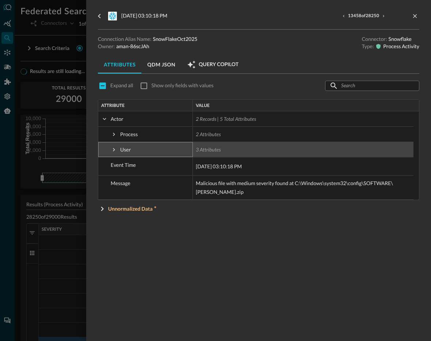
click at [115, 152] on span at bounding box center [114, 149] width 7 height 7
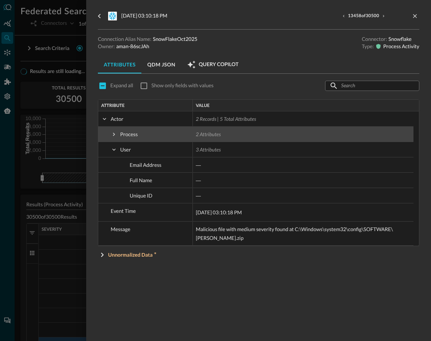
click at [112, 130] on span at bounding box center [114, 134] width 7 height 15
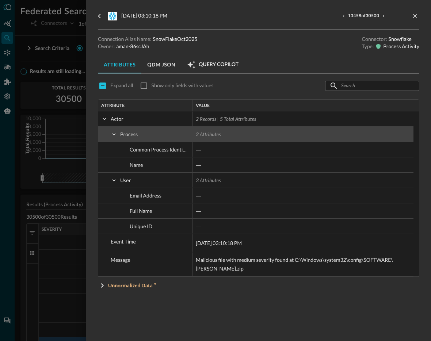
click at [112, 130] on span at bounding box center [114, 134] width 7 height 15
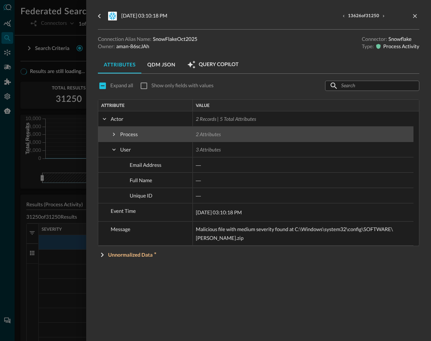
click at [112, 130] on span at bounding box center [114, 134] width 7 height 15
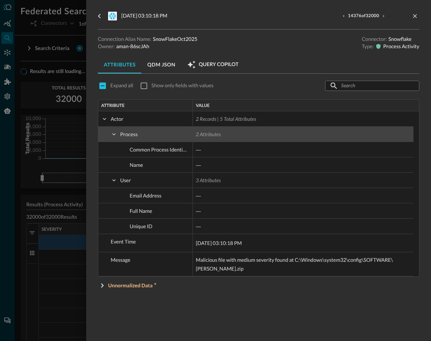
click at [112, 135] on span at bounding box center [114, 134] width 7 height 7
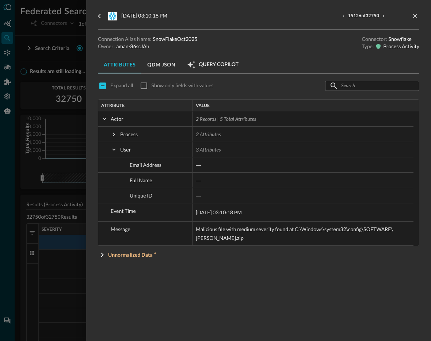
click at [72, 134] on div at bounding box center [215, 170] width 431 height 341
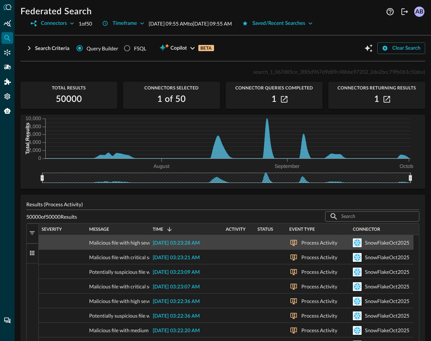
click at [190, 243] on span "2025-08-28 03:23:28 AM" at bounding box center [176, 243] width 47 height 5
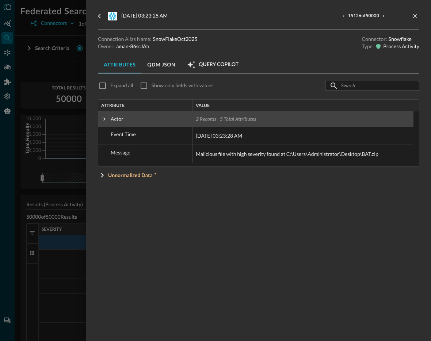
click at [106, 120] on span at bounding box center [104, 119] width 7 height 7
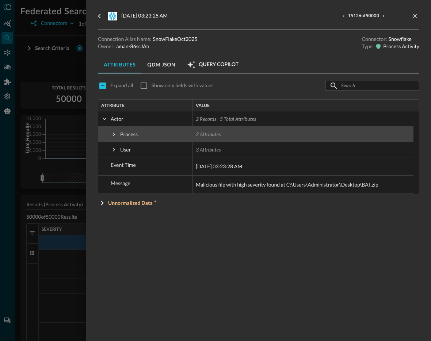
drag, startPoint x: 99, startPoint y: 133, endPoint x: 129, endPoint y: 135, distance: 30.7
click at [99, 133] on div "Process" at bounding box center [145, 134] width 95 height 15
click at [120, 134] on span "Process" at bounding box center [129, 134] width 18 height 6
click at [115, 134] on span at bounding box center [114, 134] width 7 height 7
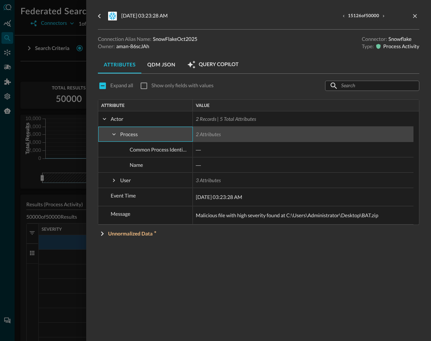
click at [114, 134] on span at bounding box center [114, 134] width 7 height 7
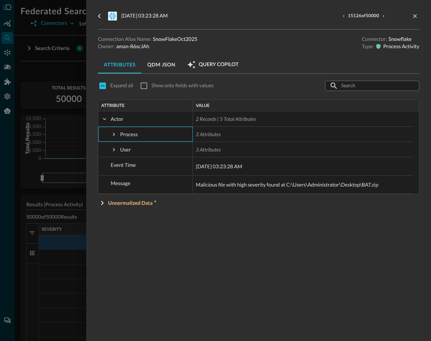
click at [53, 136] on div at bounding box center [215, 170] width 431 height 341
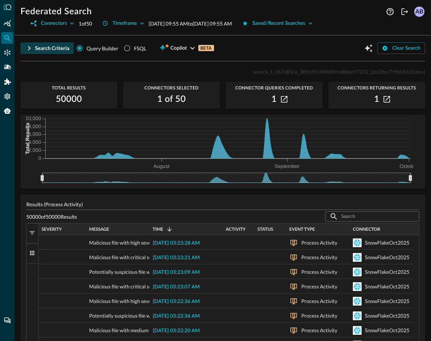
click at [35, 46] on button "Search Criteria" at bounding box center [46, 48] width 53 height 12
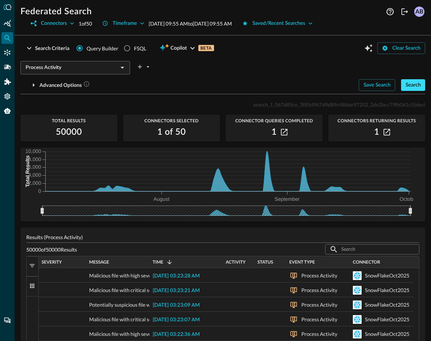
click at [407, 86] on button "Search" at bounding box center [413, 85] width 24 height 12
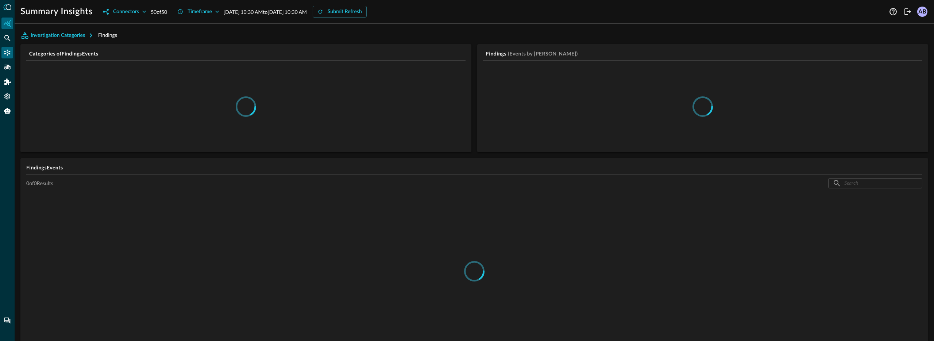
click at [6, 53] on icon "Connectors" at bounding box center [7, 52] width 7 height 7
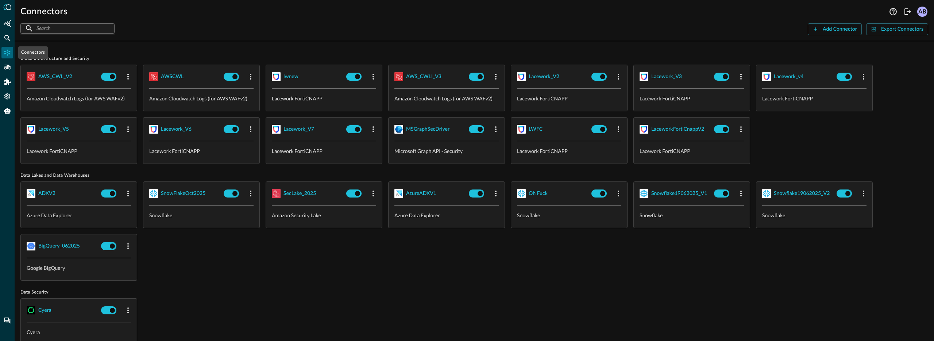
click at [6, 53] on icon "Connectors" at bounding box center [7, 52] width 7 height 7
click at [196, 197] on div "SnowFlakeOct2025" at bounding box center [183, 193] width 45 height 9
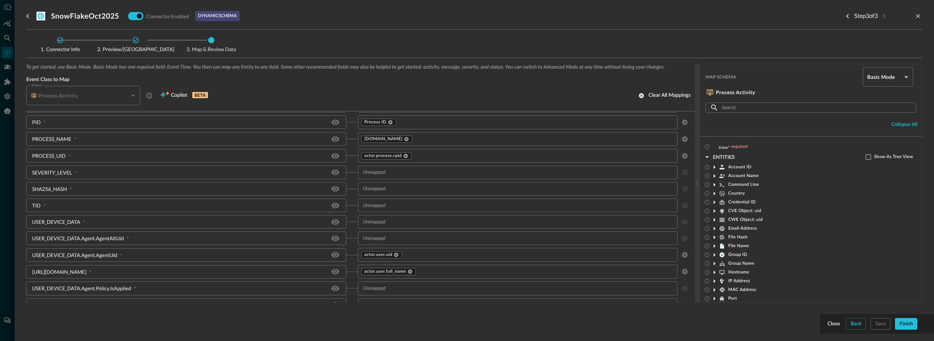
scroll to position [249, 0]
drag, startPoint x: 32, startPoint y: 261, endPoint x: 108, endPoint y: 261, distance: 75.9
click at [87, 261] on div "[URL][DOMAIN_NAME]" at bounding box center [59, 260] width 54 height 8
copy div "[URL][DOMAIN_NAME]"
click at [62, 253] on div "[URL][DOMAIN_NAME] *" at bounding box center [186, 260] width 320 height 14
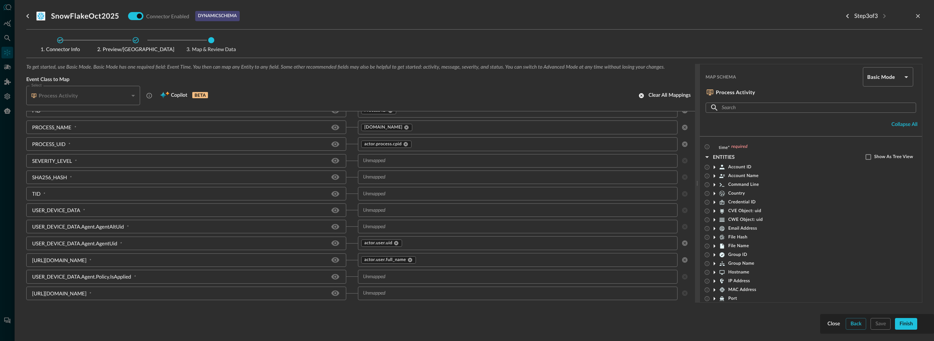
click at [60, 257] on div "[URL][DOMAIN_NAME]" at bounding box center [59, 260] width 54 height 8
click at [60, 258] on div "[URL][DOMAIN_NAME]" at bounding box center [59, 260] width 54 height 8
click at [60, 260] on div "[URL][DOMAIN_NAME]" at bounding box center [59, 260] width 54 height 8
copy div "USER_DEVICE_DATA"
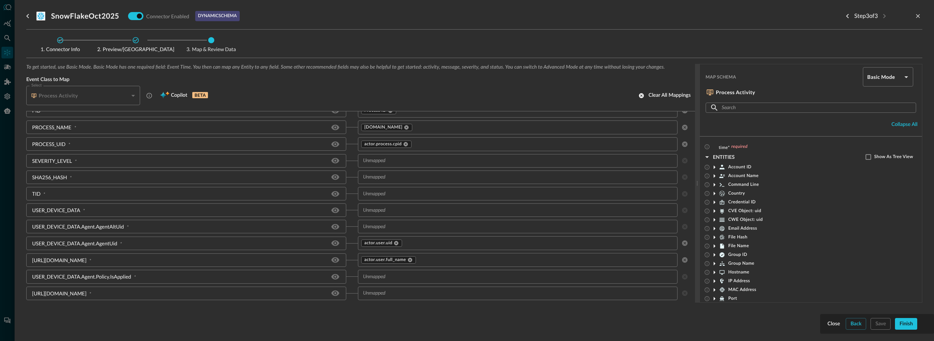
click at [87, 262] on div "[URL][DOMAIN_NAME]" at bounding box center [59, 260] width 54 height 8
copy div "Agent"
click at [87, 261] on div "[URL][DOMAIN_NAME]" at bounding box center [59, 260] width 54 height 8
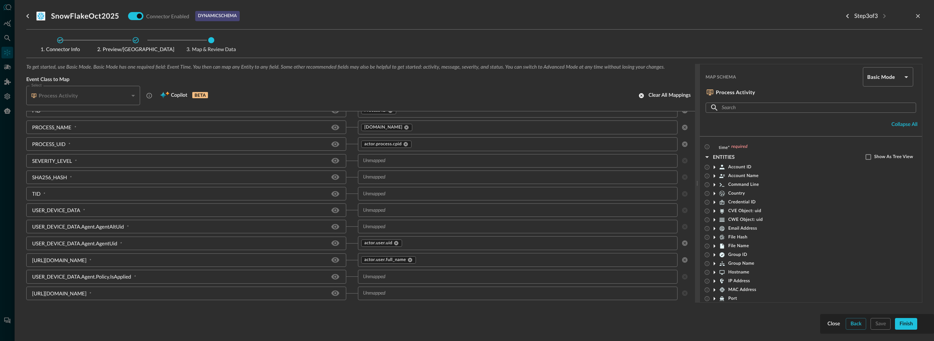
copy div "Name"
